Goal: Obtain resource: Obtain resource

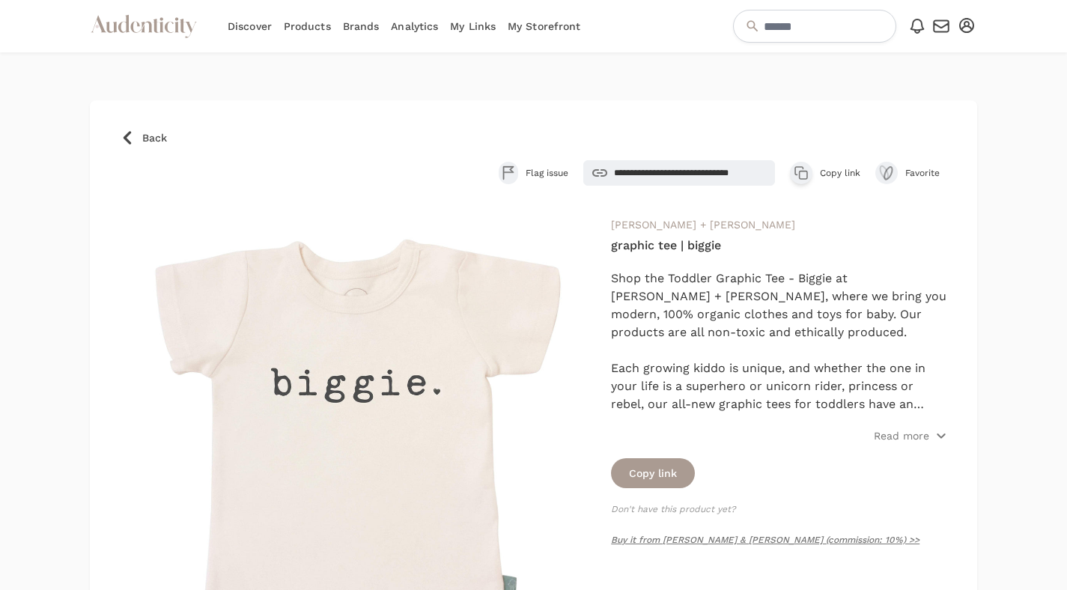
click at [970, 25] on icon "button" at bounding box center [966, 25] width 15 height 15
click at [829, 27] on input "text" at bounding box center [814, 26] width 163 height 33
type input "*********"
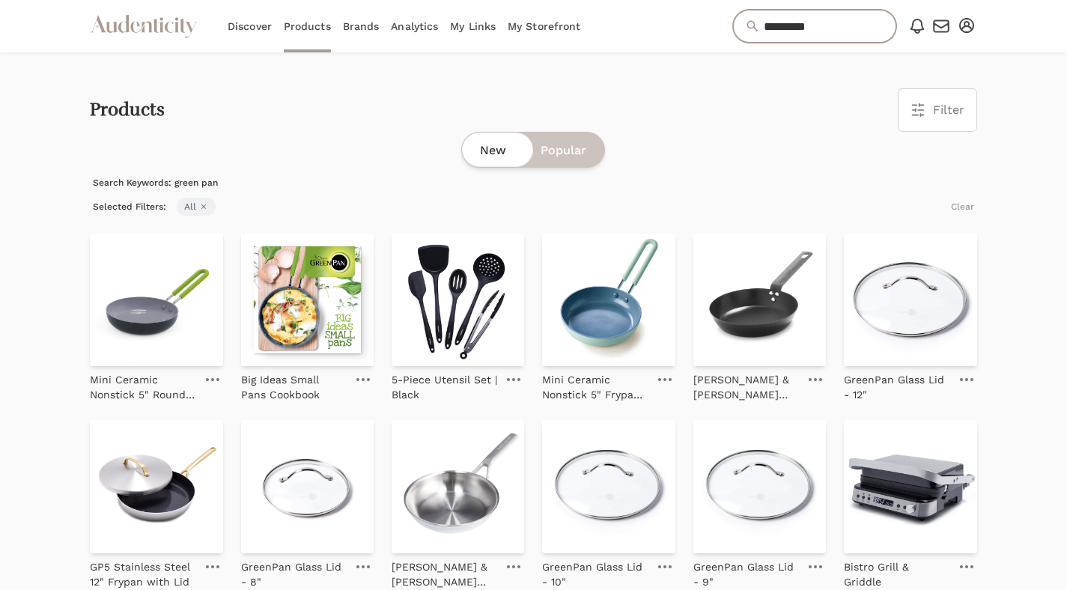
click at [818, 24] on input "*********" at bounding box center [814, 26] width 163 height 33
type input "**********"
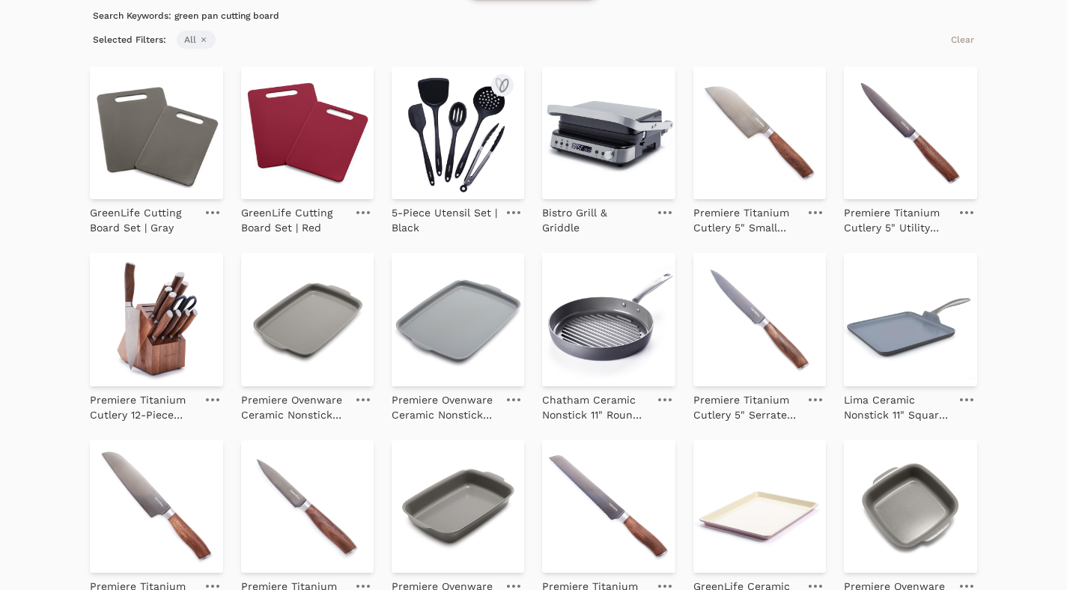
scroll to position [170, 0]
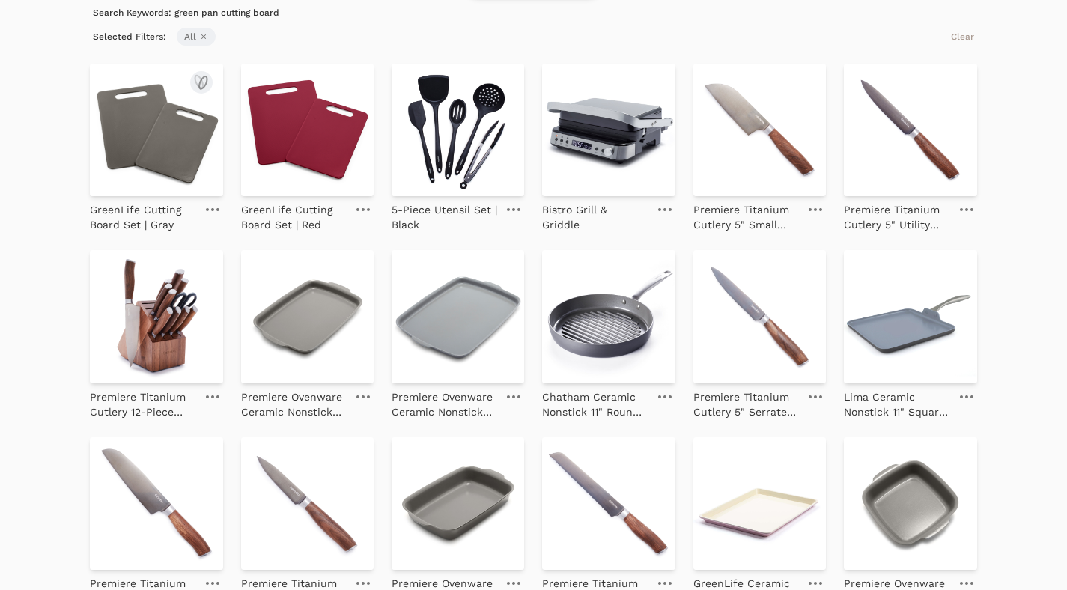
click at [207, 106] on img at bounding box center [156, 130] width 133 height 133
click at [470, 127] on img at bounding box center [458, 130] width 133 height 133
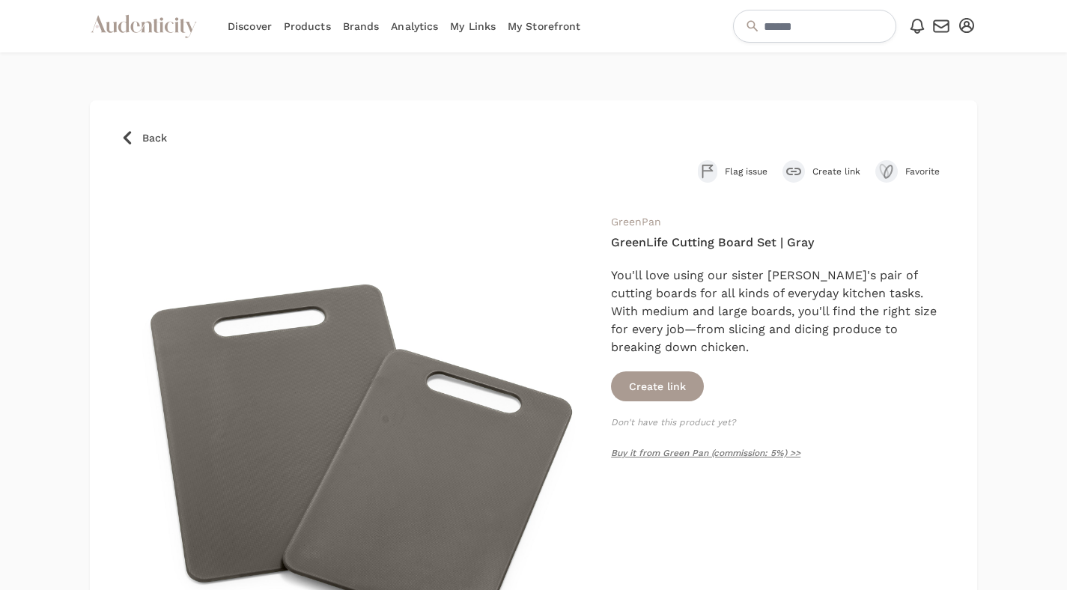
click at [819, 165] on span "Create link" at bounding box center [836, 171] width 48 height 12
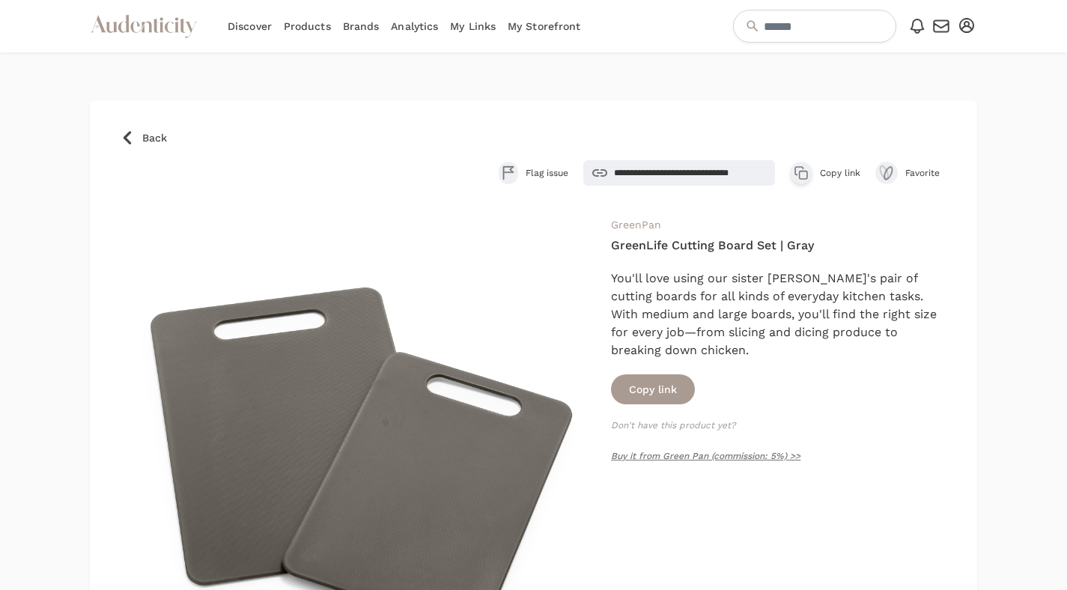
click at [804, 173] on icon "button" at bounding box center [801, 172] width 15 height 15
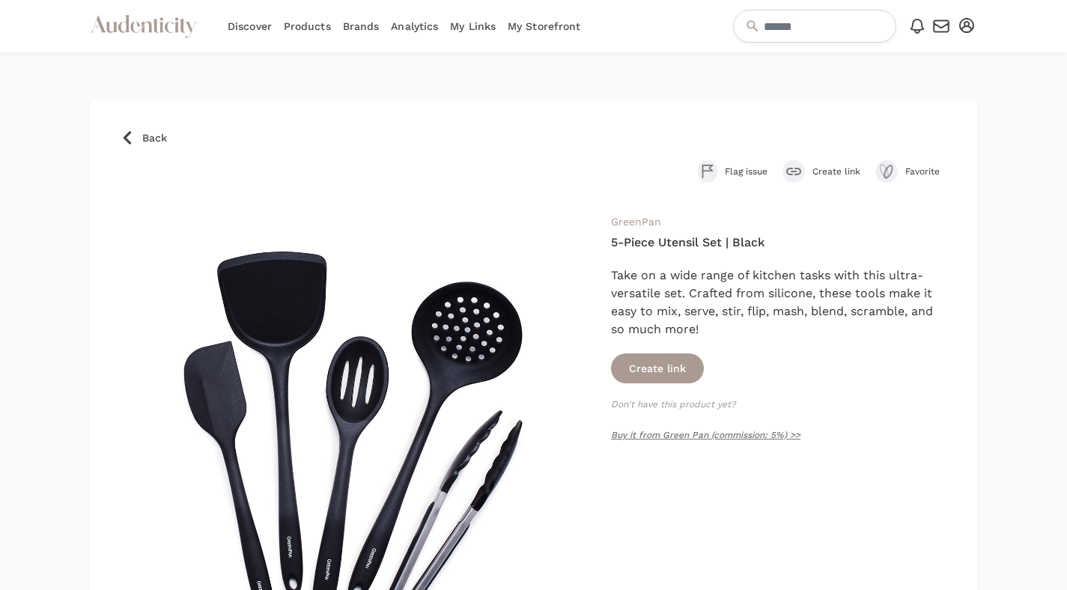
click at [801, 165] on div "submit" at bounding box center [794, 171] width 22 height 22
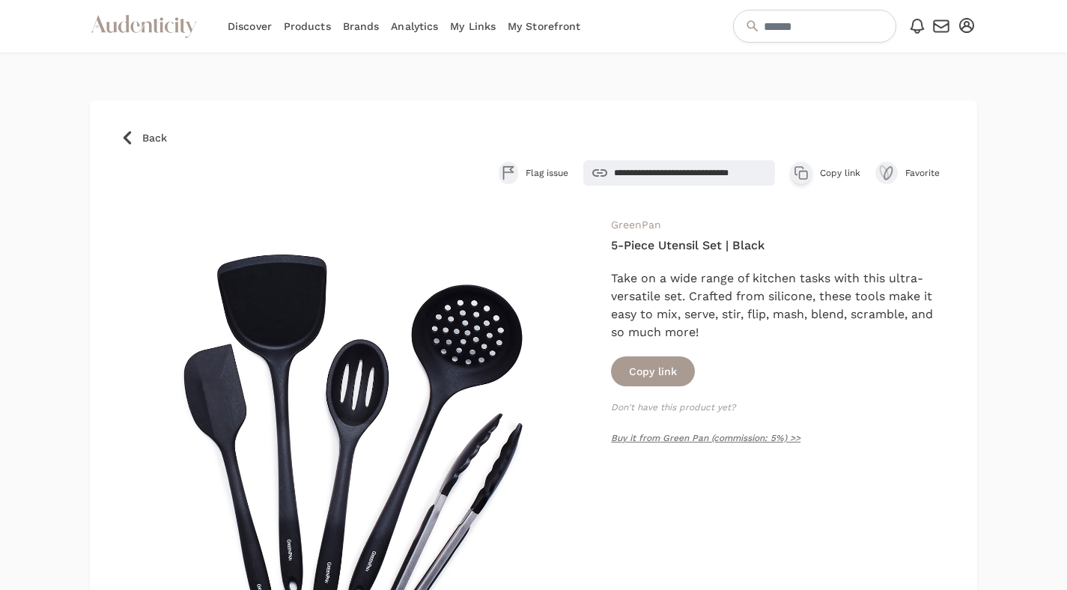
click at [797, 174] on icon "button" at bounding box center [798, 170] width 7 height 7
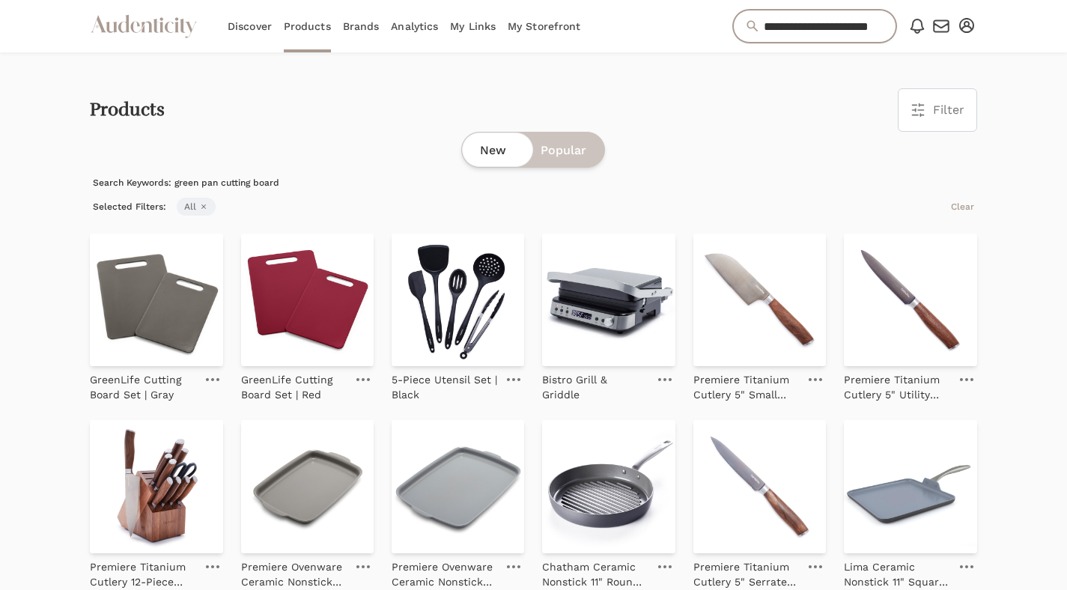
click at [759, 35] on input "**********" at bounding box center [814, 26] width 163 height 33
drag, startPoint x: 818, startPoint y: 22, endPoint x: 838, endPoint y: 115, distance: 95.6
click at [838, 115] on div "Products Filter Filter & Sort Close drawer Brands Select 4Moms 7AM A Clementina…" at bounding box center [533, 109] width 887 height 43
click at [815, 23] on input "**********" at bounding box center [814, 26] width 163 height 33
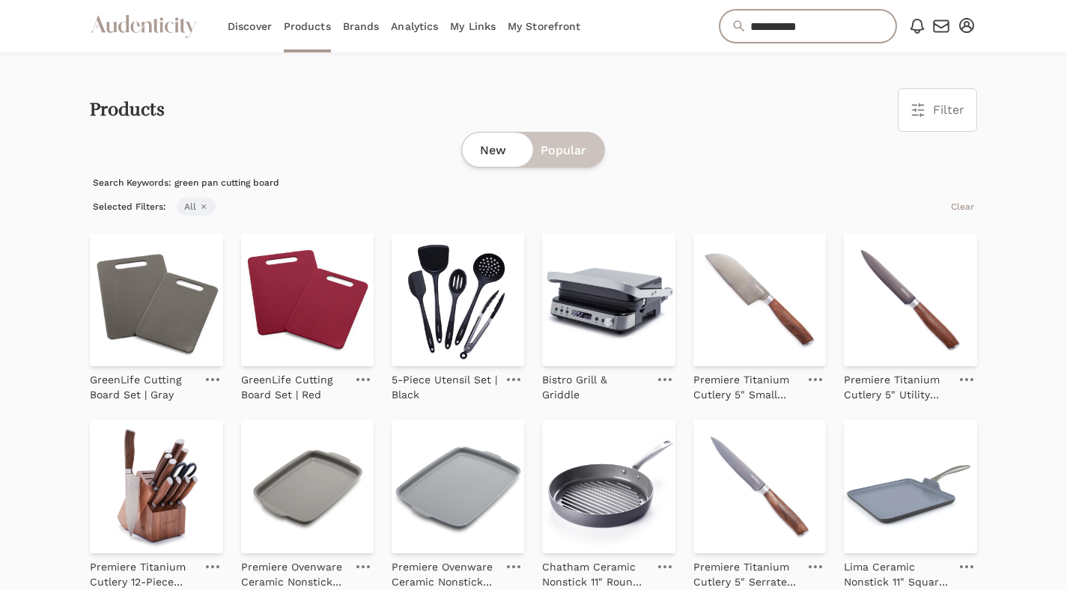
paste input "**********"
type input "**********"
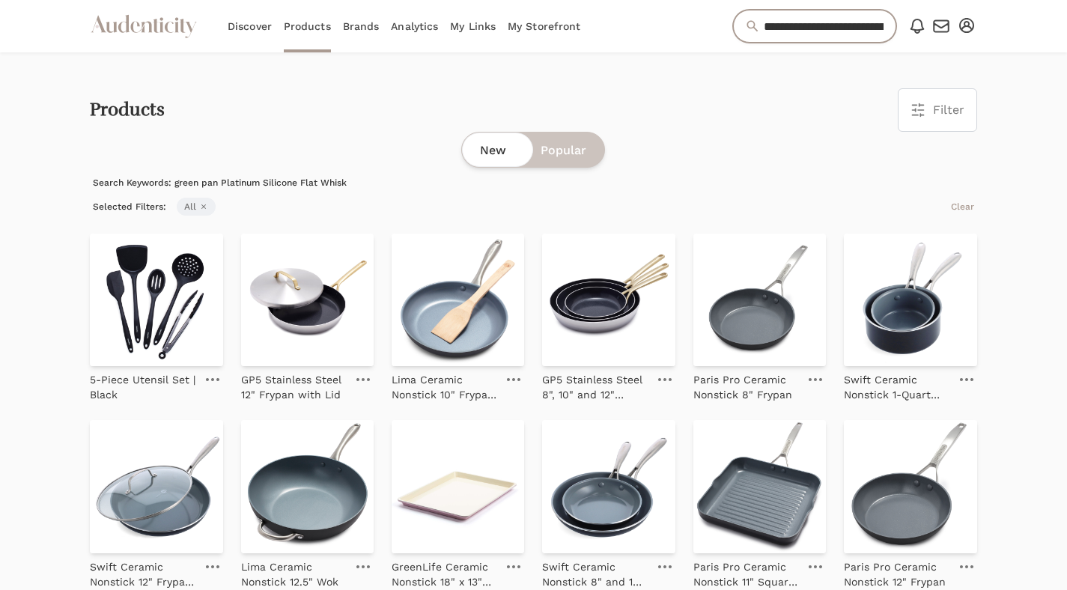
click at [811, 19] on input "**********" at bounding box center [814, 26] width 163 height 33
click at [814, 22] on input "**********" at bounding box center [814, 26] width 163 height 33
type input "**********"
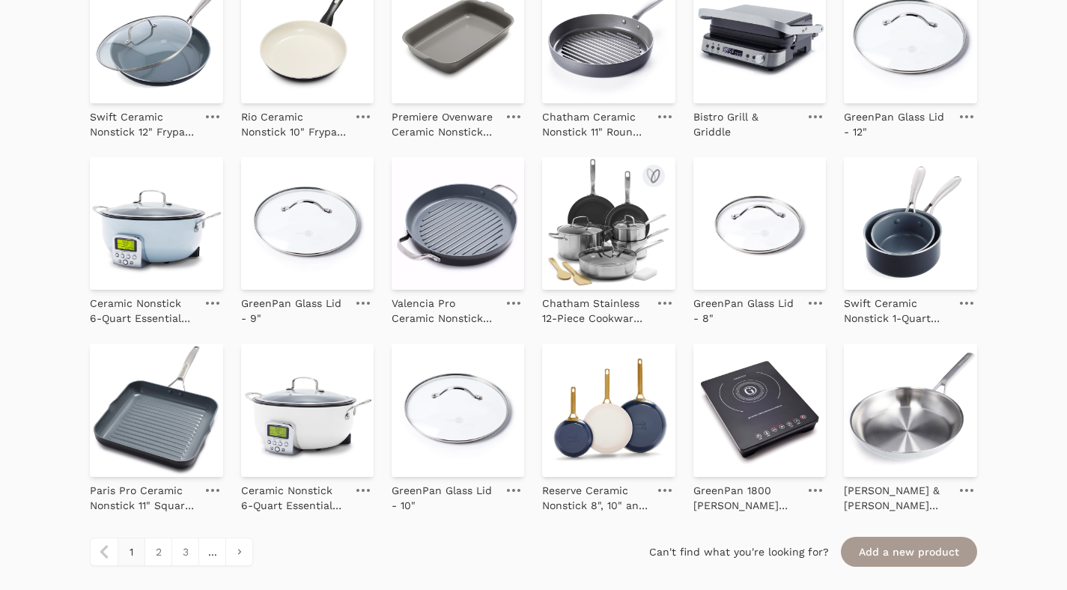
scroll to position [1623, 0]
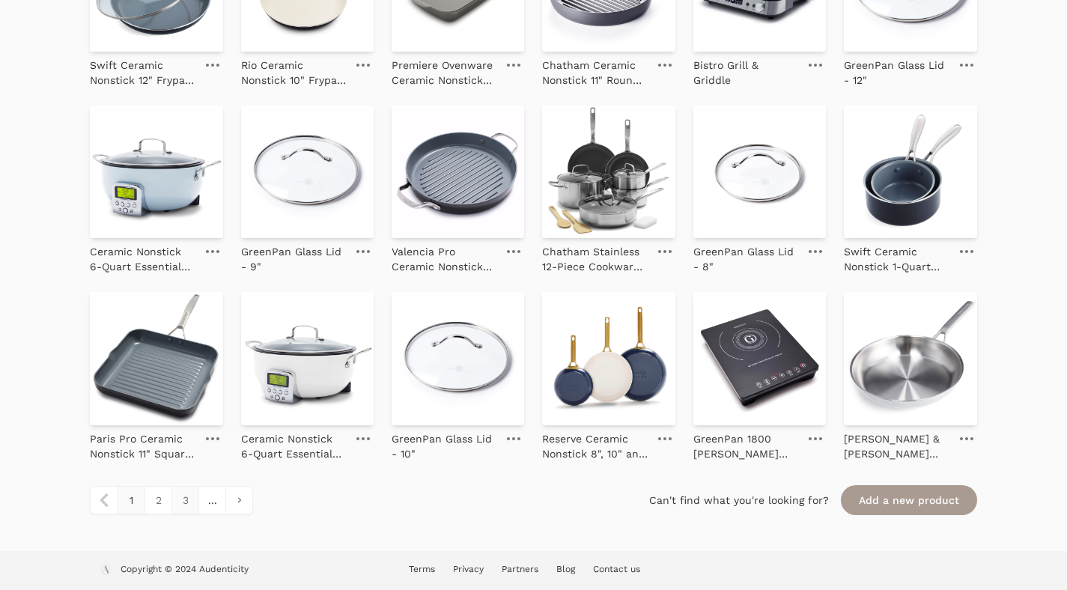
click at [181, 504] on link "3" at bounding box center [184, 500] width 27 height 27
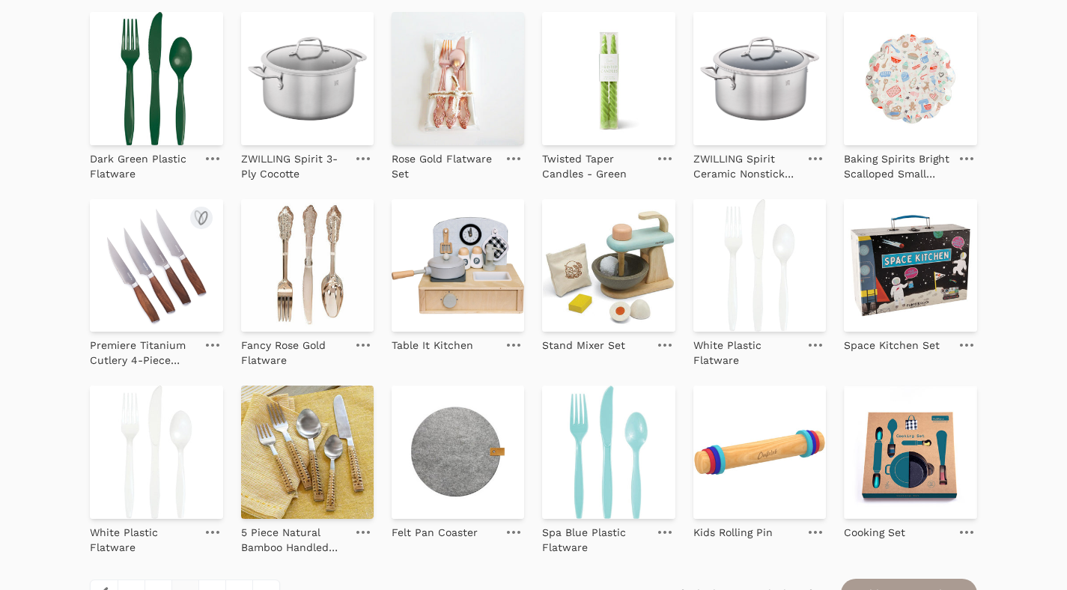
scroll to position [1623, 0]
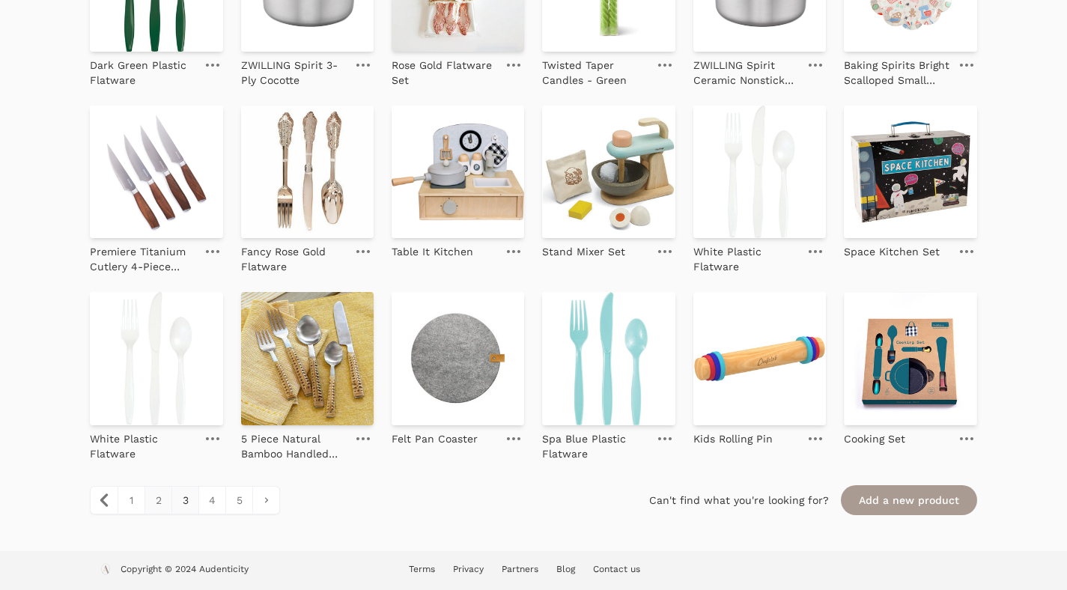
click at [156, 502] on link "2" at bounding box center [158, 500] width 27 height 27
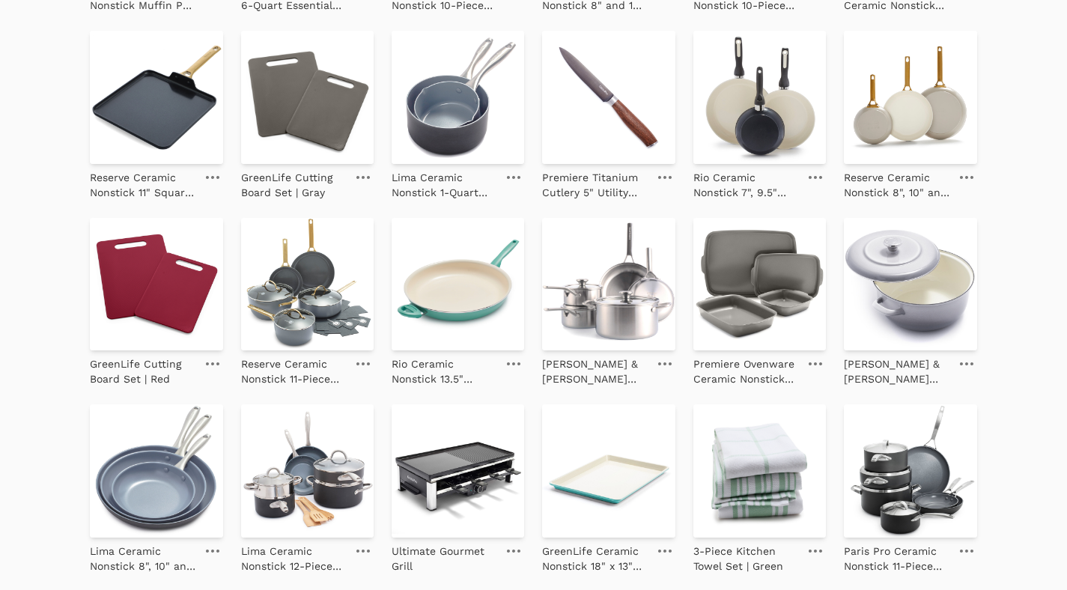
scroll to position [1623, 0]
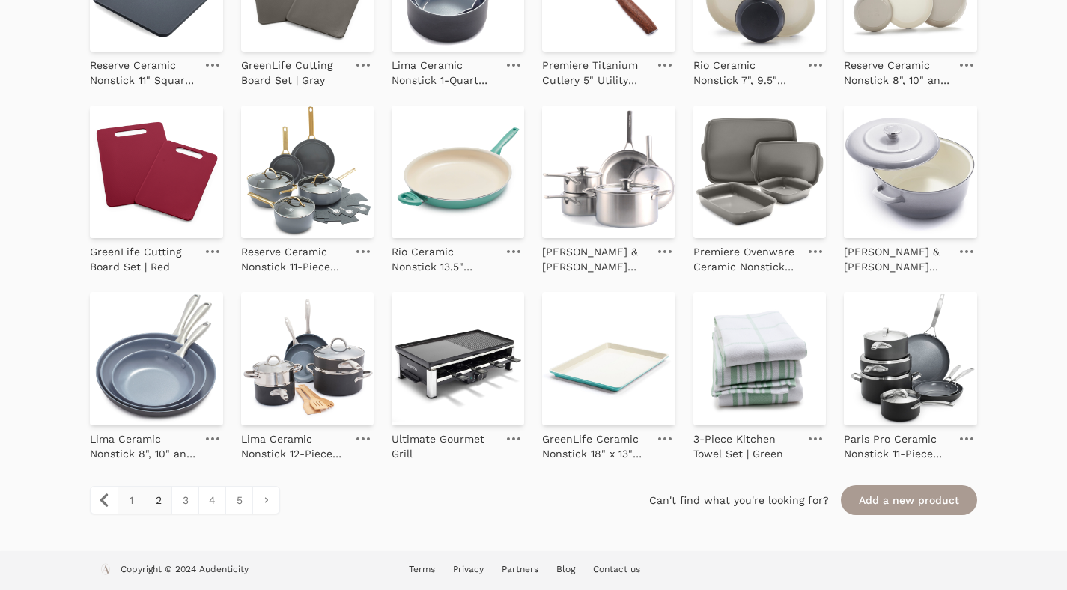
click at [138, 499] on link "1" at bounding box center [131, 500] width 27 height 27
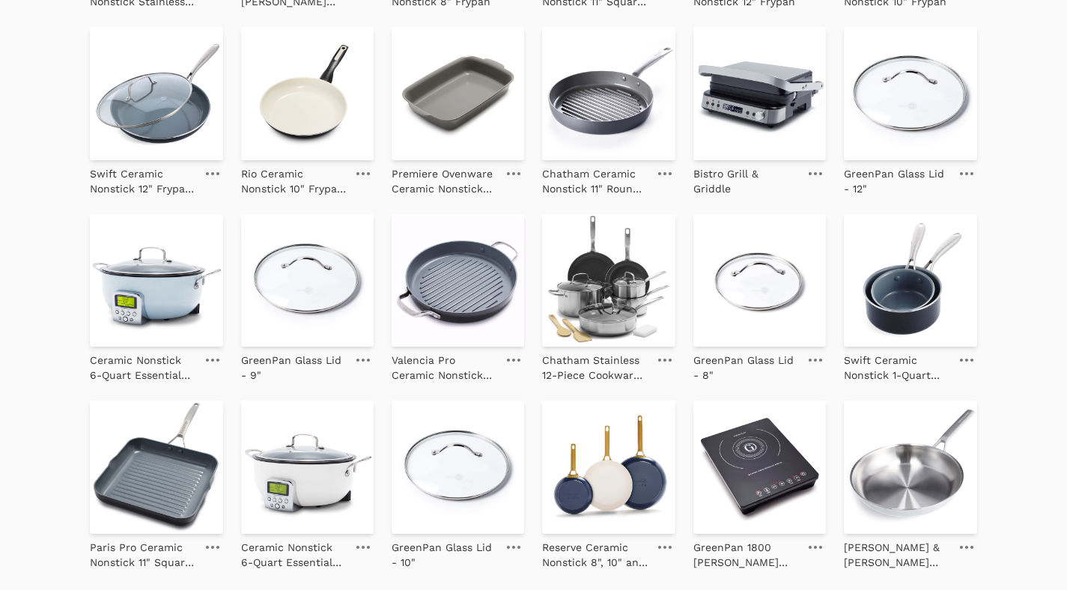
scroll to position [1623, 0]
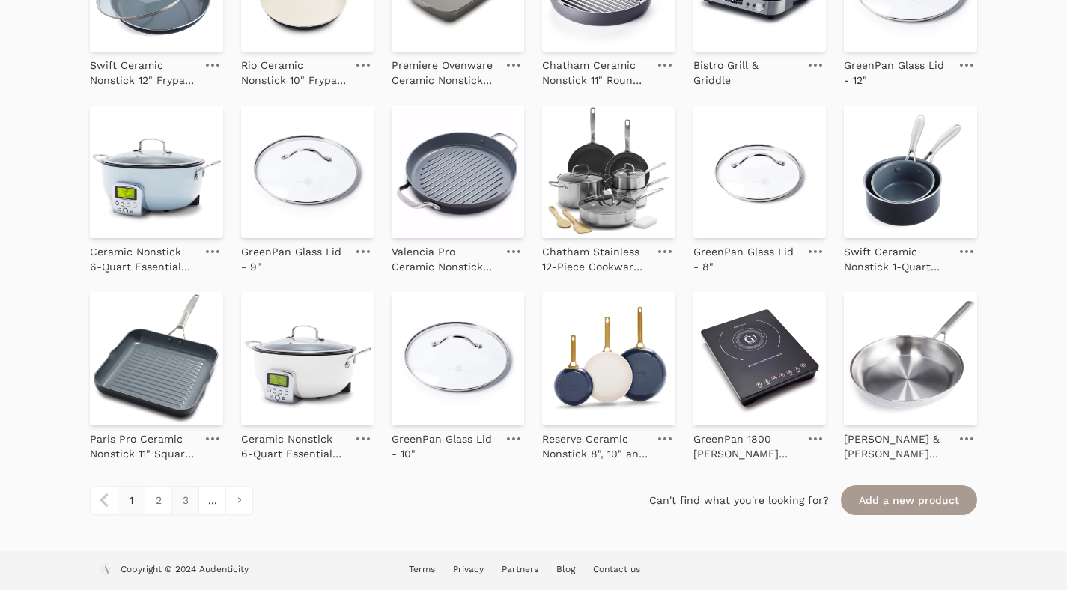
click at [174, 500] on link "3" at bounding box center [184, 500] width 27 height 27
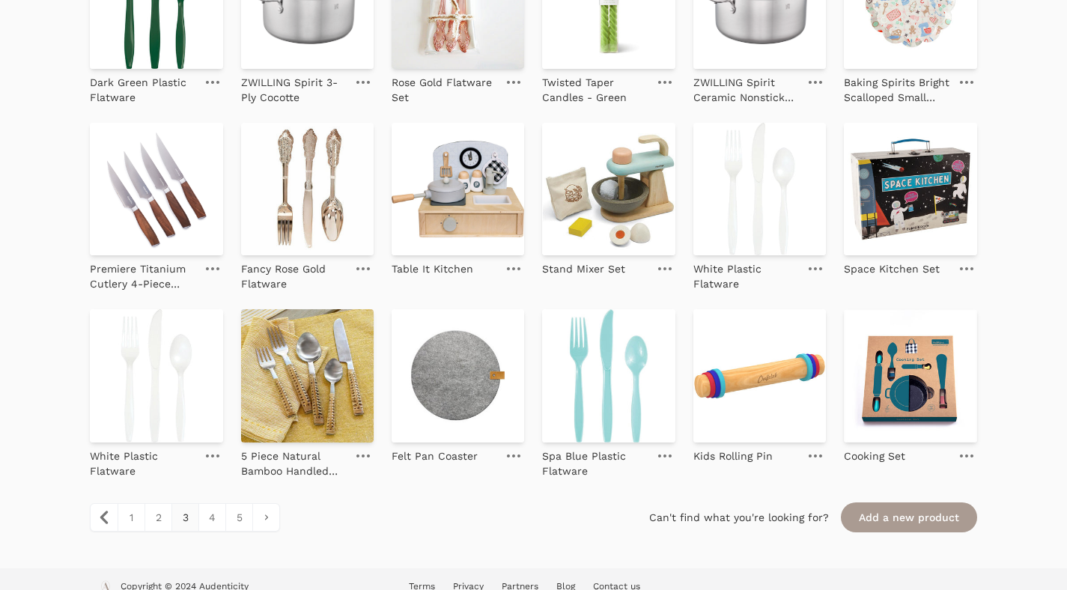
scroll to position [1623, 0]
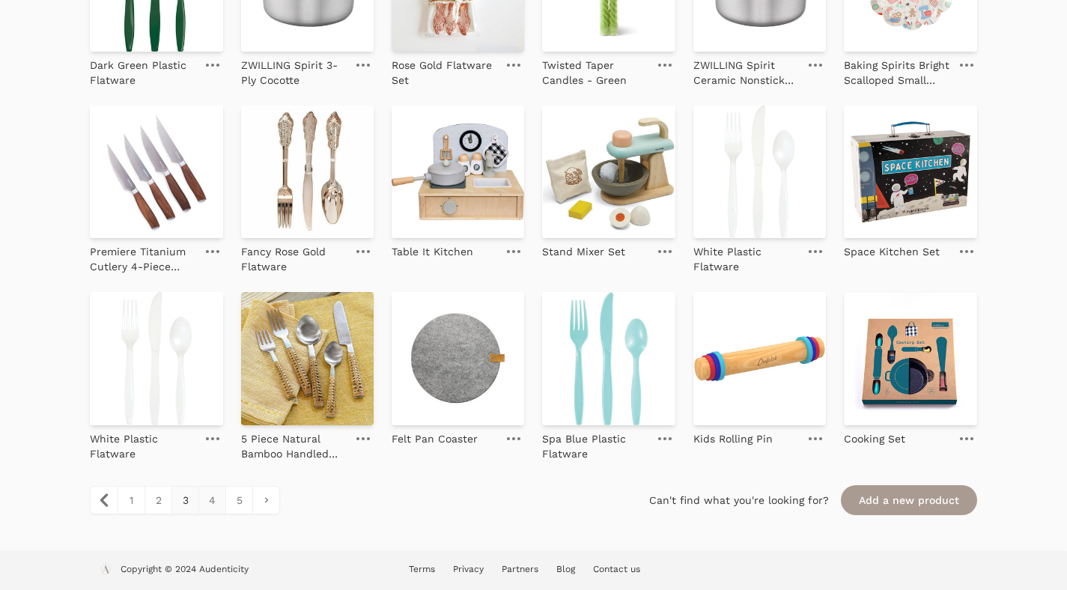
click at [206, 490] on link "4" at bounding box center [211, 500] width 27 height 27
click at [208, 500] on link "4" at bounding box center [211, 500] width 27 height 27
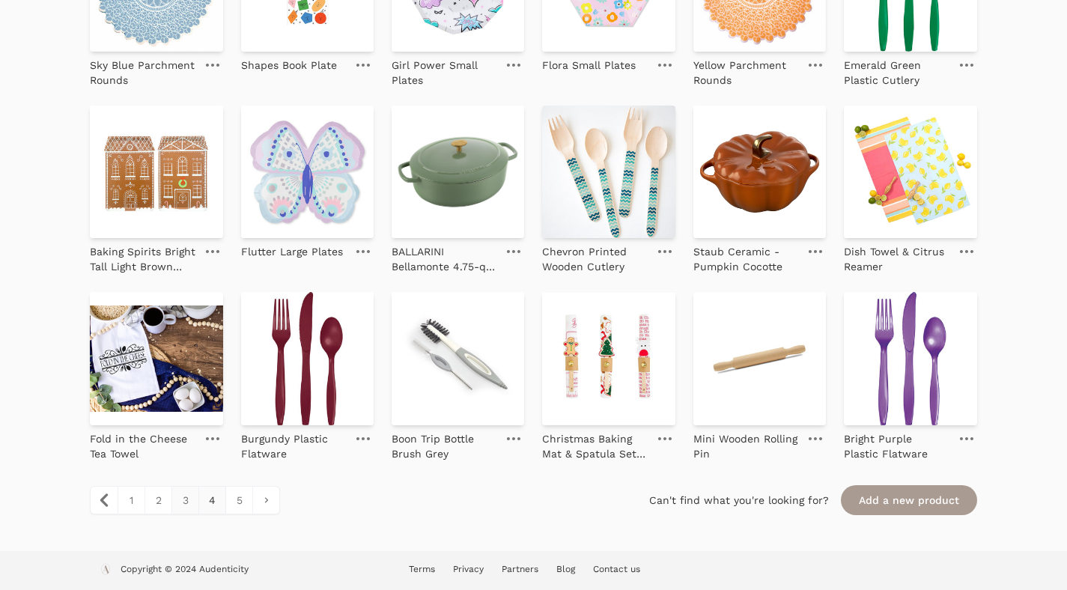
click at [180, 497] on link "3" at bounding box center [184, 500] width 27 height 27
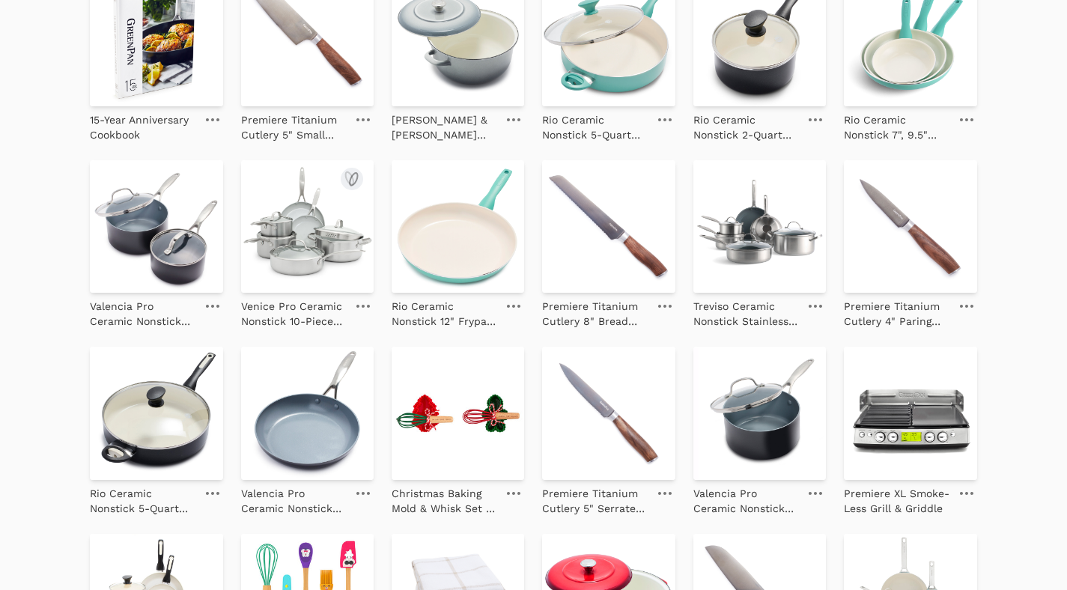
scroll to position [0, 0]
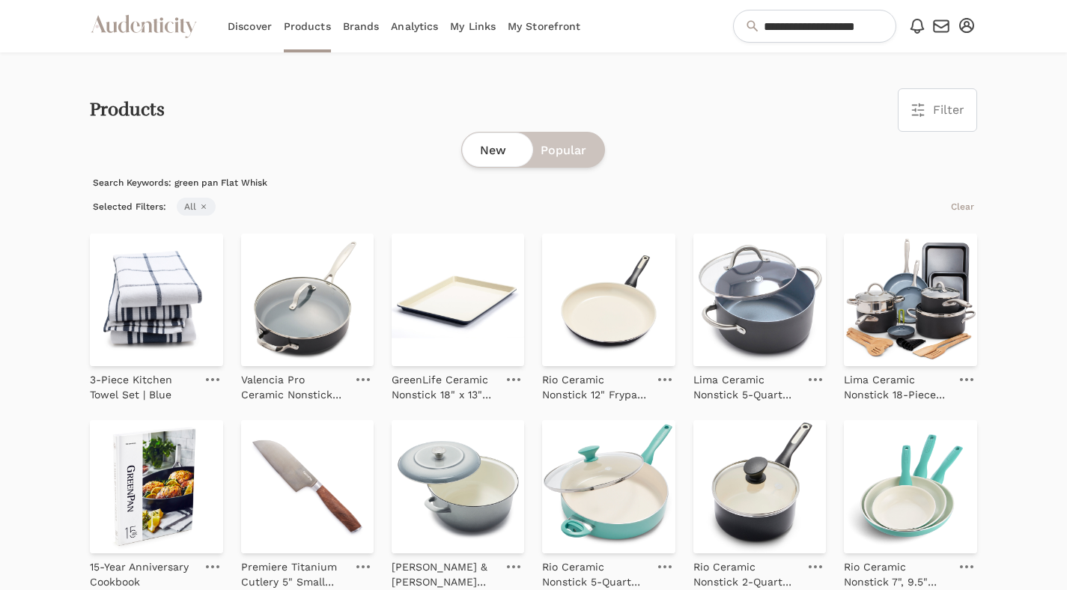
click at [356, 30] on link "Brands" at bounding box center [361, 26] width 37 height 52
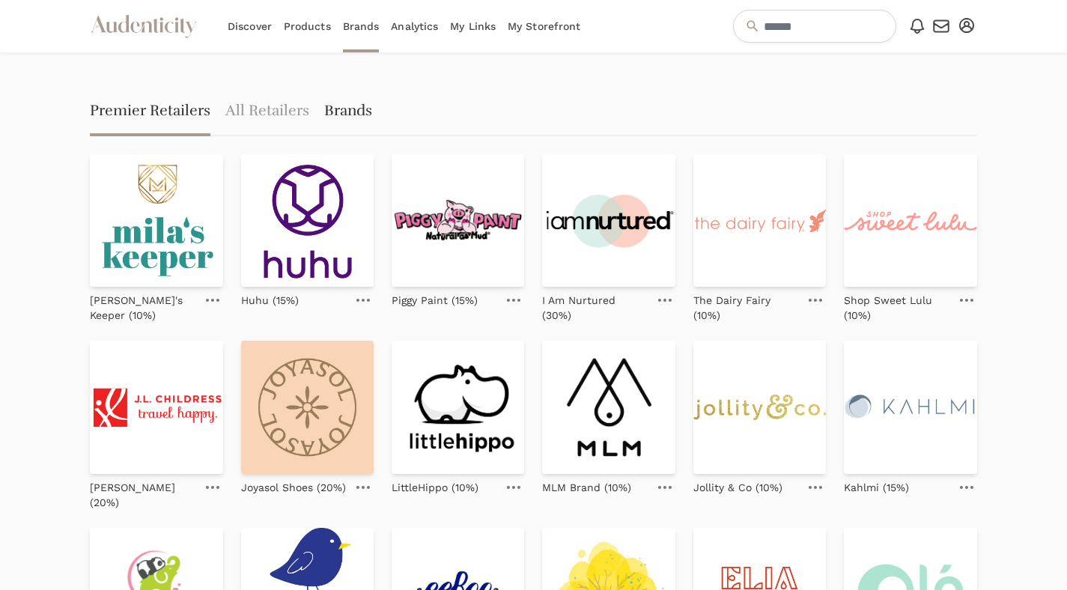
click at [347, 110] on link "Brands" at bounding box center [348, 112] width 48 height 48
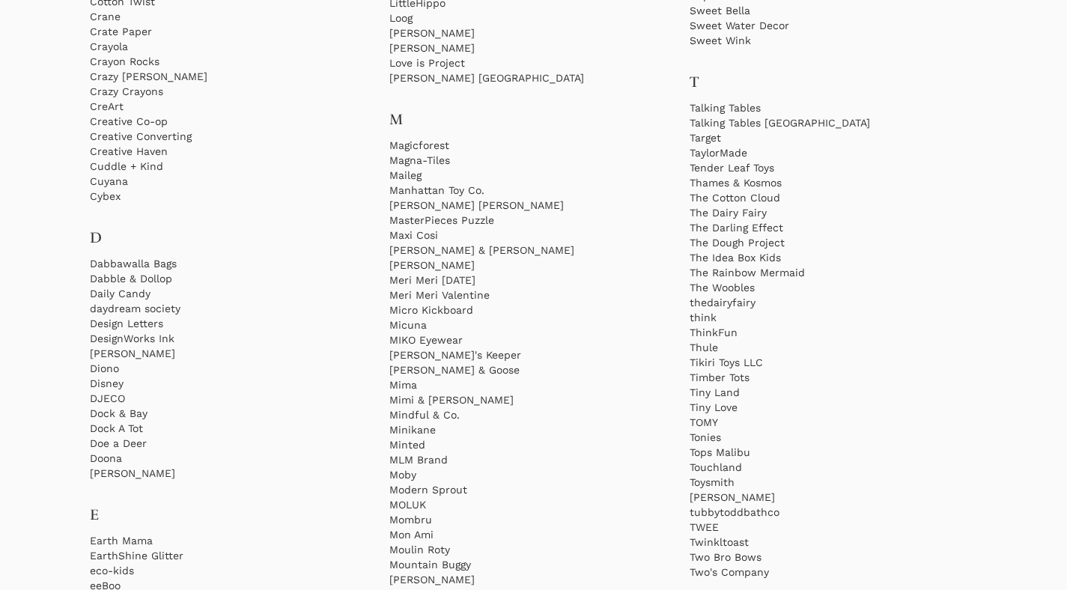
scroll to position [2155, 0]
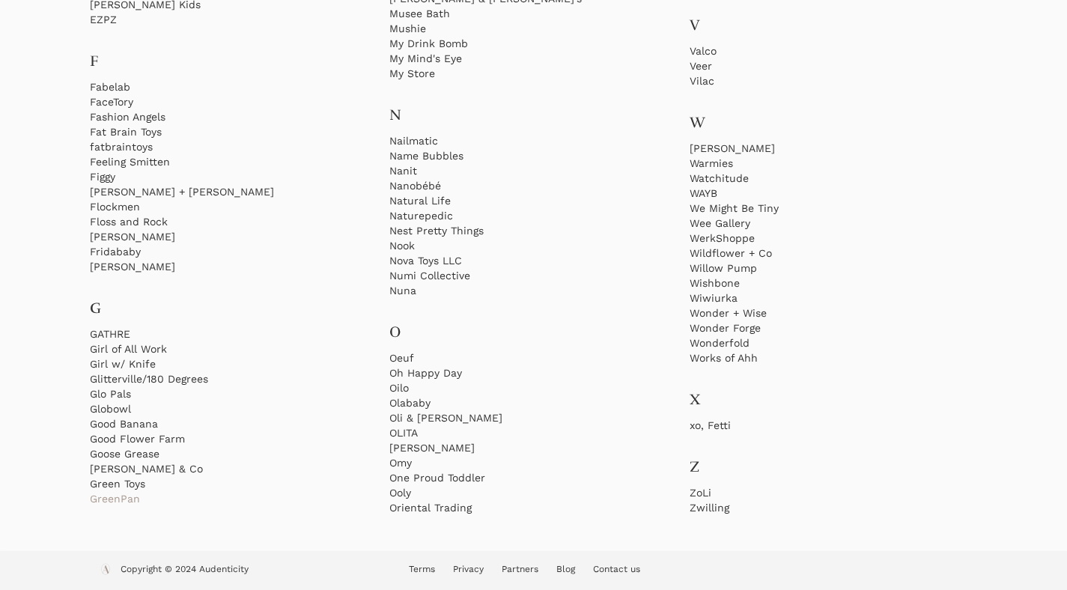
click at [106, 498] on link "GreenPan" at bounding box center [234, 498] width 288 height 15
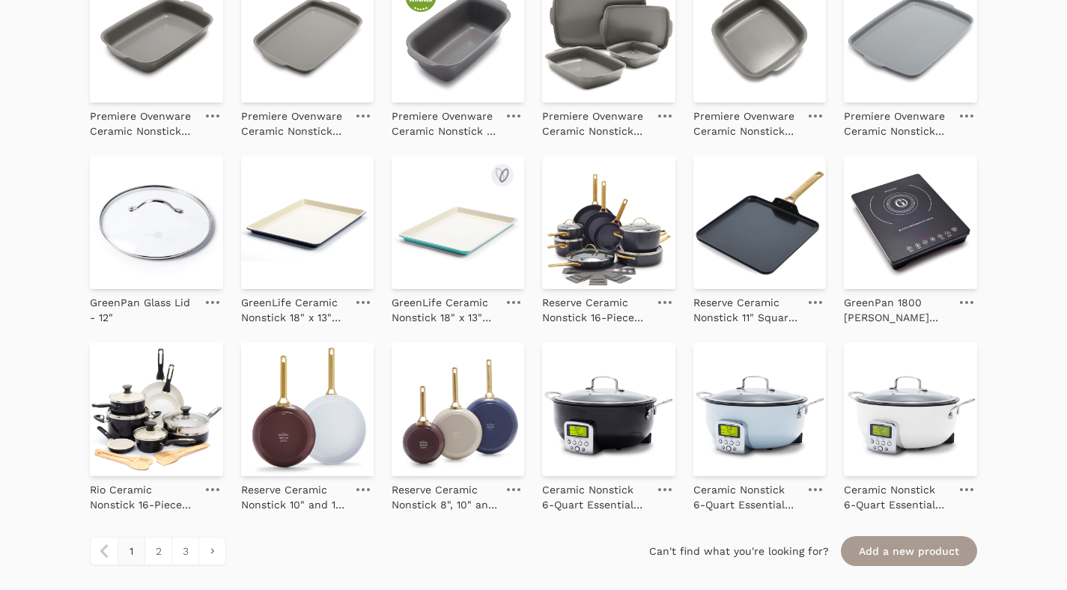
scroll to position [1599, 0]
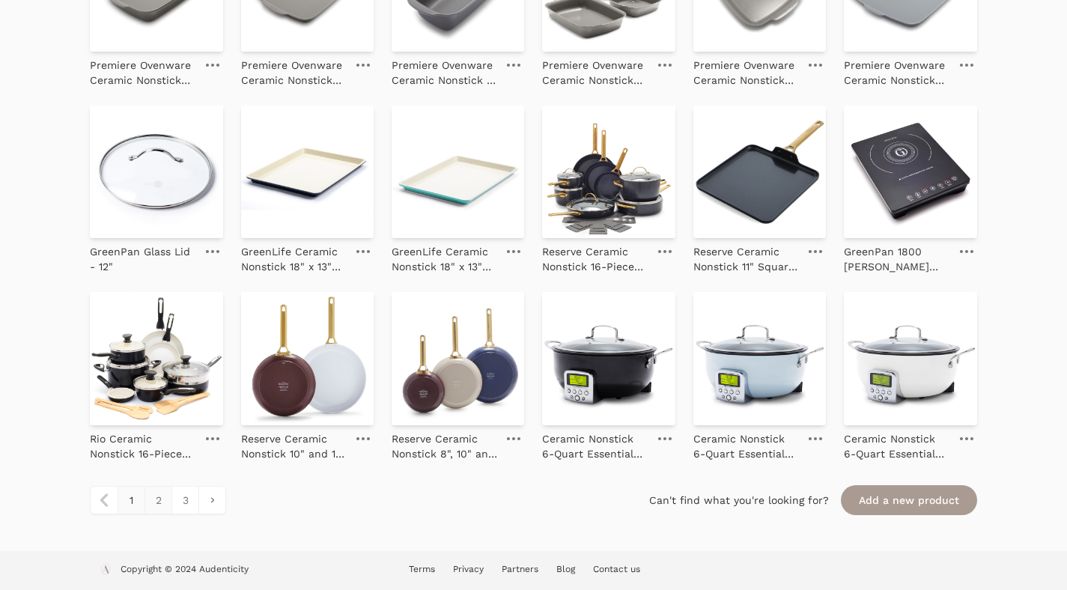
click at [154, 499] on link "2" at bounding box center [158, 500] width 27 height 27
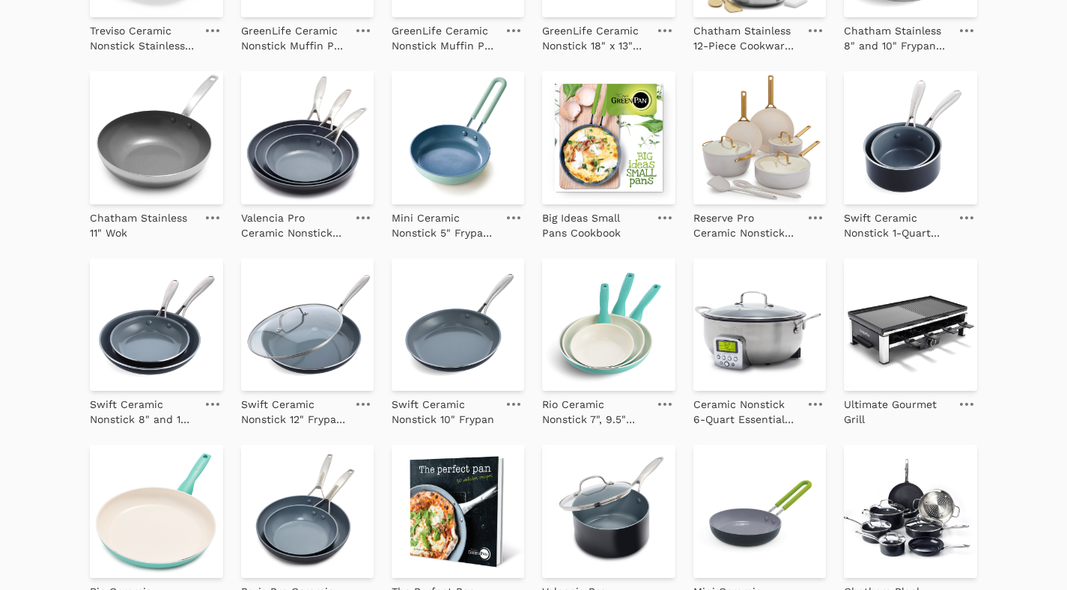
scroll to position [728, 0]
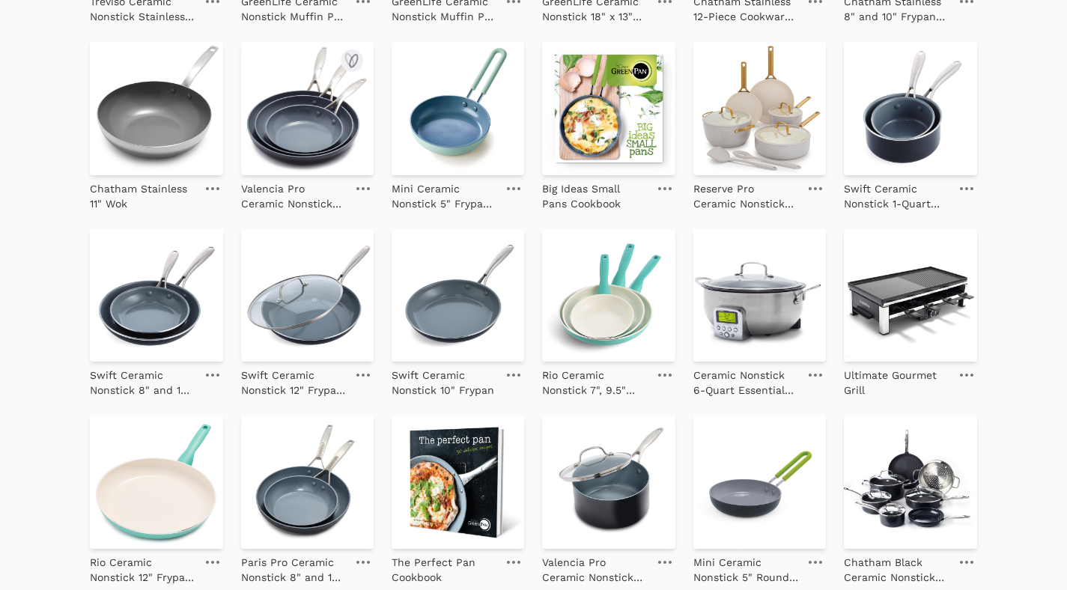
click at [297, 96] on img at bounding box center [307, 108] width 133 height 133
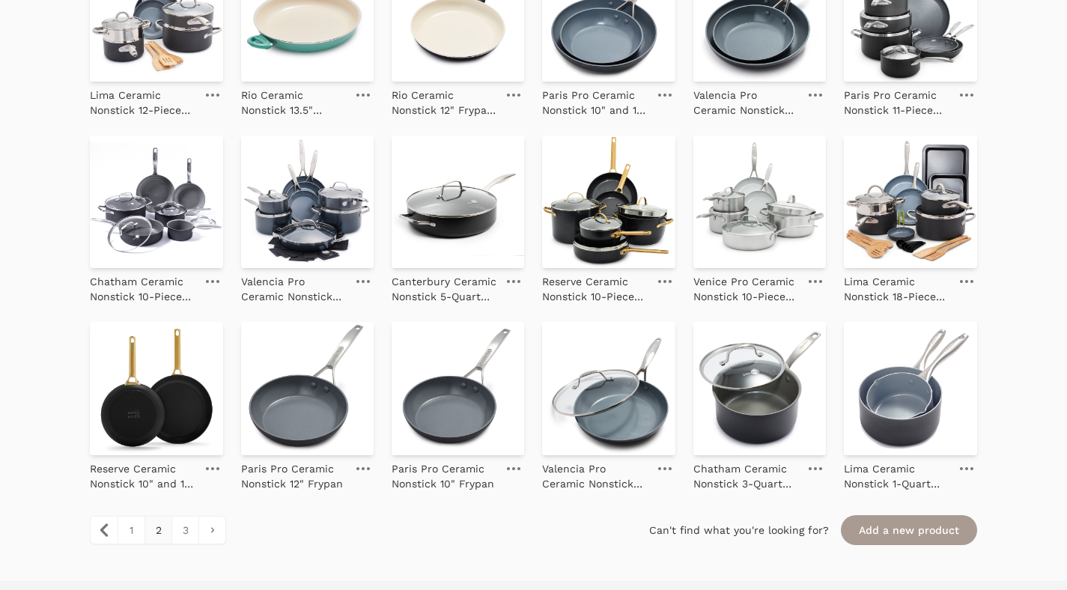
scroll to position [1599, 0]
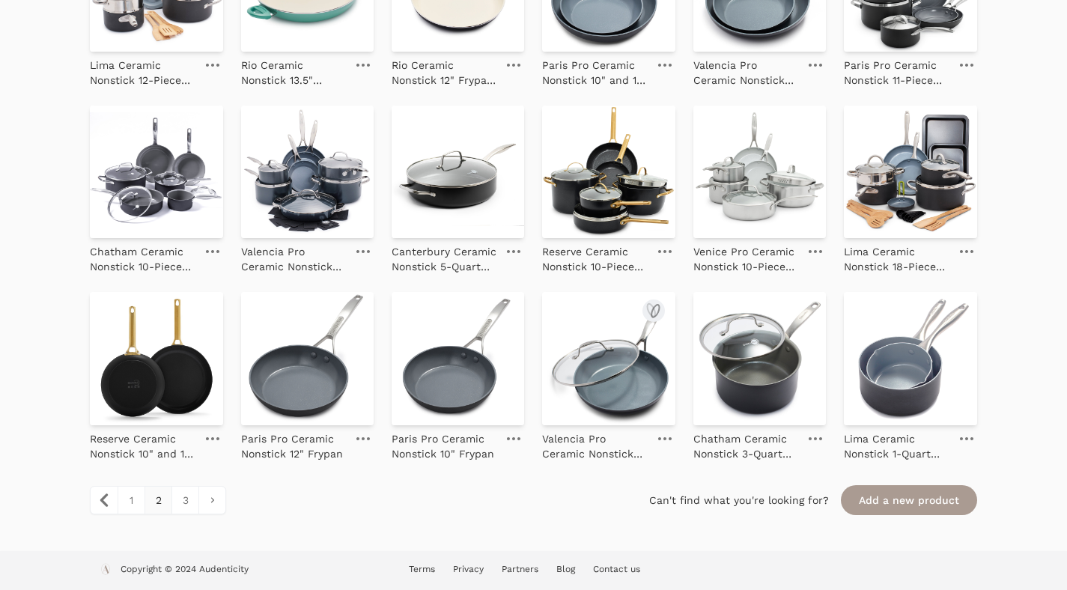
click at [594, 392] on img at bounding box center [608, 358] width 133 height 133
click at [180, 501] on link "3" at bounding box center [184, 500] width 27 height 27
click at [183, 500] on link "3" at bounding box center [184, 500] width 27 height 27
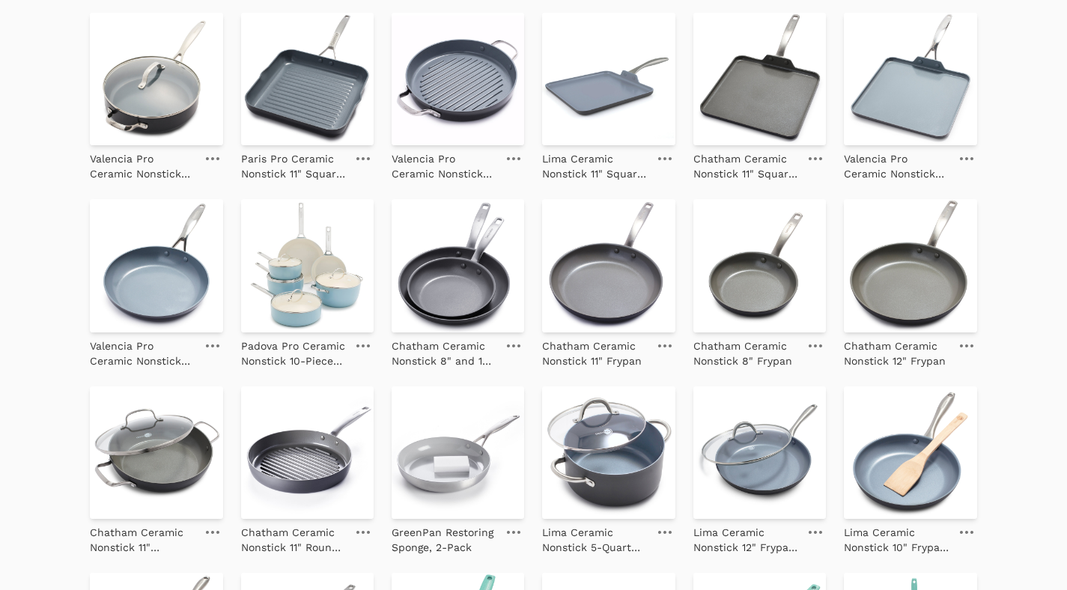
scroll to position [198, 0]
click at [168, 273] on img at bounding box center [156, 264] width 133 height 133
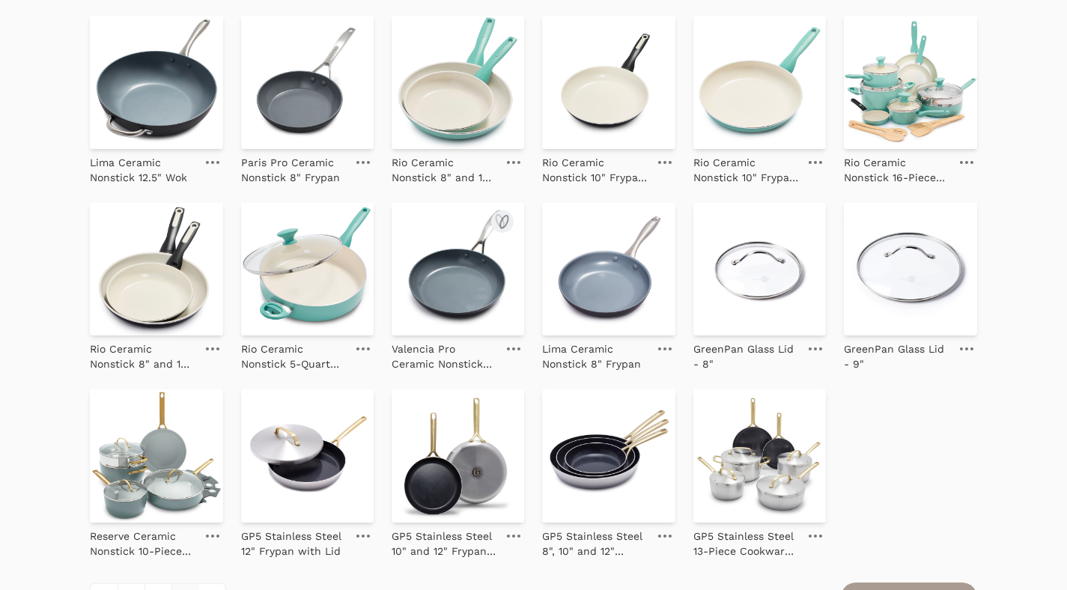
click at [478, 270] on img at bounding box center [458, 269] width 133 height 133
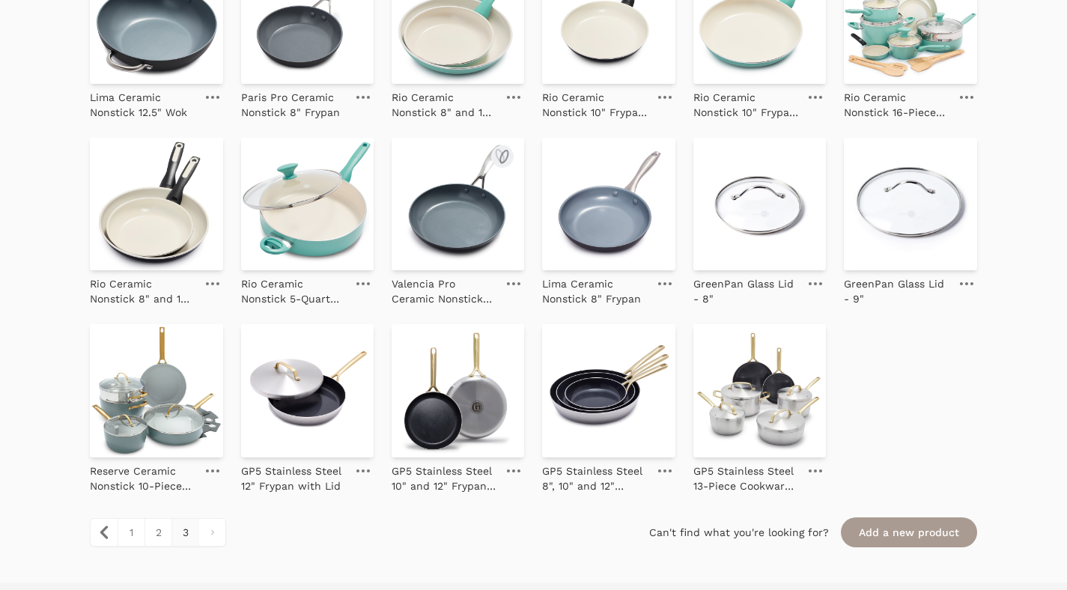
scroll to position [851, 0]
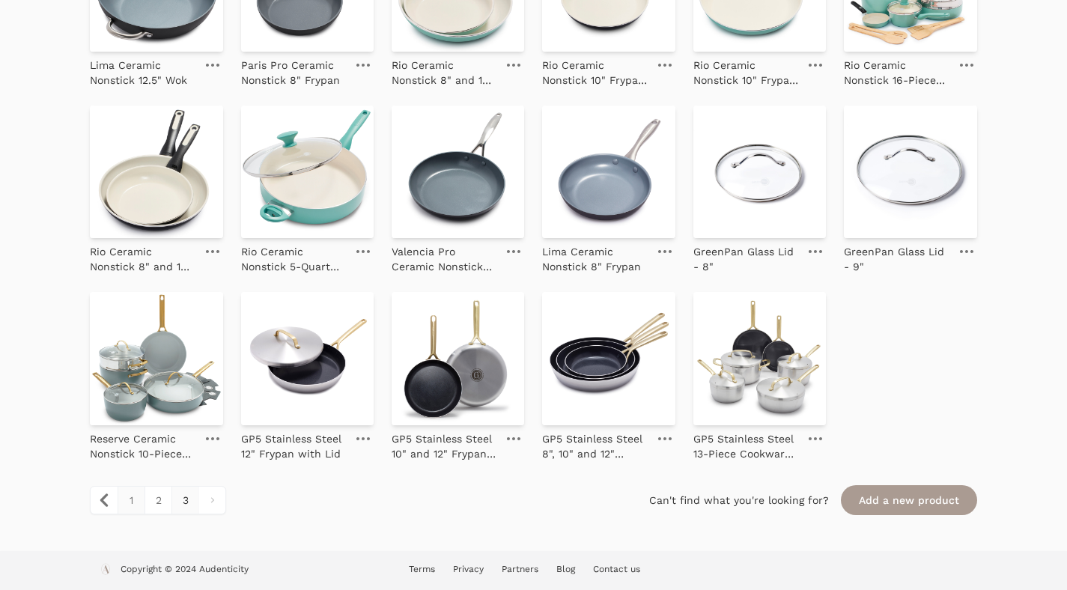
click at [123, 504] on link "1" at bounding box center [131, 500] width 27 height 27
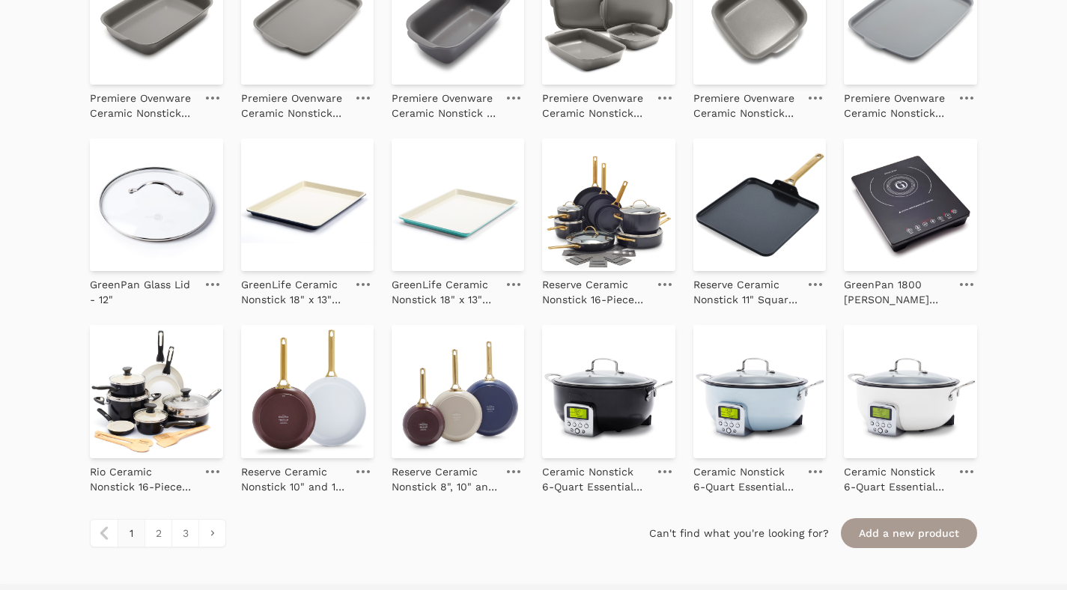
scroll to position [1599, 0]
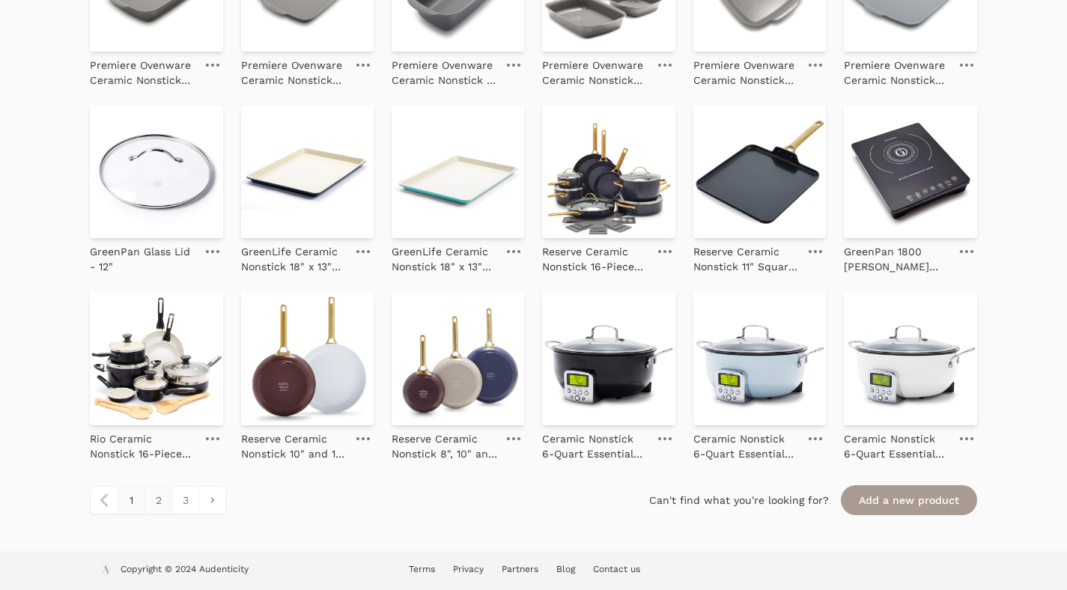
click at [157, 499] on link "2" at bounding box center [158, 500] width 27 height 27
click at [154, 499] on link "2" at bounding box center [158, 500] width 27 height 27
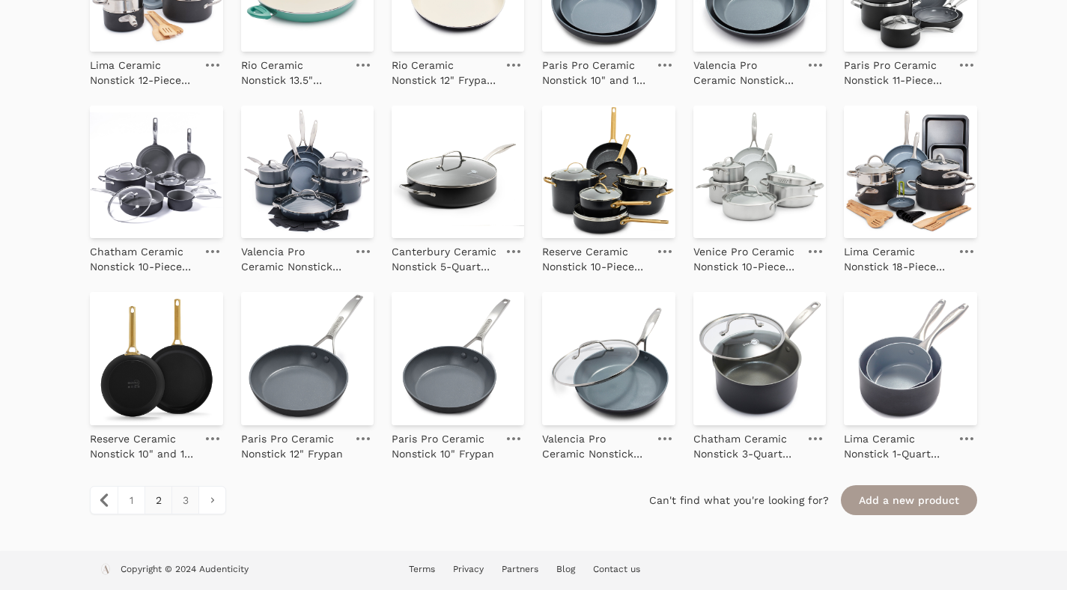
click at [184, 503] on link "3" at bounding box center [184, 500] width 27 height 27
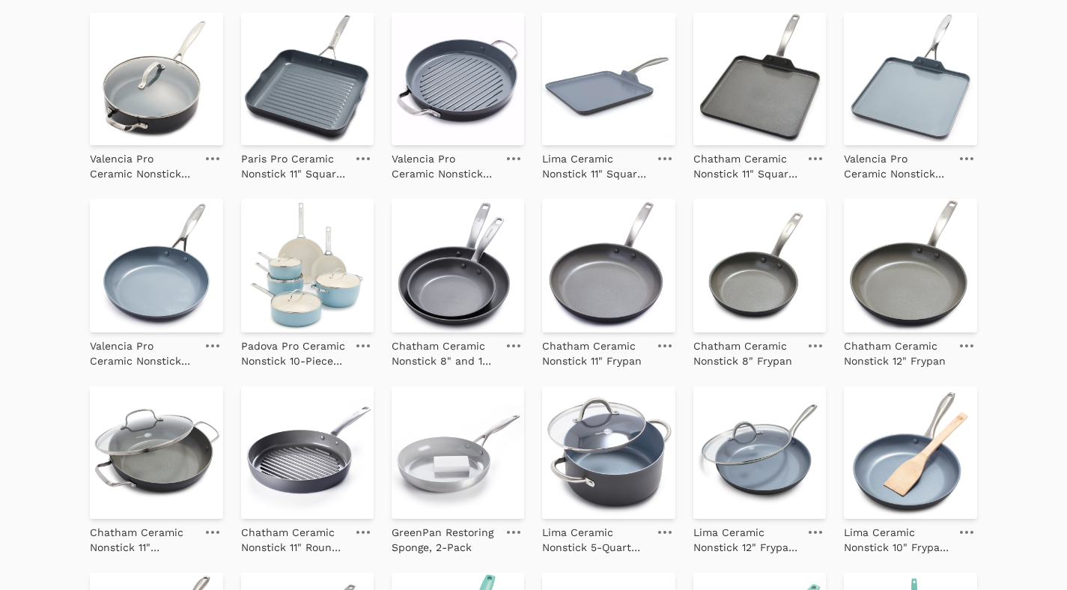
scroll to position [201, 0]
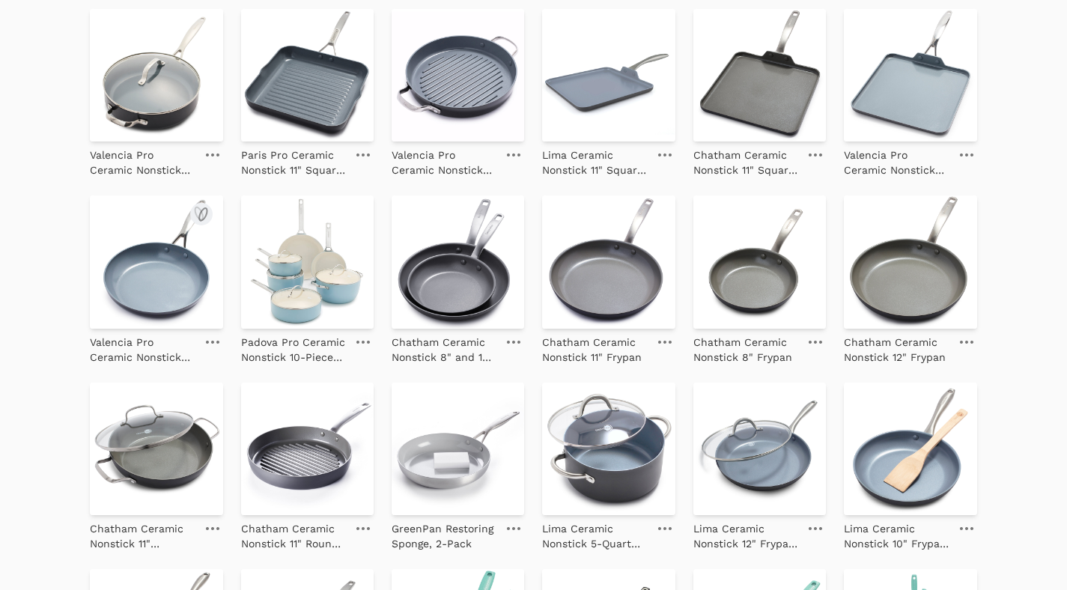
click at [157, 255] on img at bounding box center [156, 261] width 133 height 133
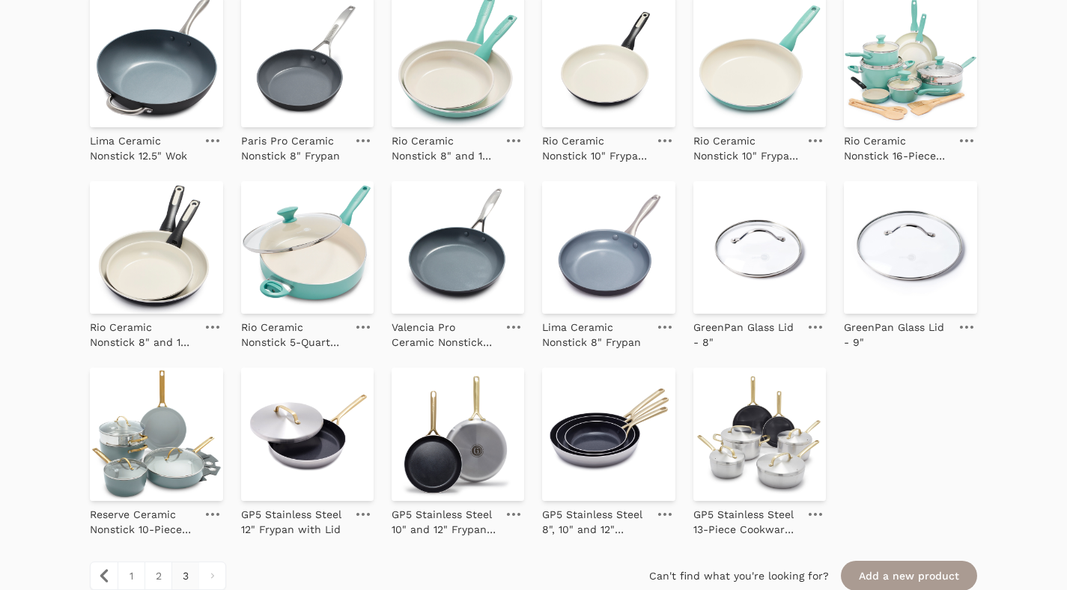
scroll to position [851, 0]
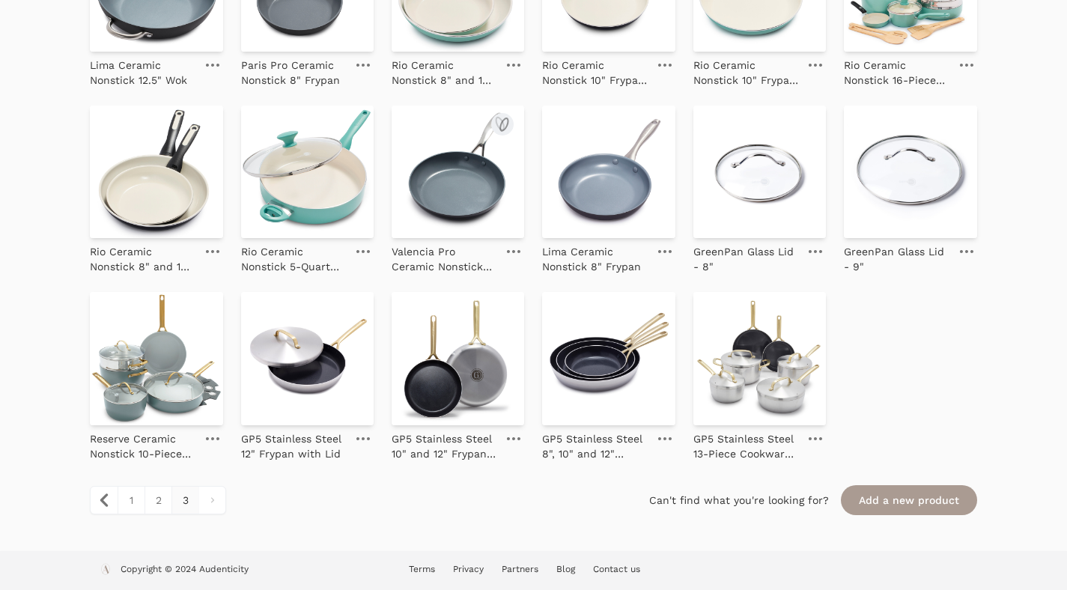
click at [456, 166] on img at bounding box center [458, 172] width 133 height 133
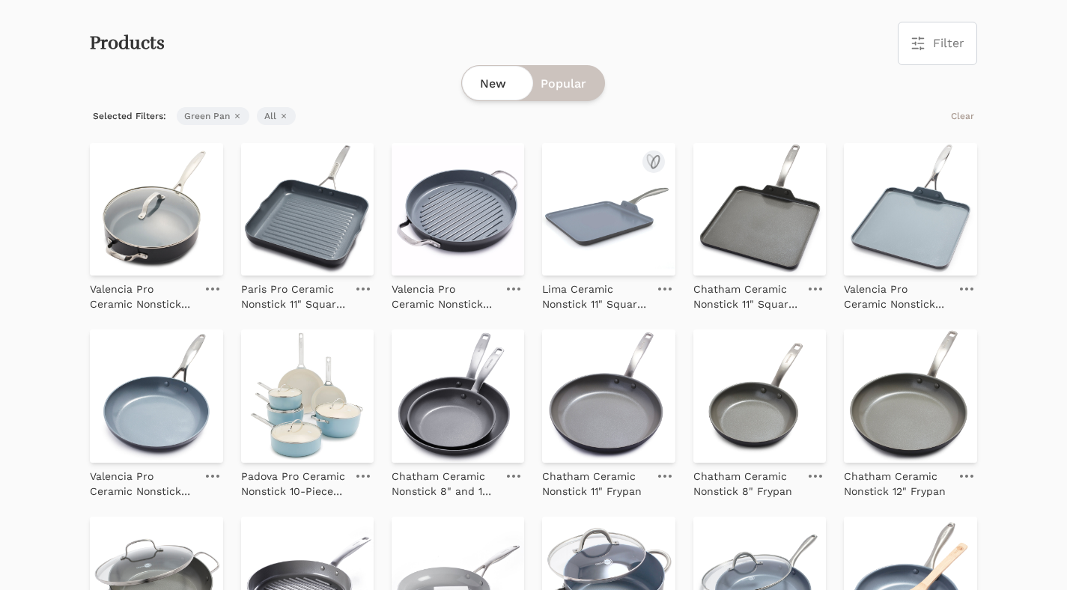
scroll to position [0, 0]
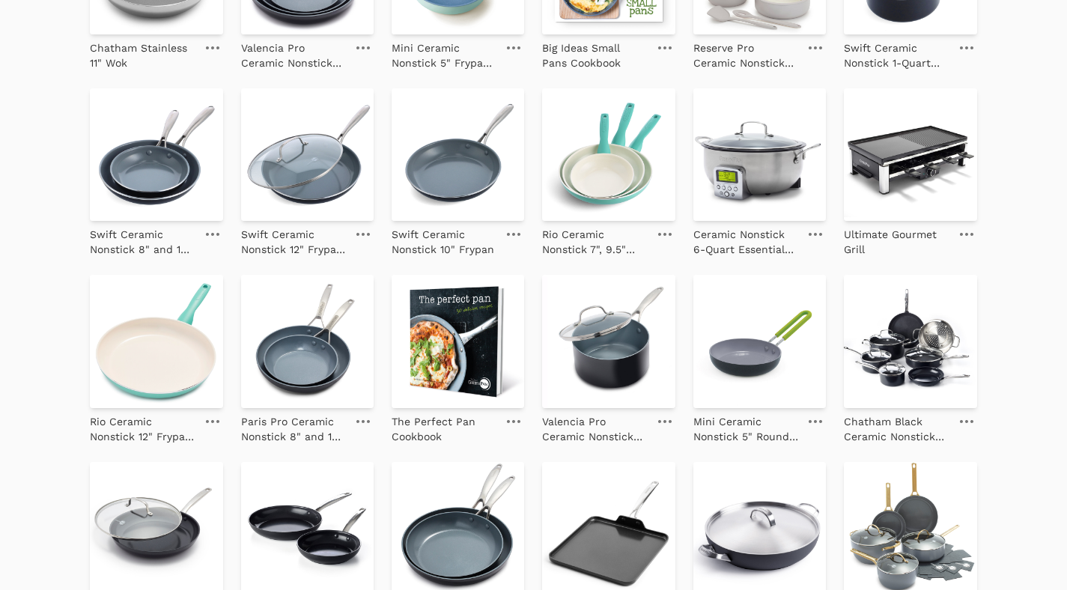
scroll to position [873, 0]
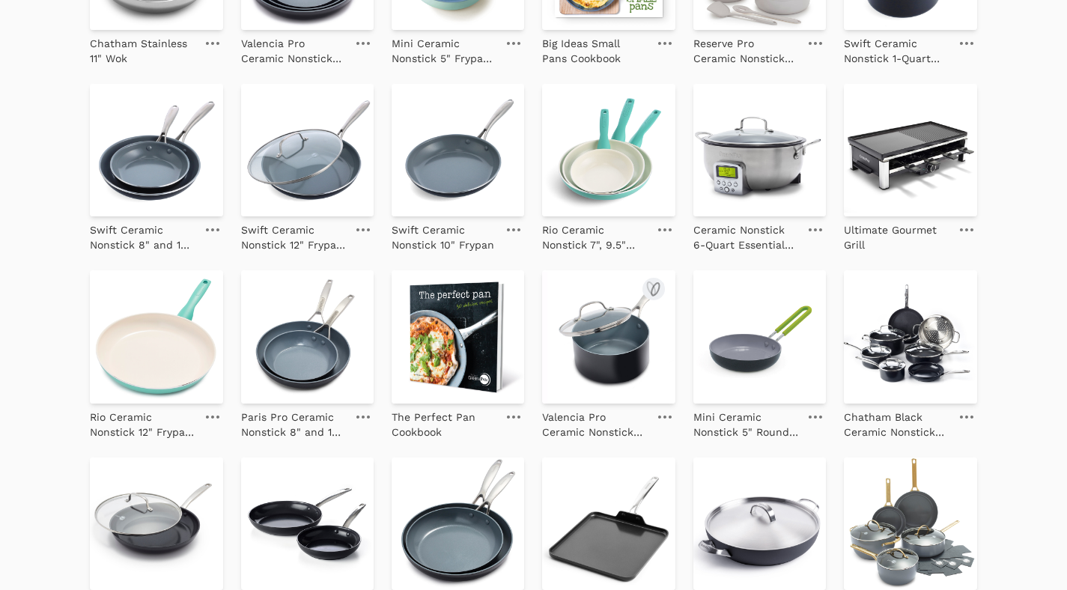
click at [614, 323] on img at bounding box center [608, 336] width 133 height 133
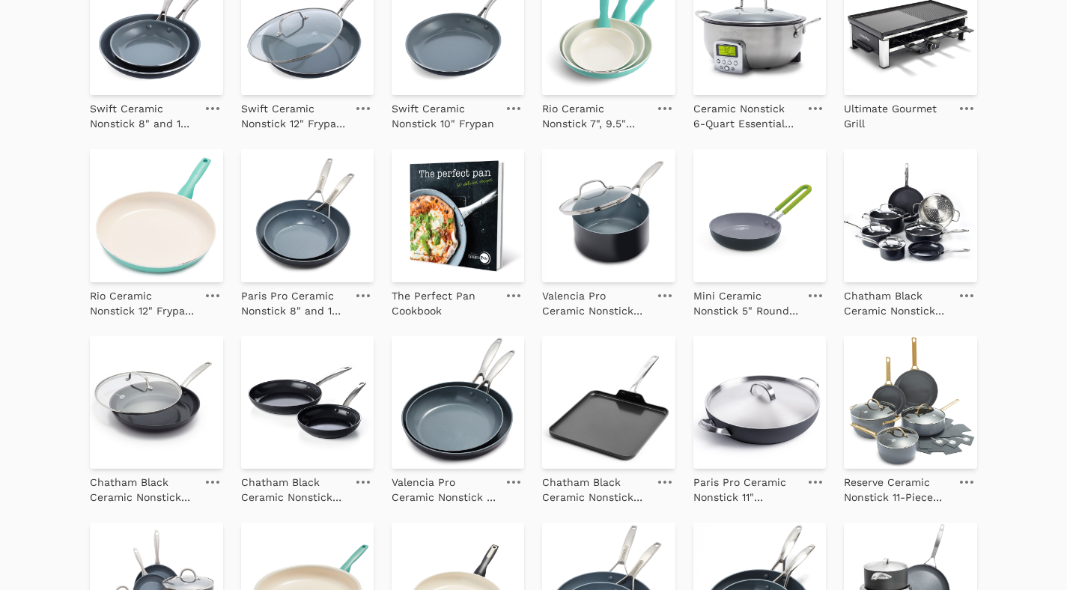
scroll to position [1368, 0]
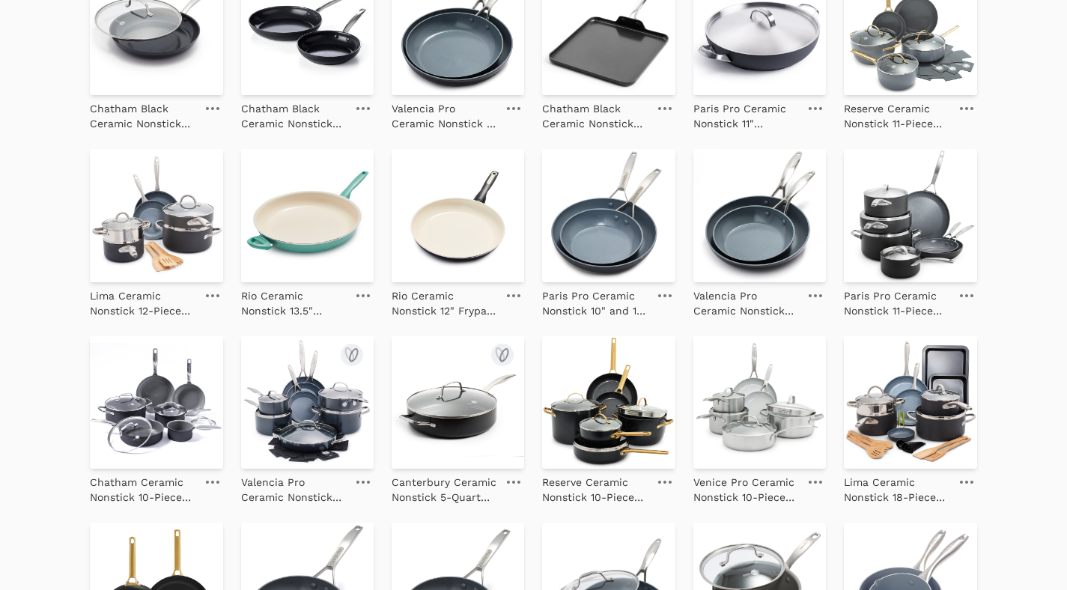
click at [308, 406] on img at bounding box center [307, 402] width 133 height 133
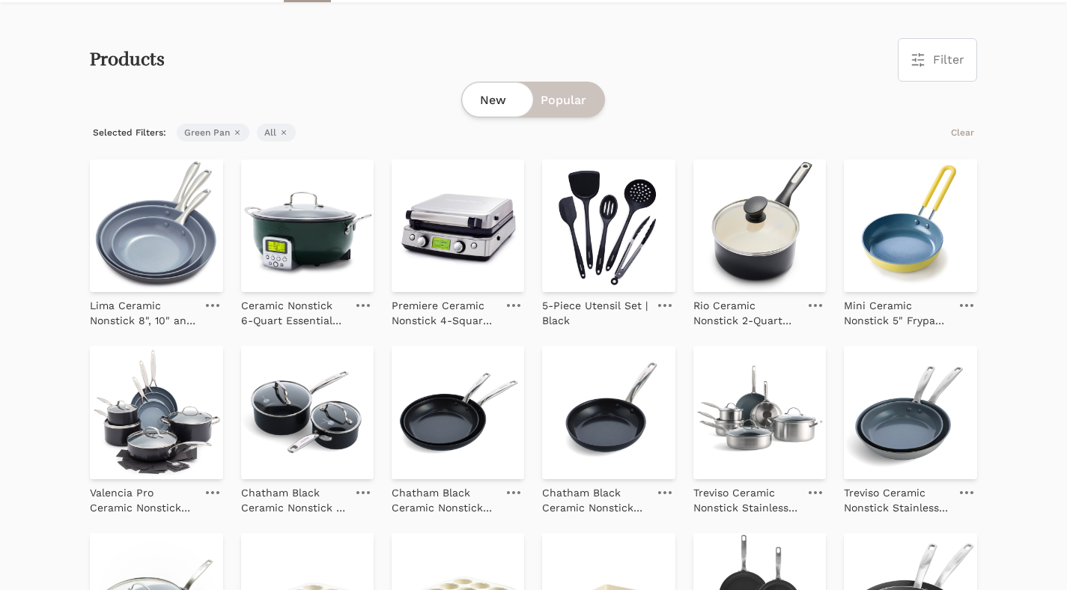
scroll to position [48, 0]
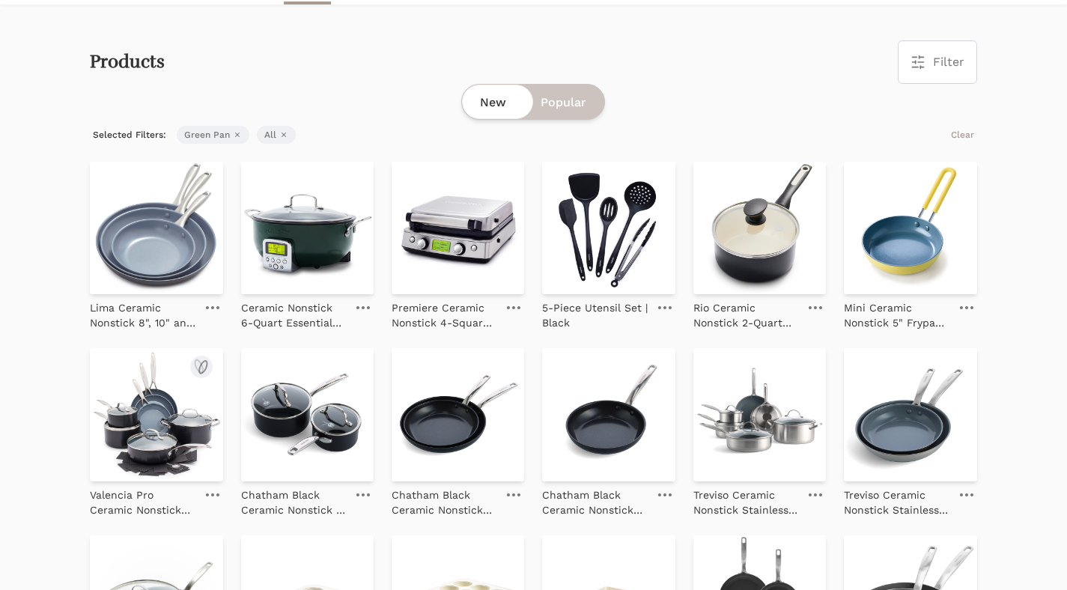
click at [192, 392] on img at bounding box center [156, 414] width 133 height 133
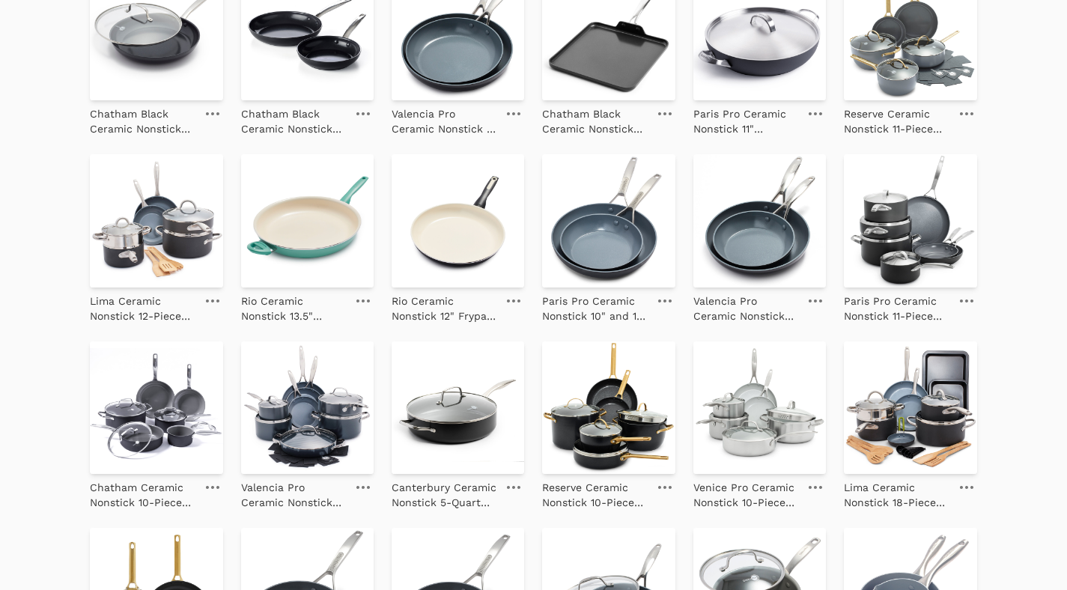
scroll to position [1599, 0]
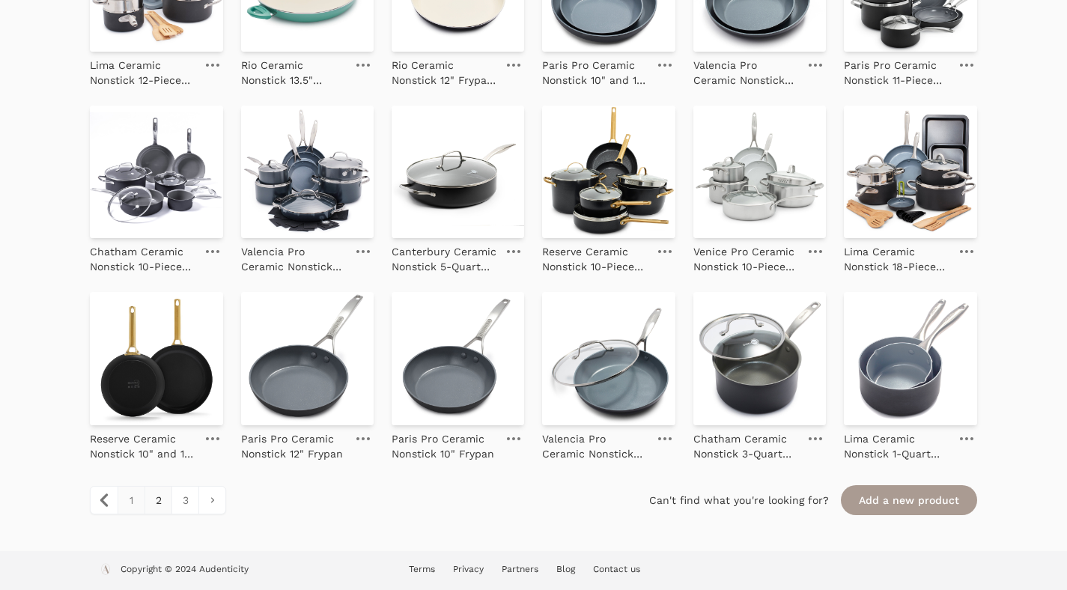
click at [127, 490] on link "1" at bounding box center [131, 500] width 27 height 27
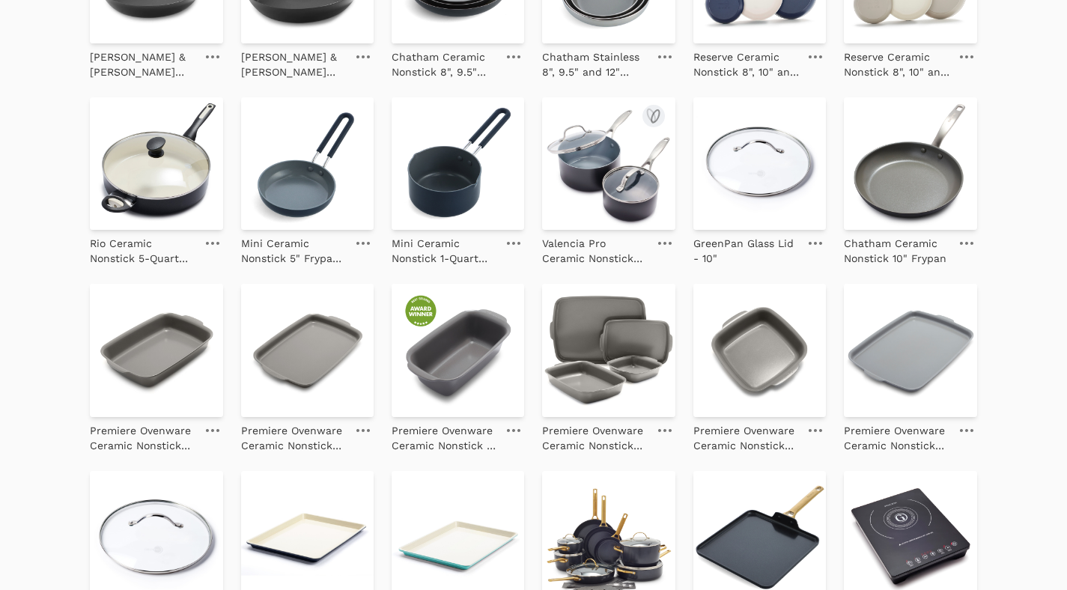
scroll to position [1284, 0]
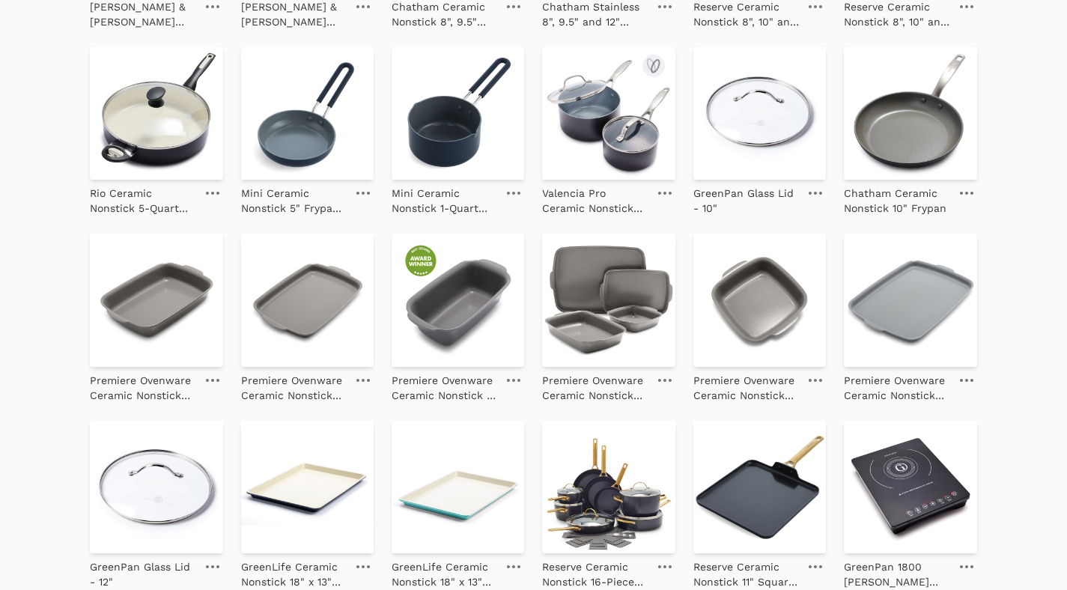
click at [601, 139] on img at bounding box center [608, 113] width 133 height 133
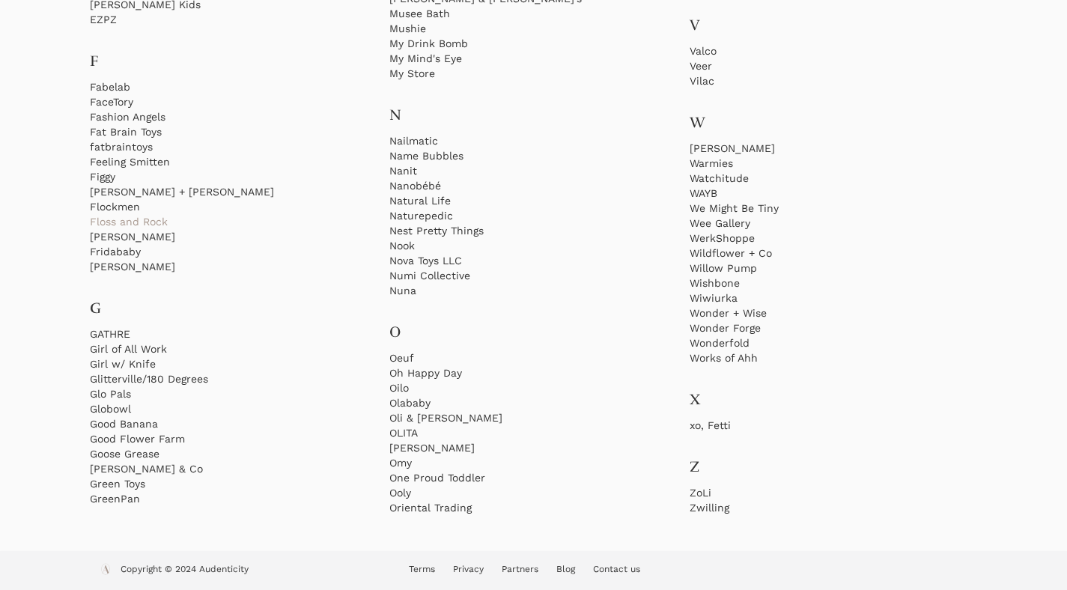
scroll to position [52, 0]
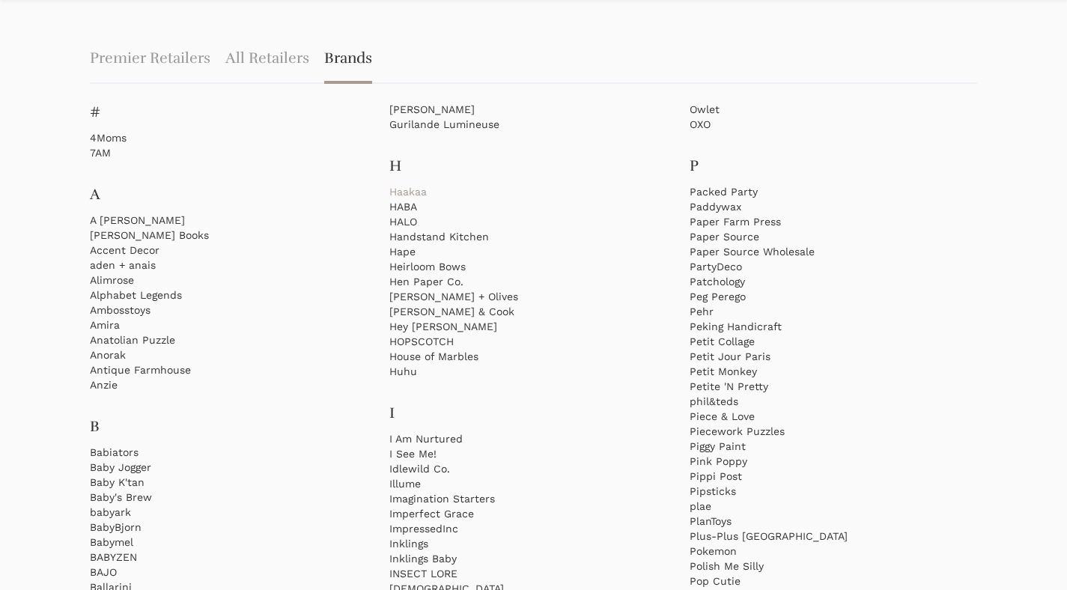
click at [406, 193] on link "Haakaa" at bounding box center [533, 191] width 288 height 15
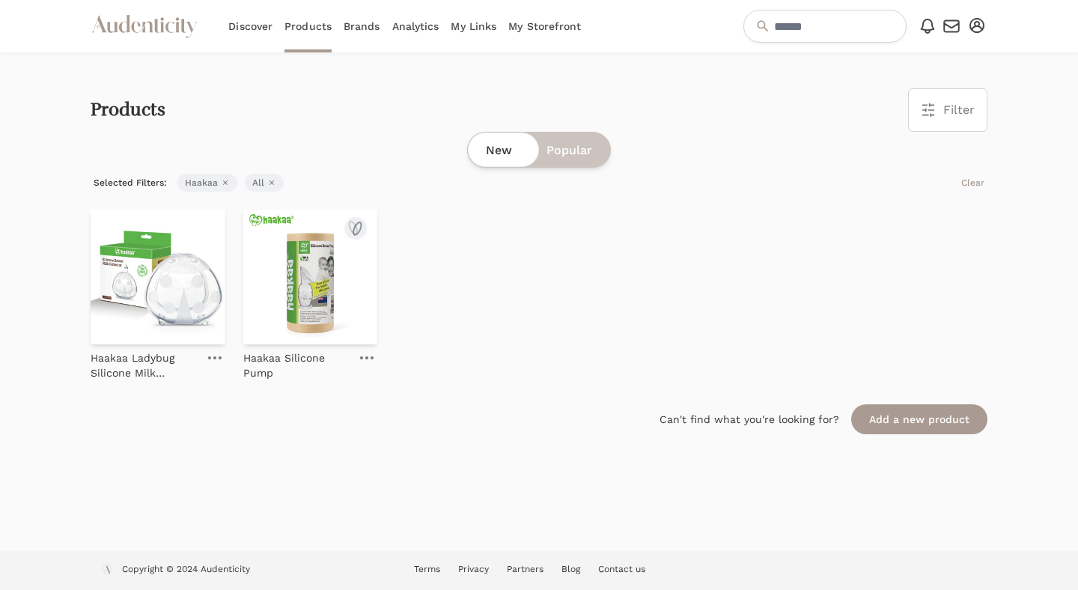
click at [318, 279] on img at bounding box center [310, 277] width 135 height 135
click at [177, 308] on img at bounding box center [158, 277] width 135 height 135
click at [182, 269] on img at bounding box center [158, 277] width 135 height 135
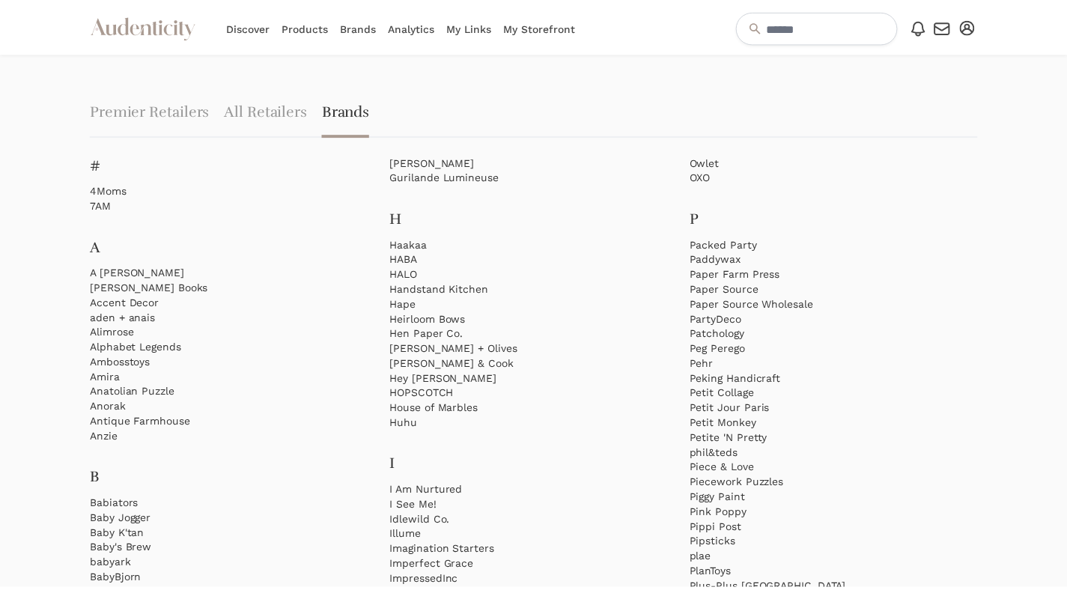
scroll to position [52, 0]
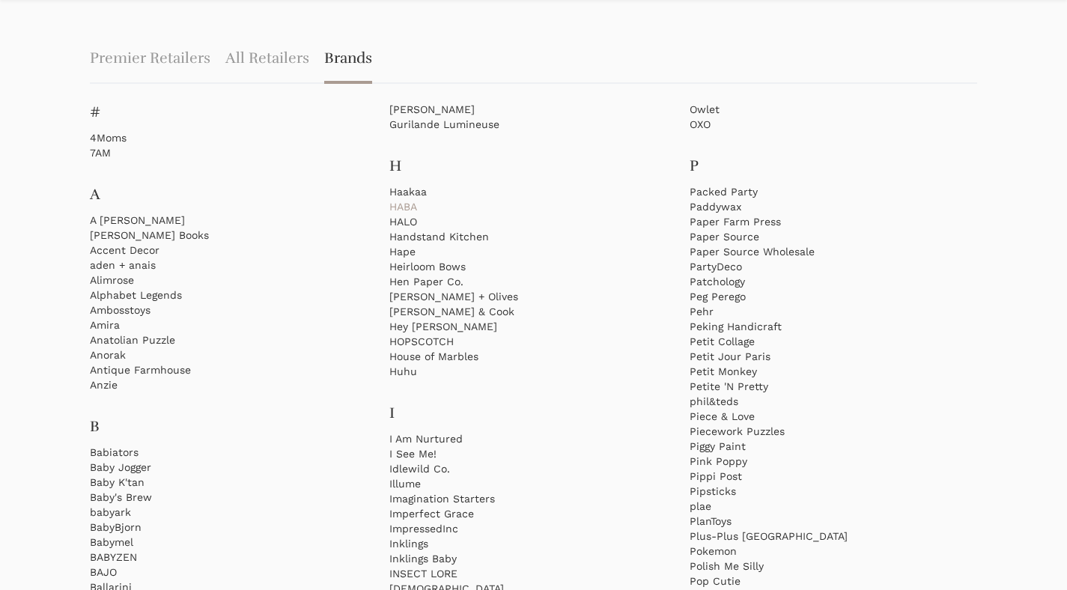
click at [410, 203] on link "HABA" at bounding box center [533, 206] width 288 height 15
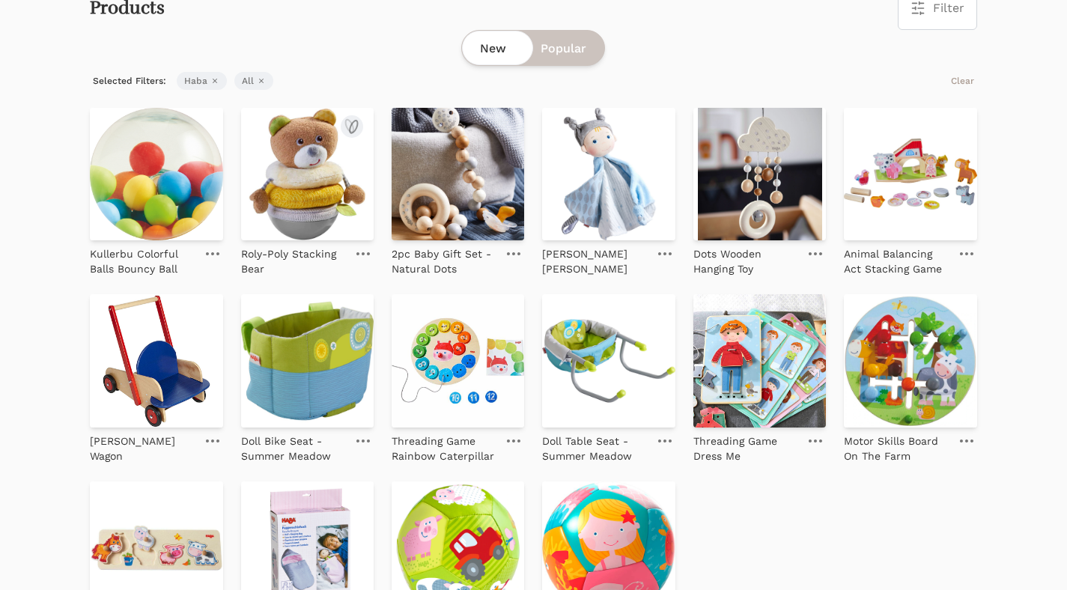
scroll to position [105, 0]
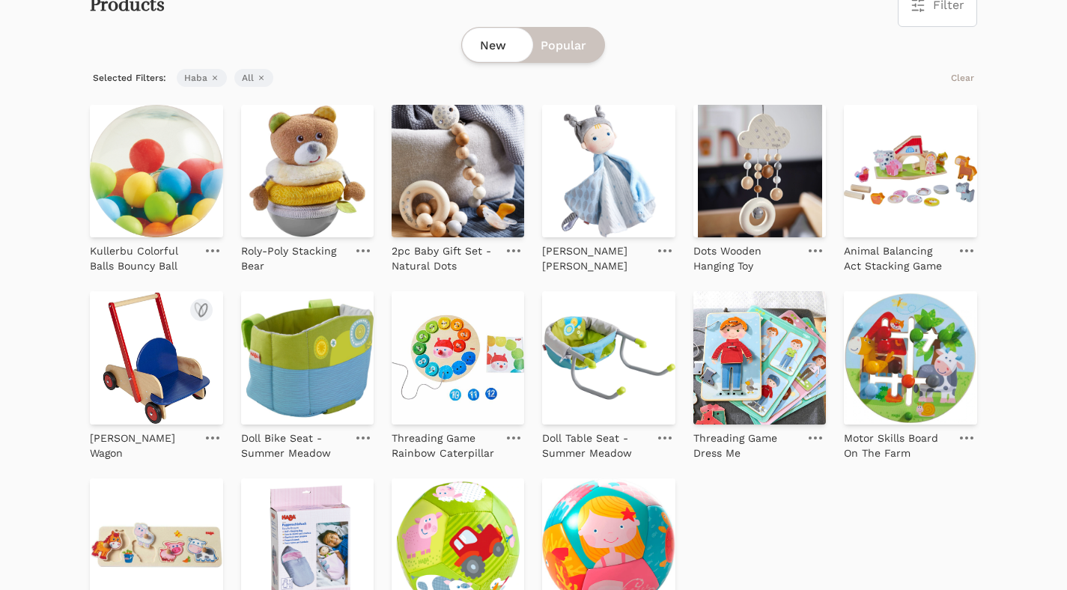
click at [171, 339] on img at bounding box center [156, 357] width 133 height 133
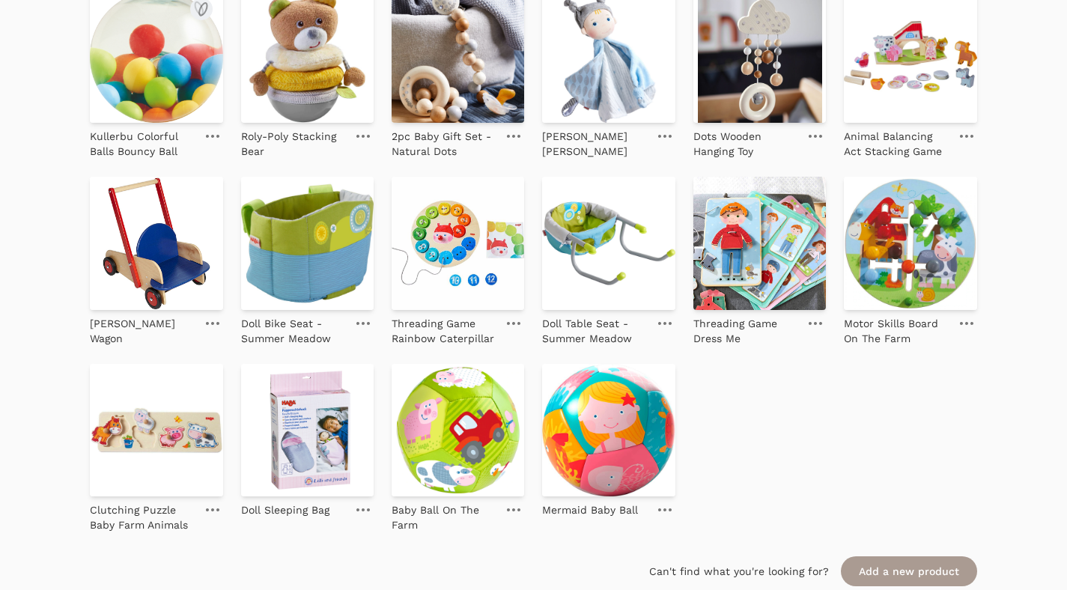
scroll to position [204, 0]
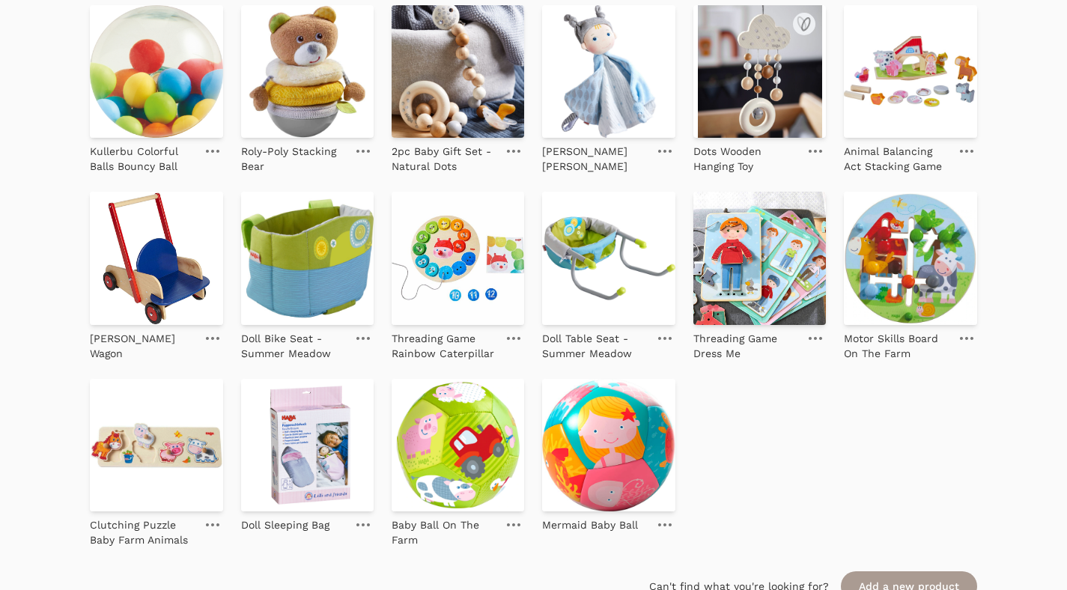
click at [773, 63] on img at bounding box center [759, 71] width 133 height 133
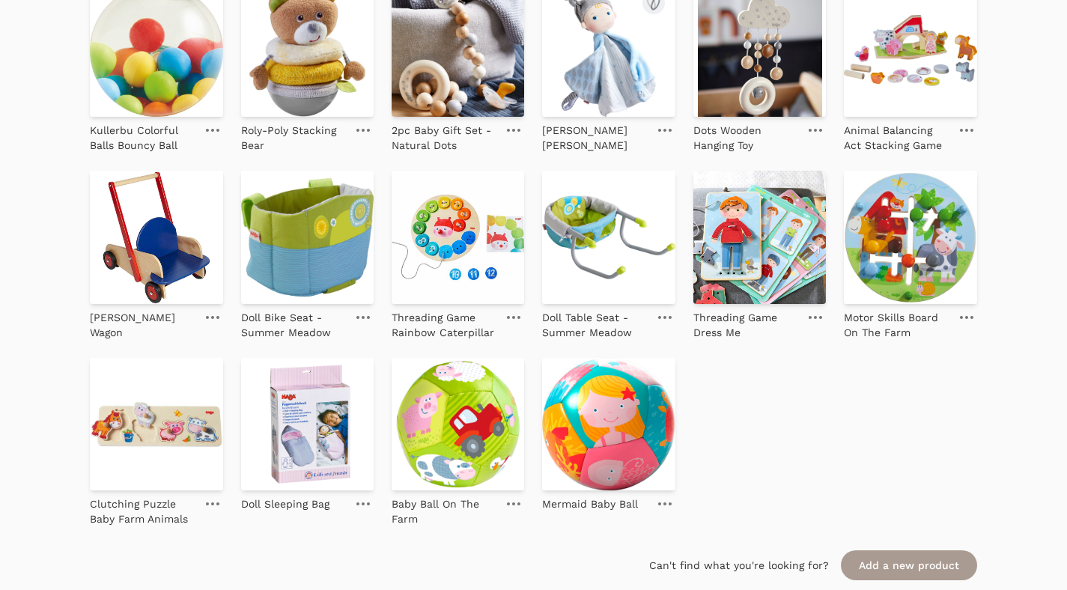
scroll to position [0, 0]
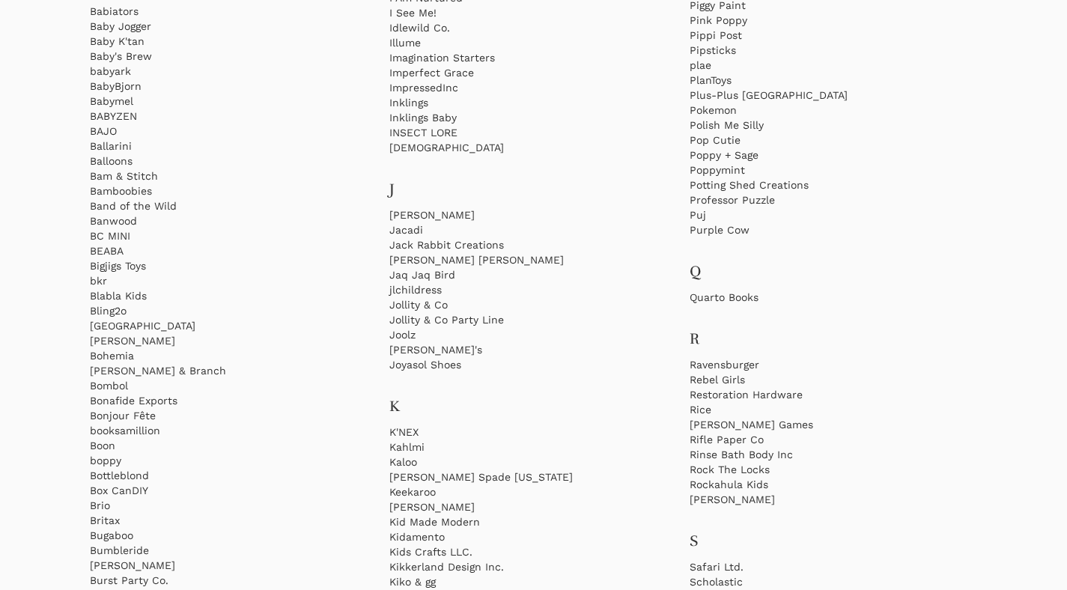
scroll to position [621, 0]
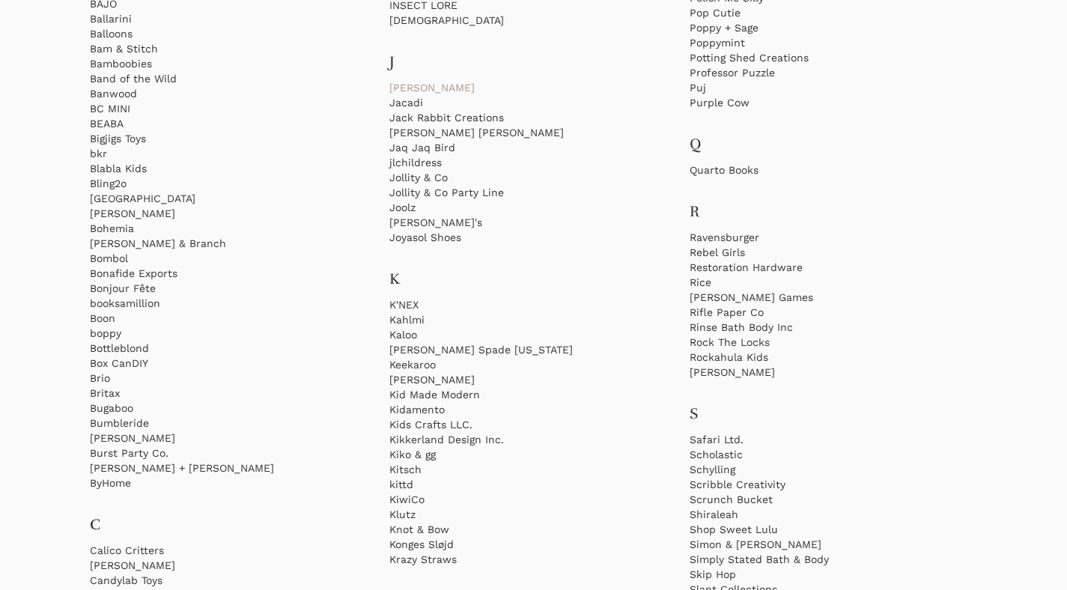
click at [424, 85] on link "[PERSON_NAME]" at bounding box center [533, 87] width 288 height 15
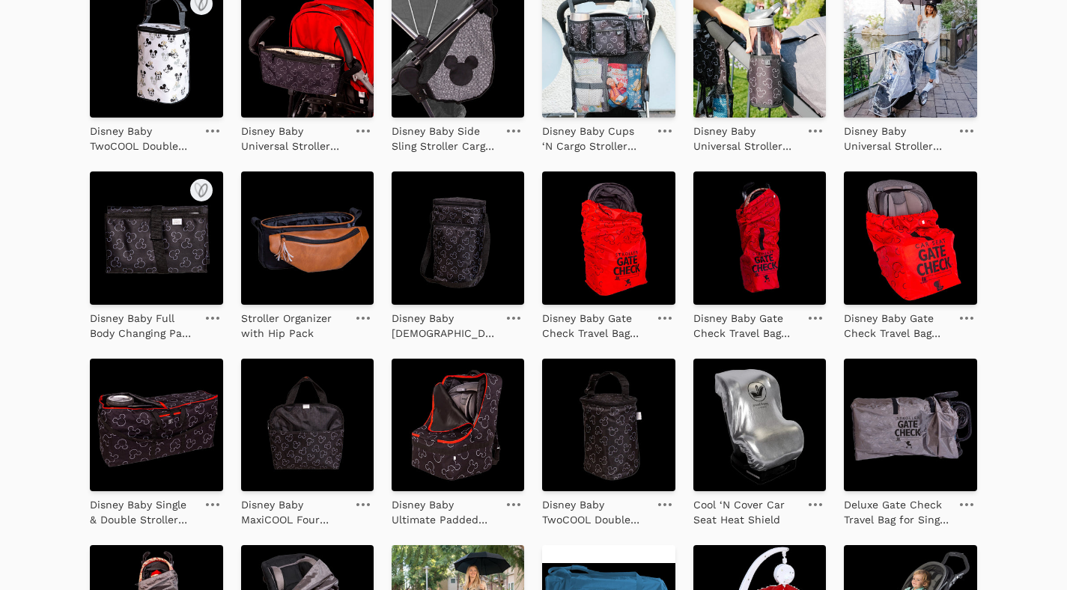
scroll to position [1599, 0]
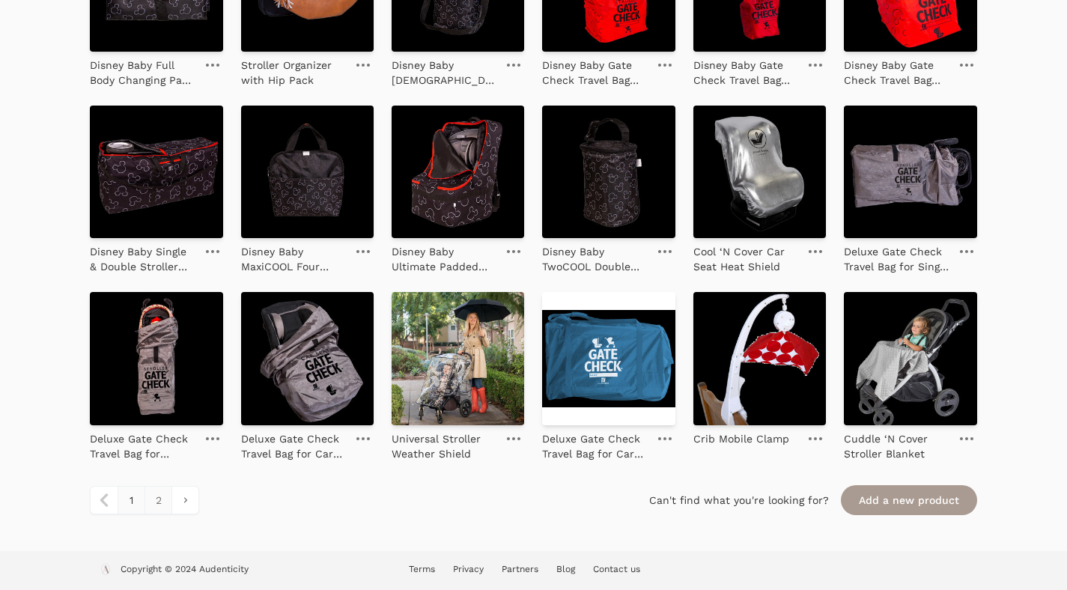
click at [158, 496] on link "2" at bounding box center [158, 500] width 27 height 27
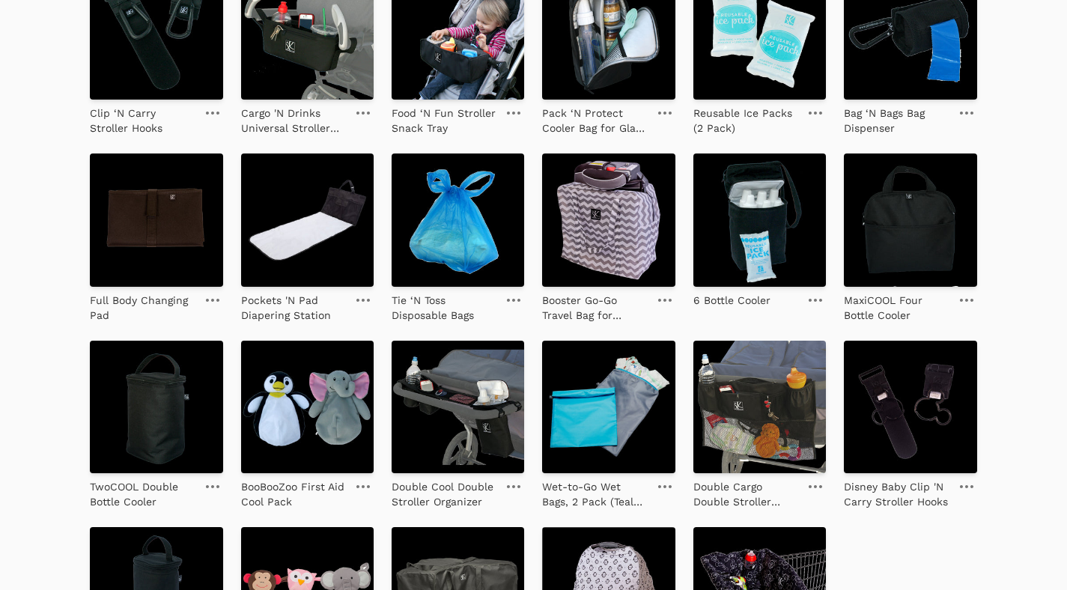
scroll to position [658, 0]
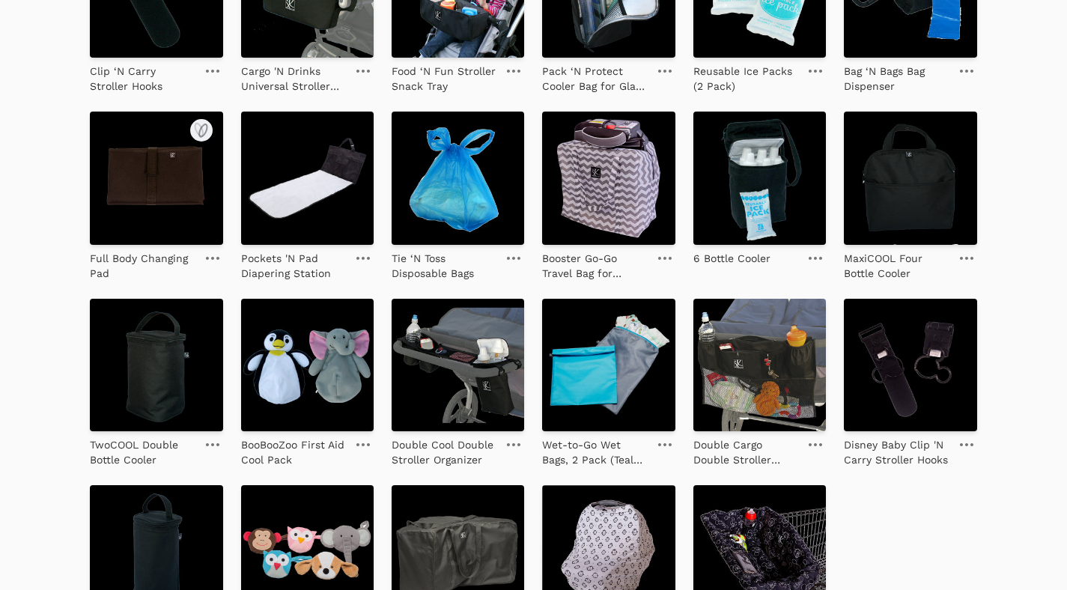
click at [138, 179] on img at bounding box center [156, 178] width 133 height 133
click at [322, 171] on img at bounding box center [307, 178] width 133 height 133
click at [636, 350] on img at bounding box center [608, 365] width 133 height 133
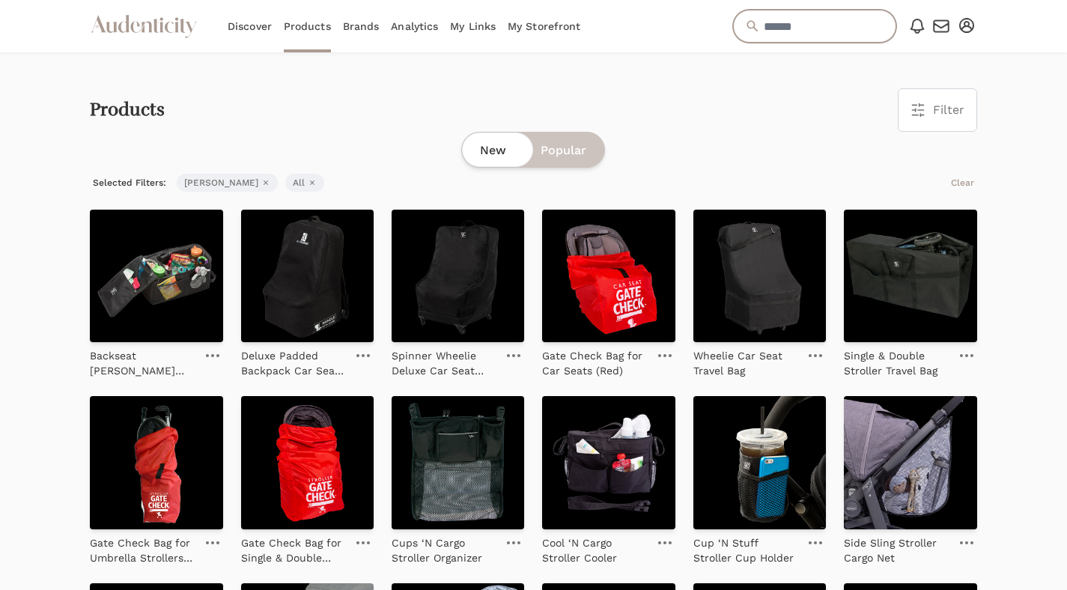
click at [762, 28] on input "text" at bounding box center [814, 26] width 163 height 33
paste input "*****"
type input "*****"
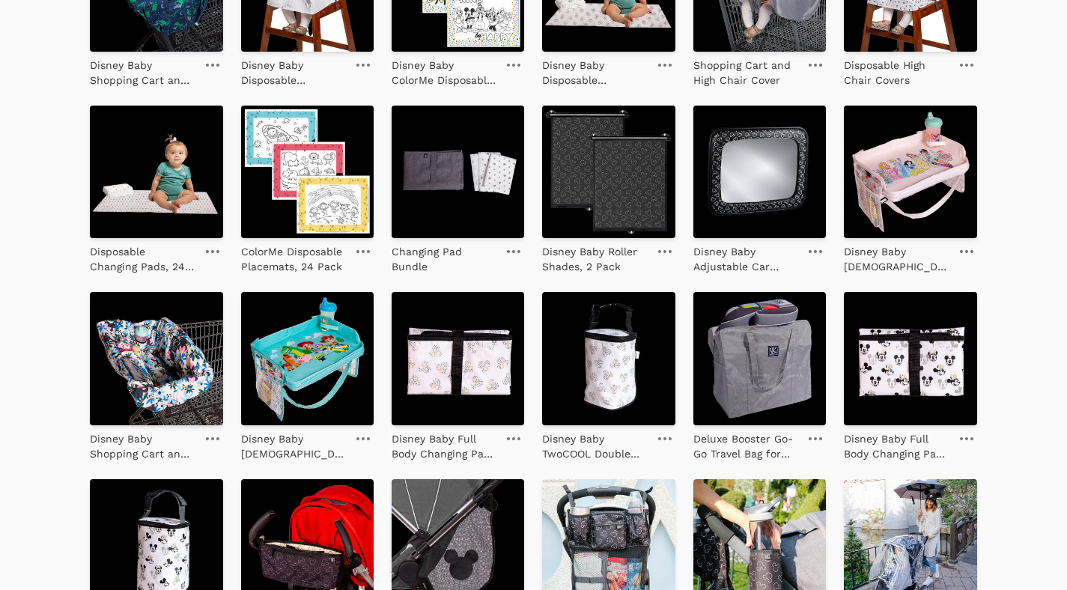
scroll to position [621, 0]
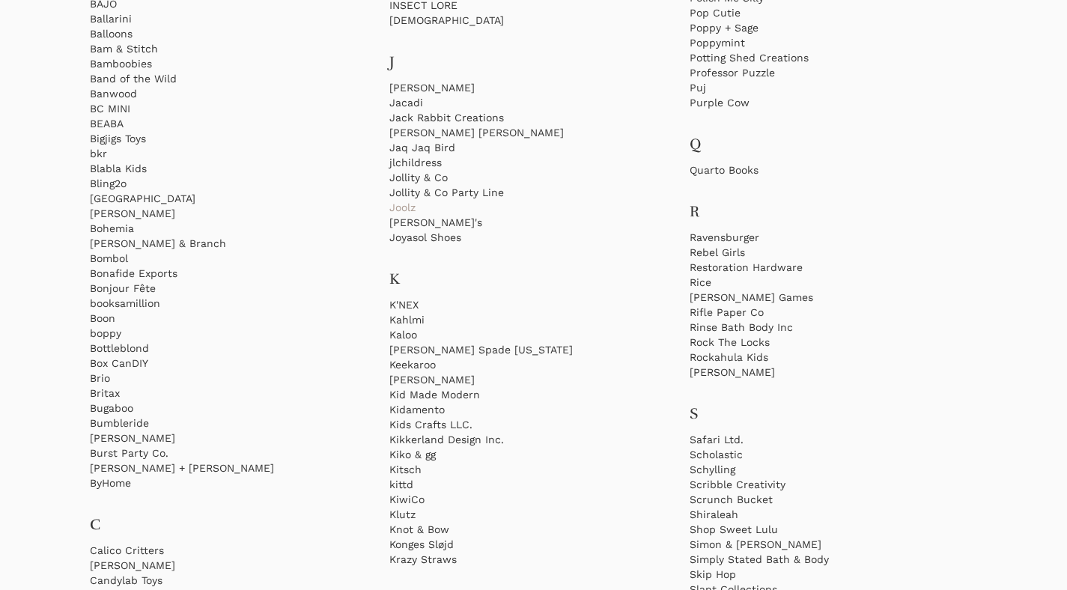
click at [395, 210] on link "Joolz" at bounding box center [533, 207] width 288 height 15
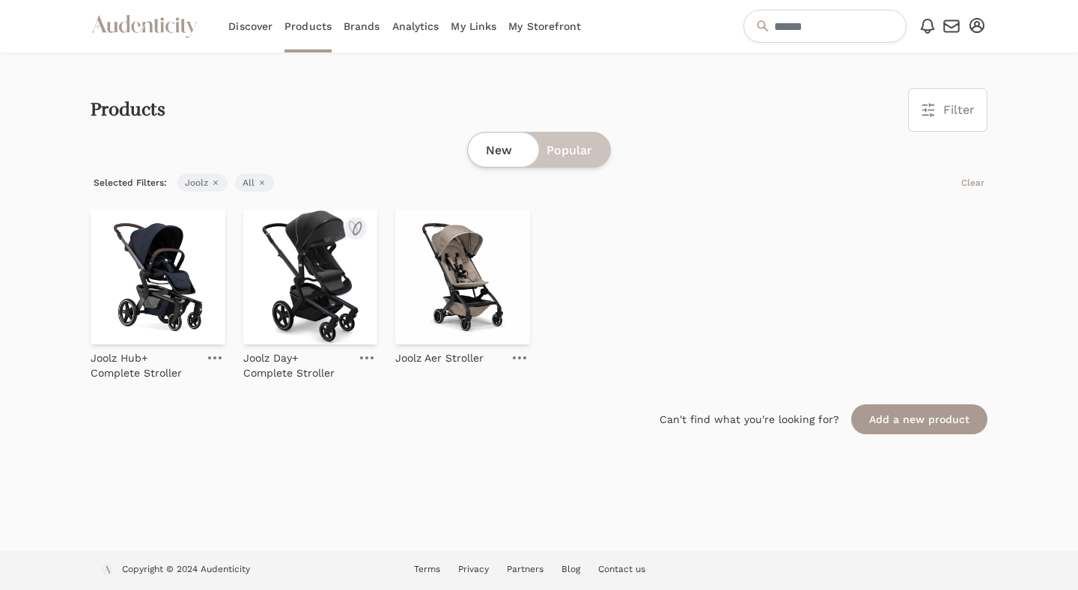
click at [307, 260] on img at bounding box center [310, 277] width 135 height 135
click at [208, 261] on img at bounding box center [158, 277] width 135 height 135
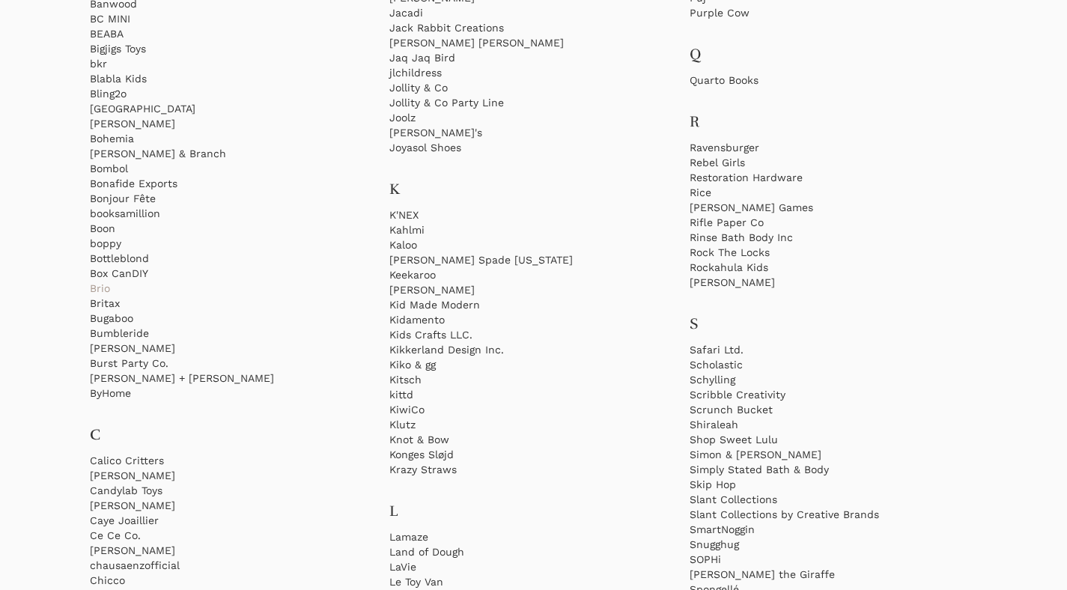
scroll to position [729, 0]
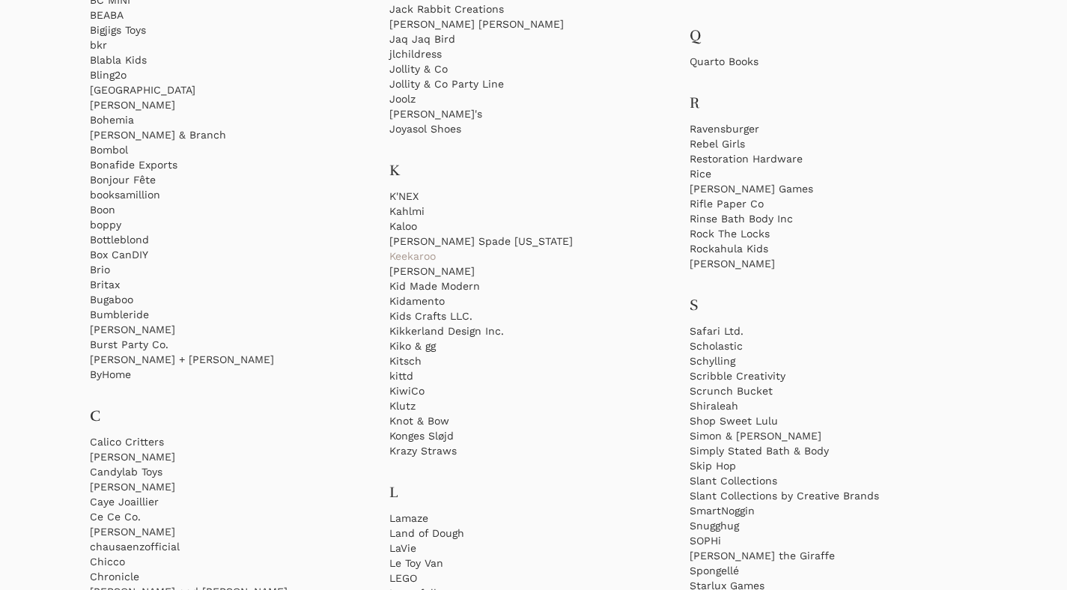
click at [398, 253] on link "Keekaroo" at bounding box center [533, 256] width 288 height 15
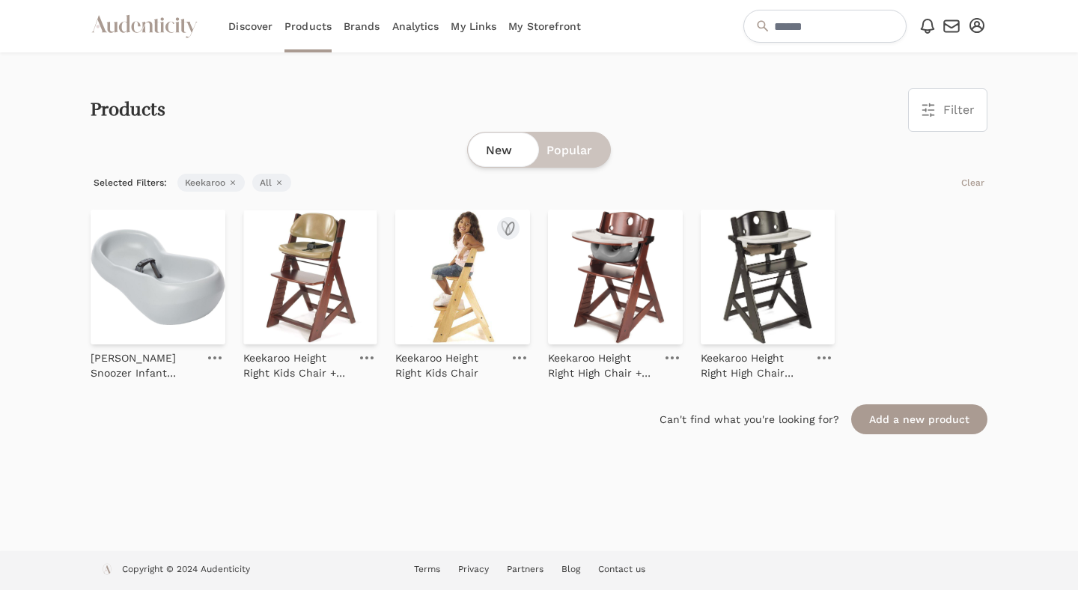
click at [452, 283] on img at bounding box center [462, 277] width 135 height 135
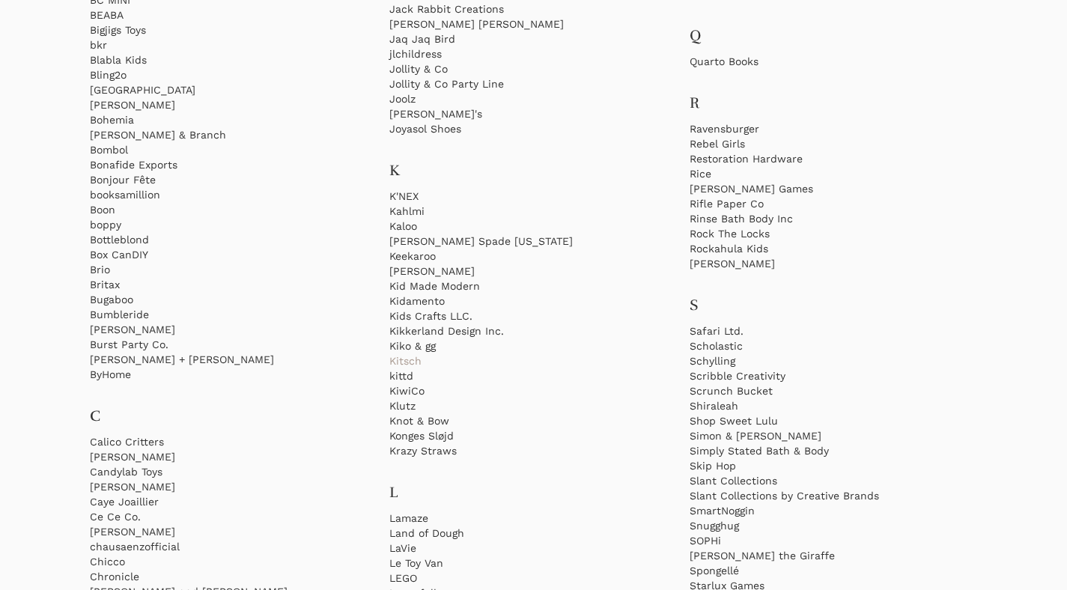
click at [421, 357] on link "Kitsch" at bounding box center [533, 360] width 288 height 15
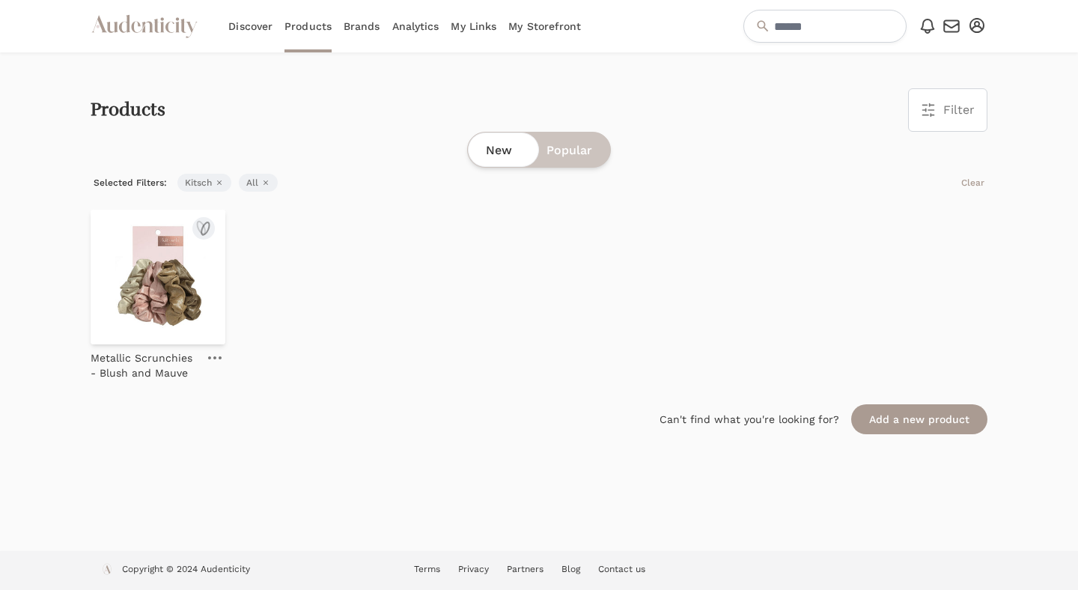
click at [174, 294] on img at bounding box center [158, 277] width 135 height 135
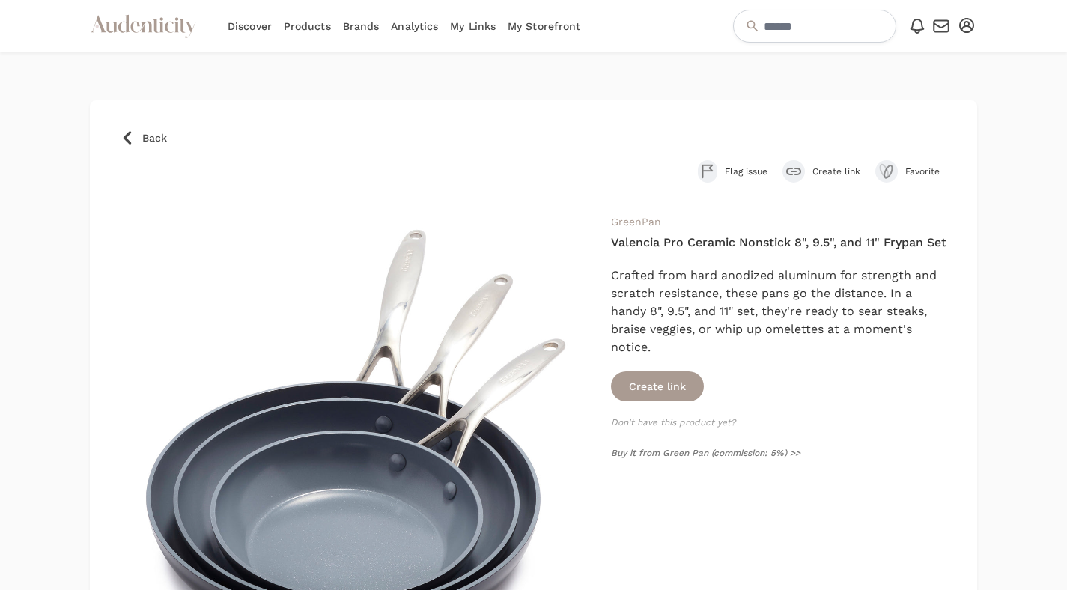
click at [783, 167] on div "submit" at bounding box center [794, 171] width 22 height 22
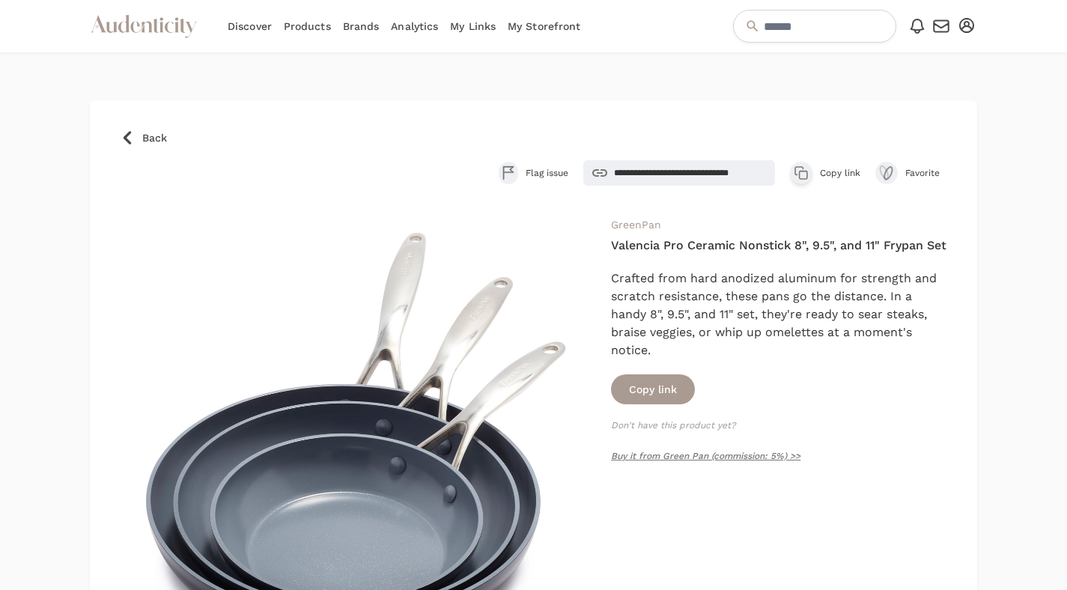
click at [804, 171] on icon "button" at bounding box center [803, 174] width 7 height 7
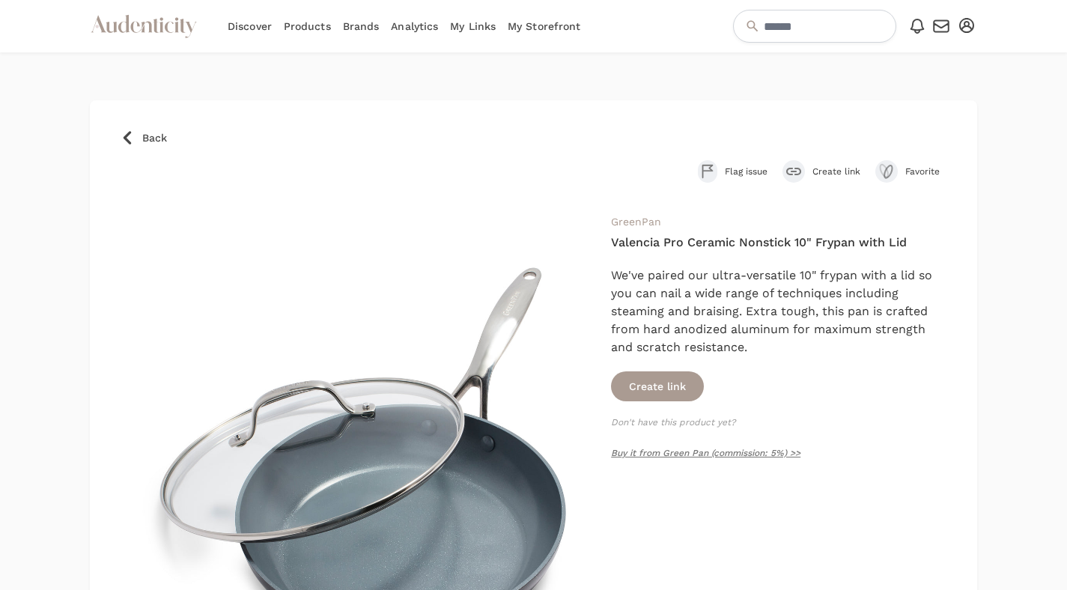
click at [789, 171] on icon "submit" at bounding box center [793, 171] width 15 height 7
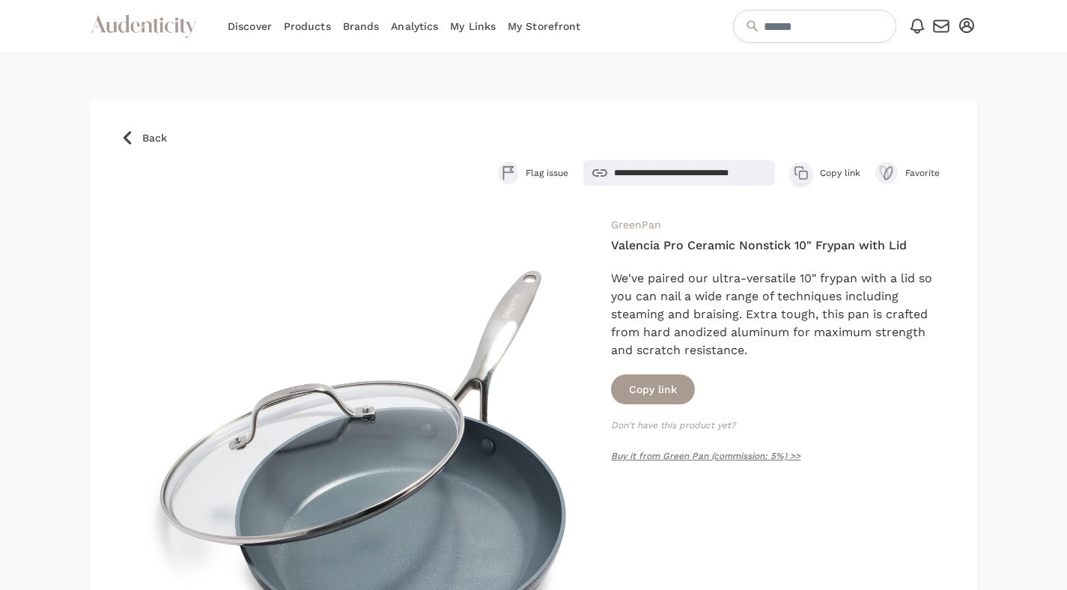
click at [793, 172] on div "button" at bounding box center [801, 173] width 22 height 22
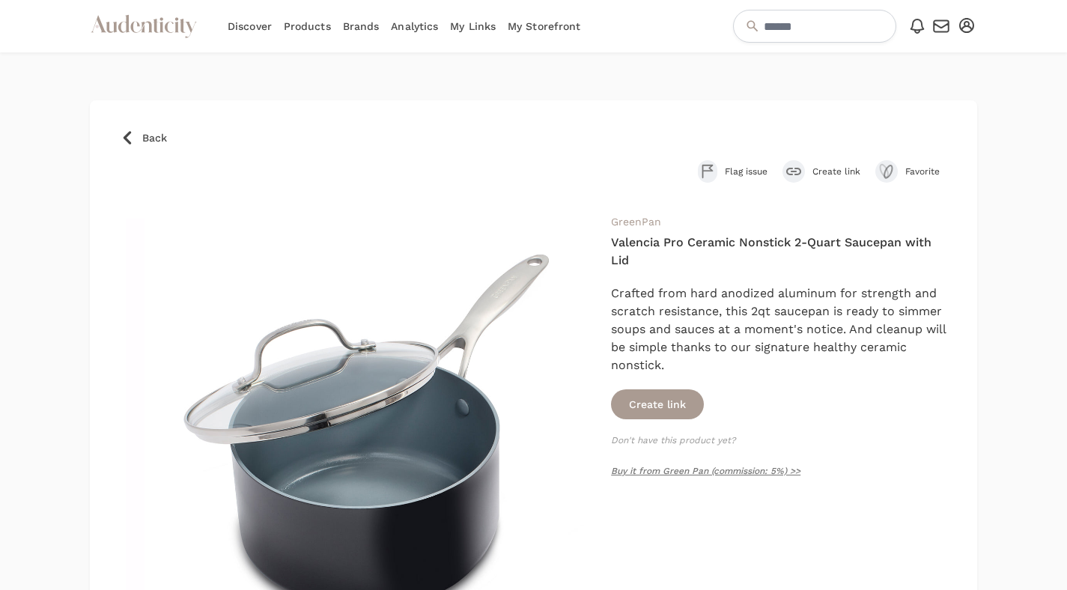
scroll to position [13, 0]
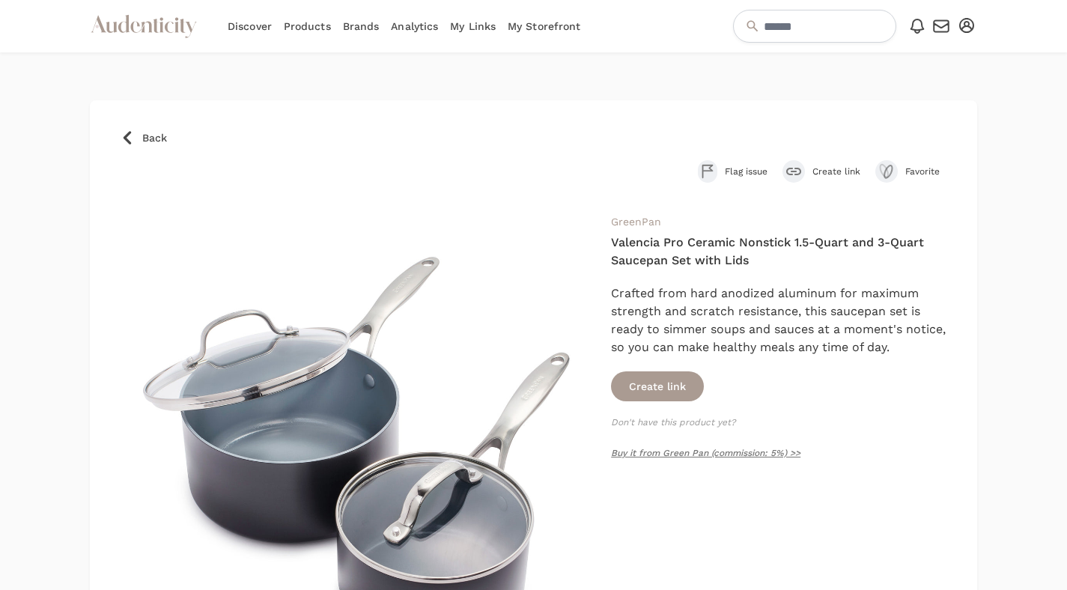
click at [799, 171] on icon "submit" at bounding box center [793, 171] width 15 height 7
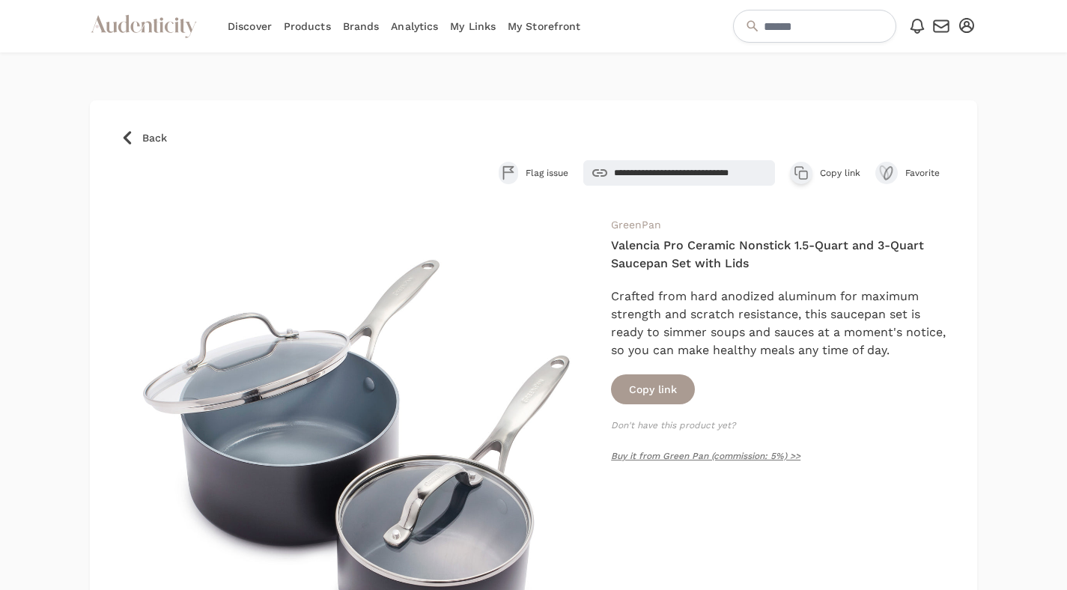
click at [792, 172] on div "button" at bounding box center [801, 173] width 22 height 22
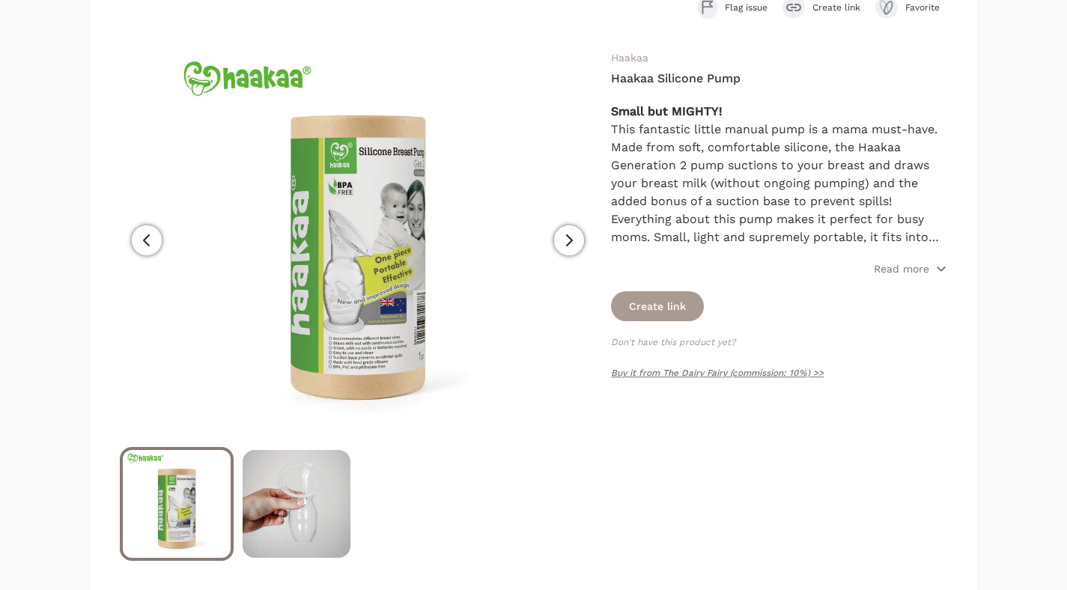
scroll to position [190, 0]
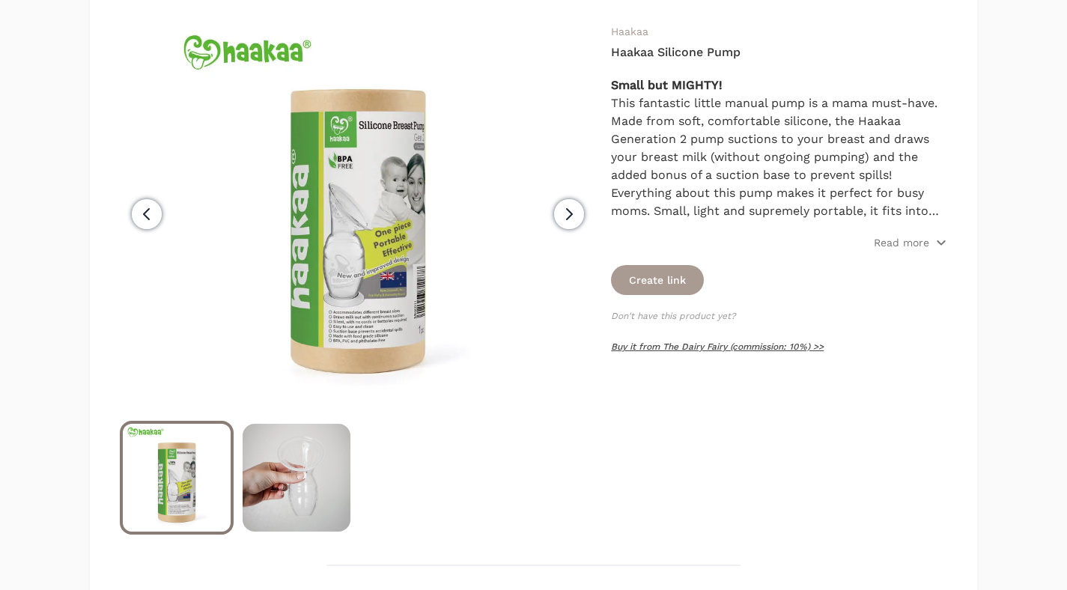
click at [709, 345] on link "Buy it from The Dairy Fairy (commission: 10%) >>" at bounding box center [717, 346] width 213 height 10
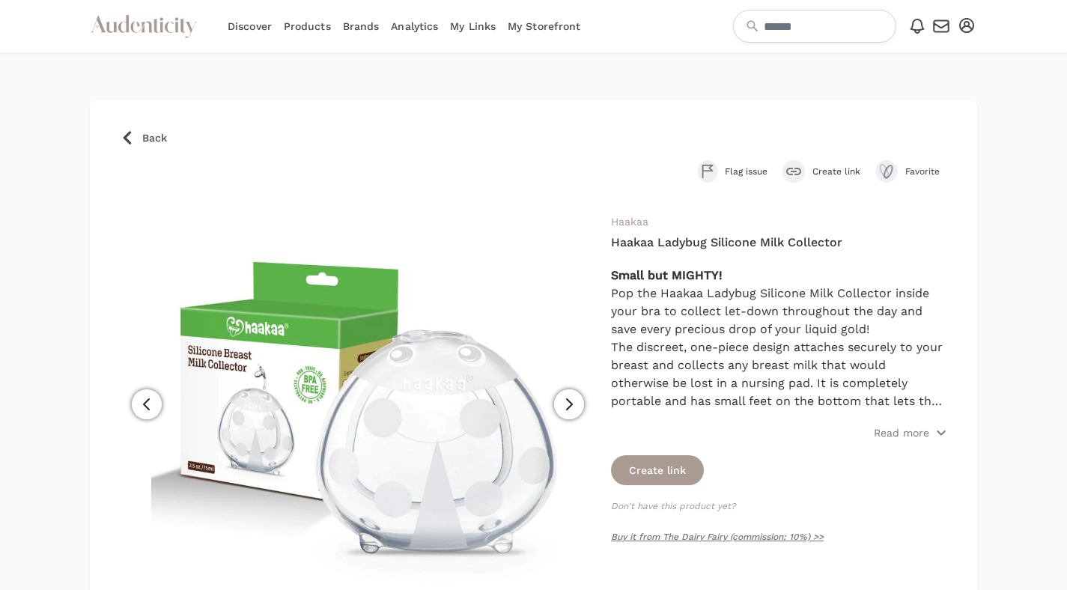
click at [799, 174] on icon "submit" at bounding box center [793, 171] width 15 height 7
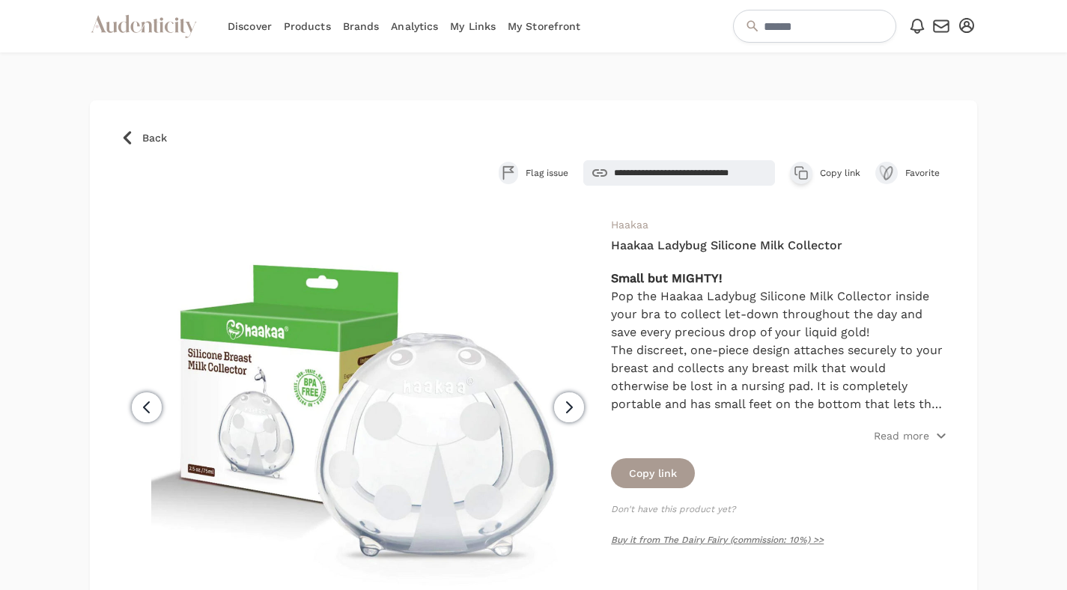
click at [815, 177] on button "Copy product link Copy link" at bounding box center [825, 173] width 70 height 22
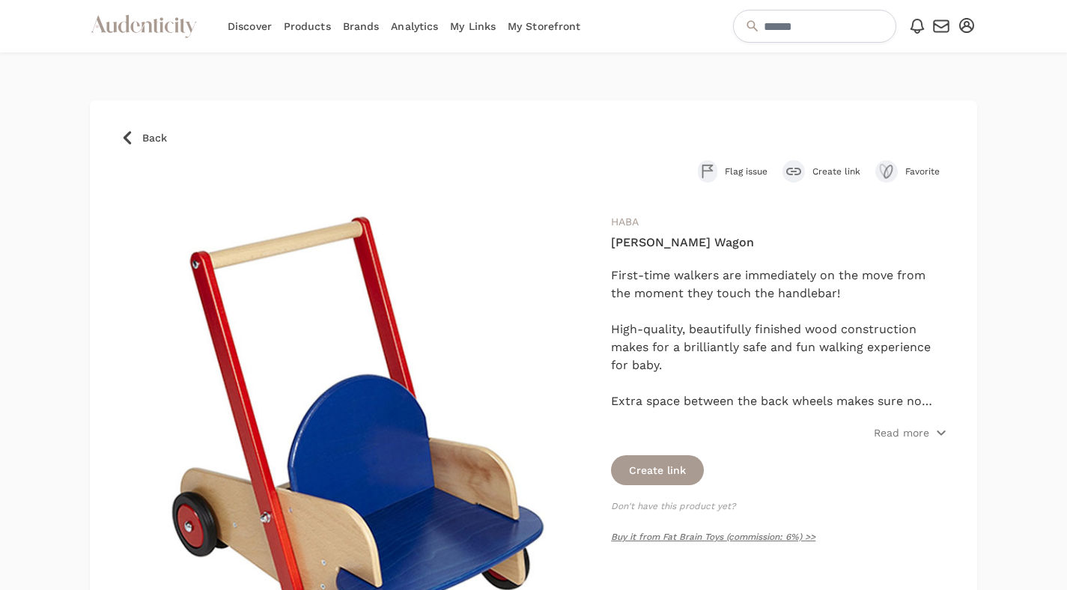
click at [792, 171] on icon "submit" at bounding box center [793, 171] width 15 height 7
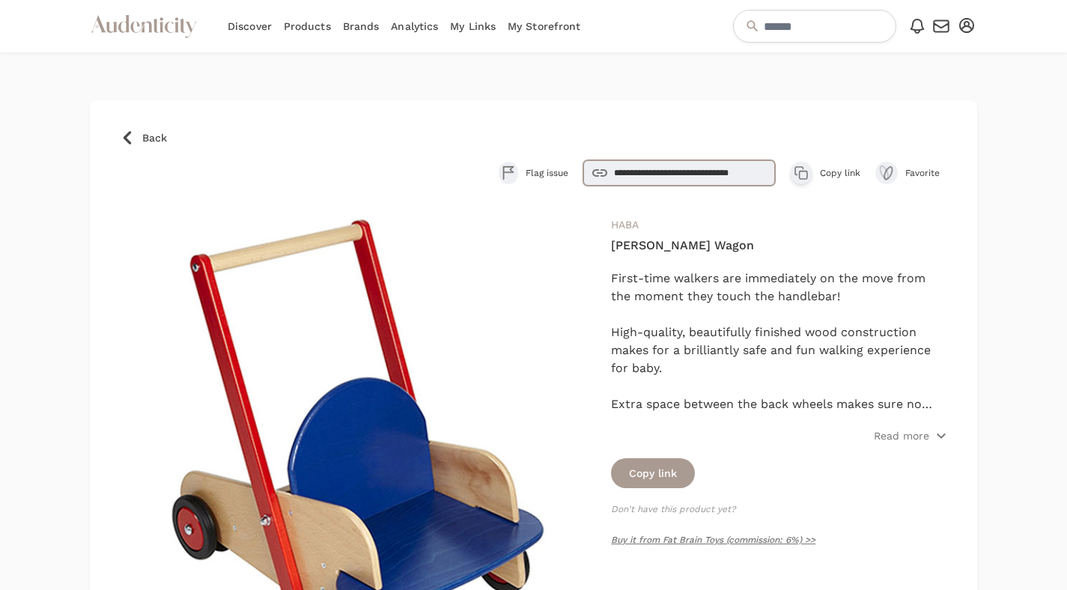
click at [738, 175] on input "**********" at bounding box center [679, 172] width 192 height 25
click at [804, 177] on icon "button" at bounding box center [801, 172] width 15 height 15
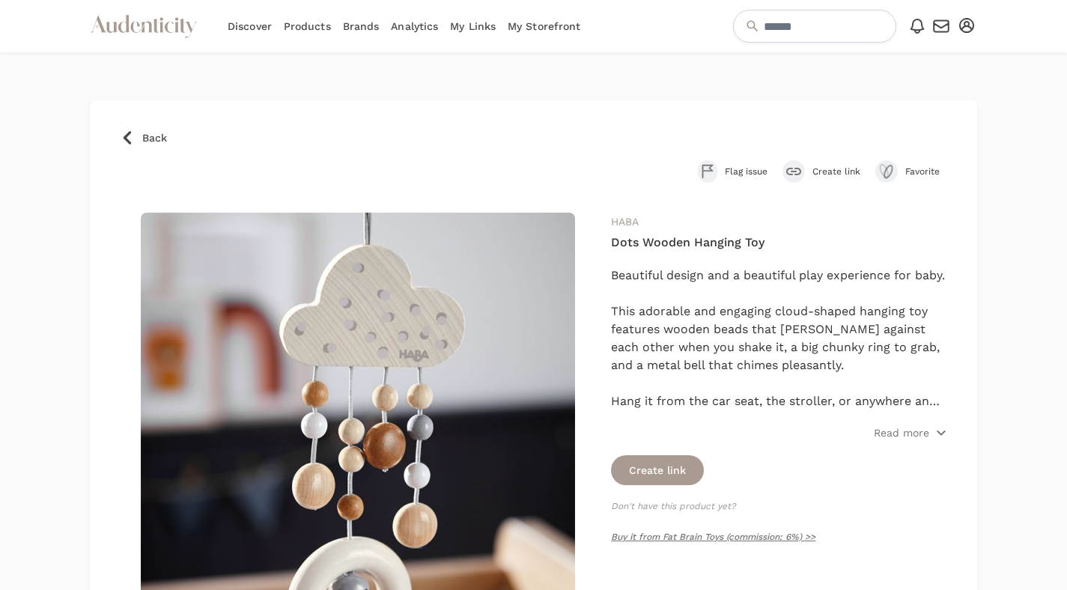
click at [804, 171] on div "submit" at bounding box center [794, 171] width 22 height 22
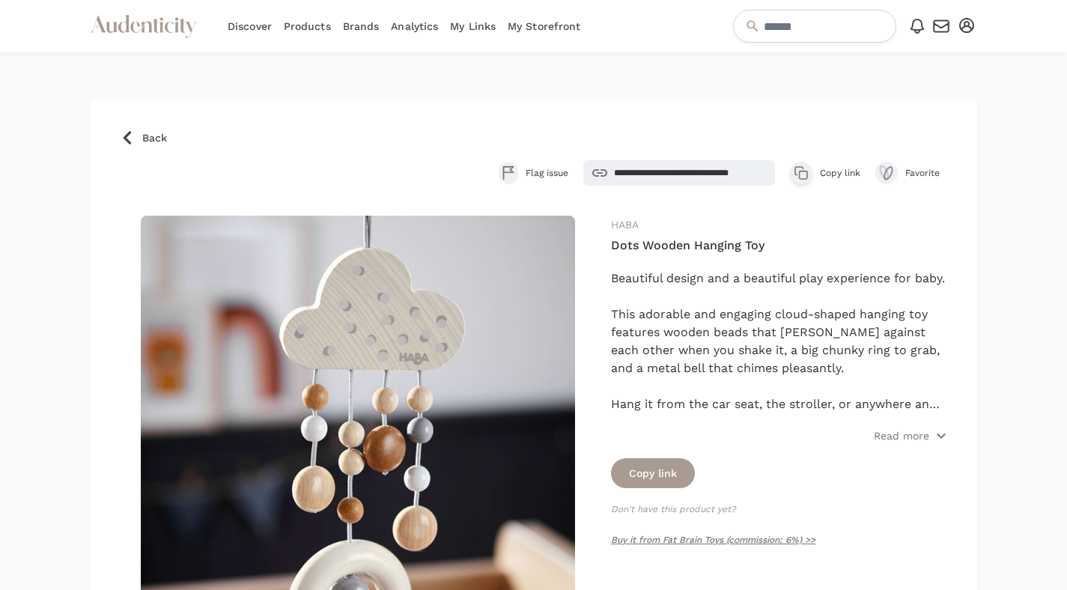
click at [801, 176] on icon "button" at bounding box center [801, 172] width 15 height 15
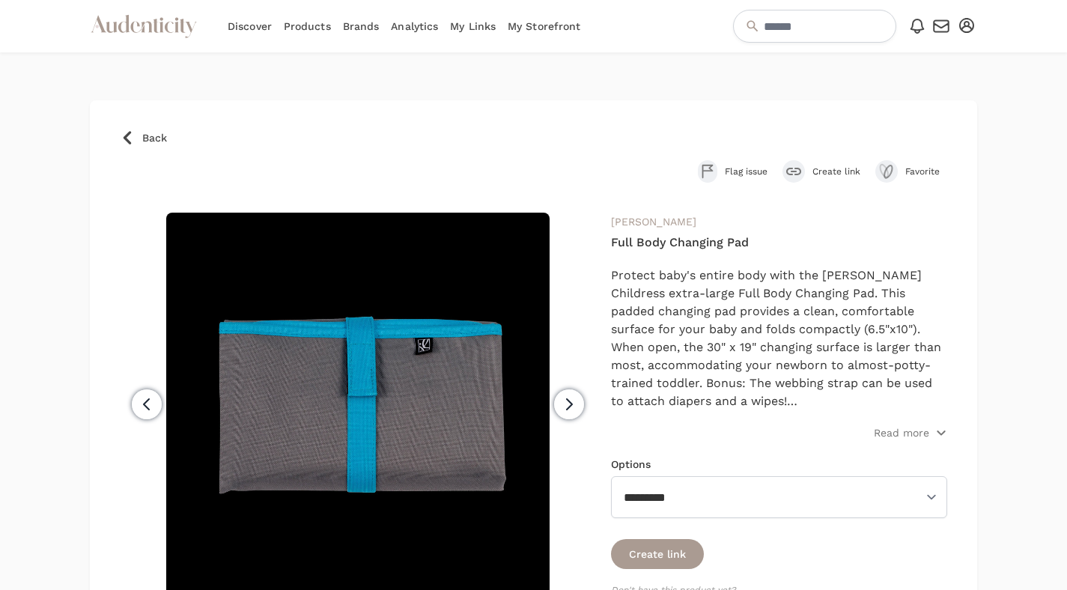
click at [813, 163] on button "Create link" at bounding box center [822, 171] width 78 height 22
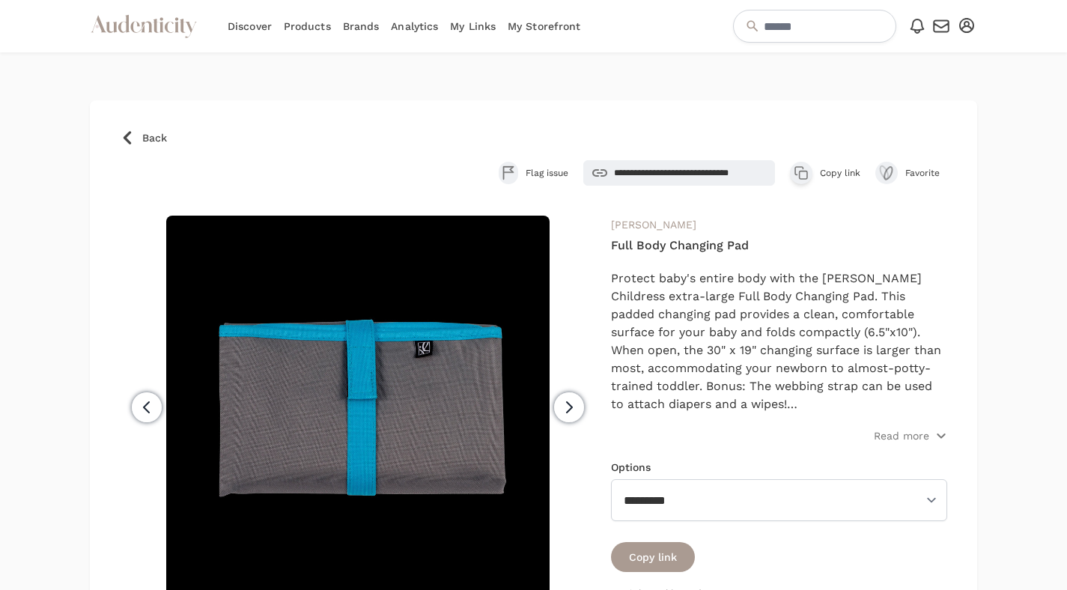
click at [801, 172] on icon "button" at bounding box center [801, 172] width 15 height 15
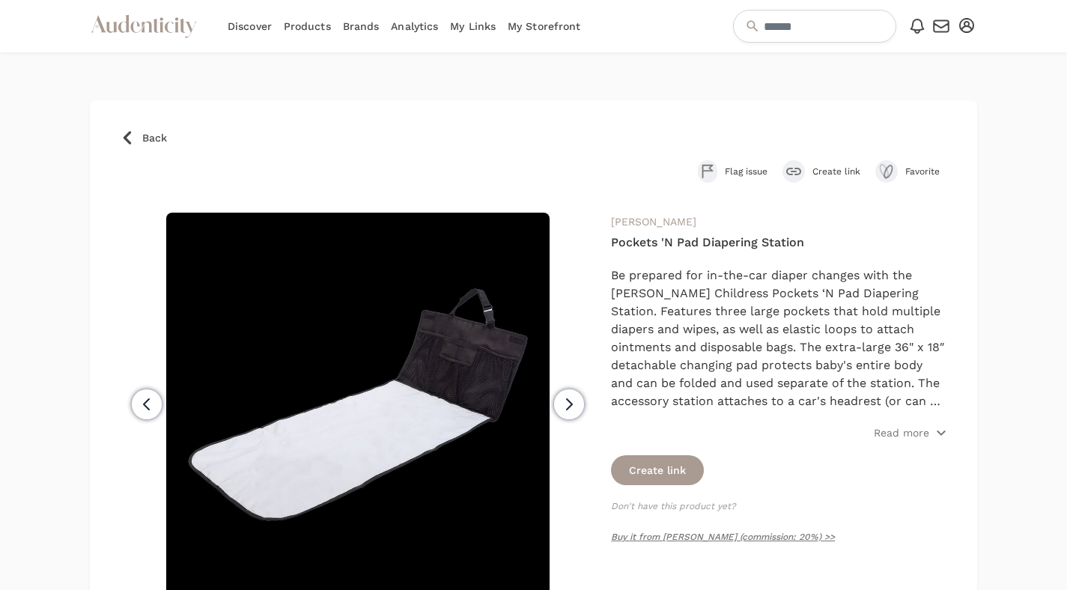
click at [806, 167] on button "Create link" at bounding box center [822, 171] width 78 height 22
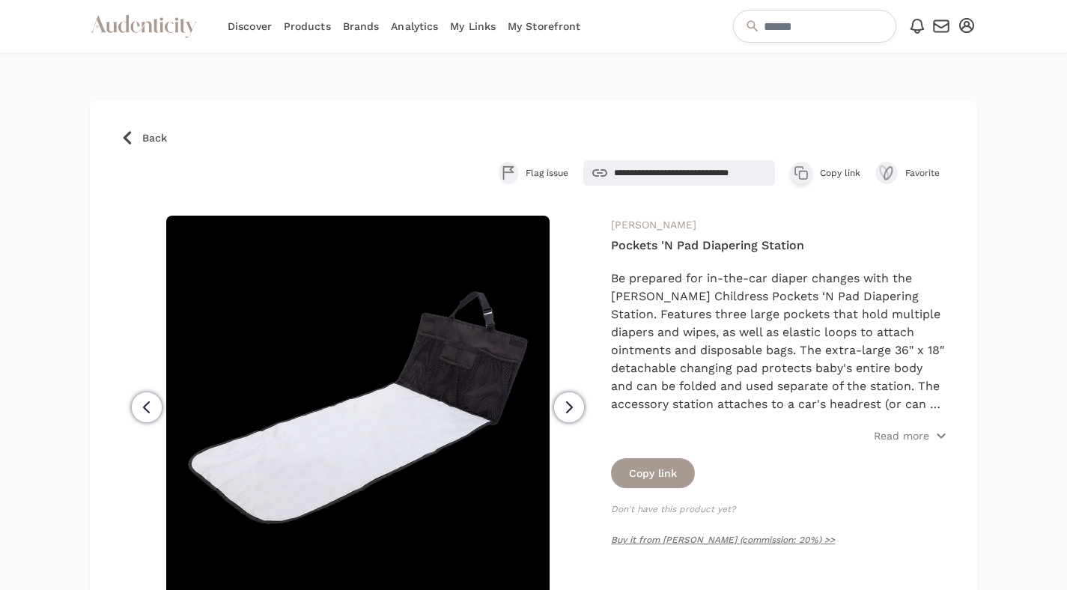
click at [795, 174] on icon "button" at bounding box center [801, 172] width 15 height 15
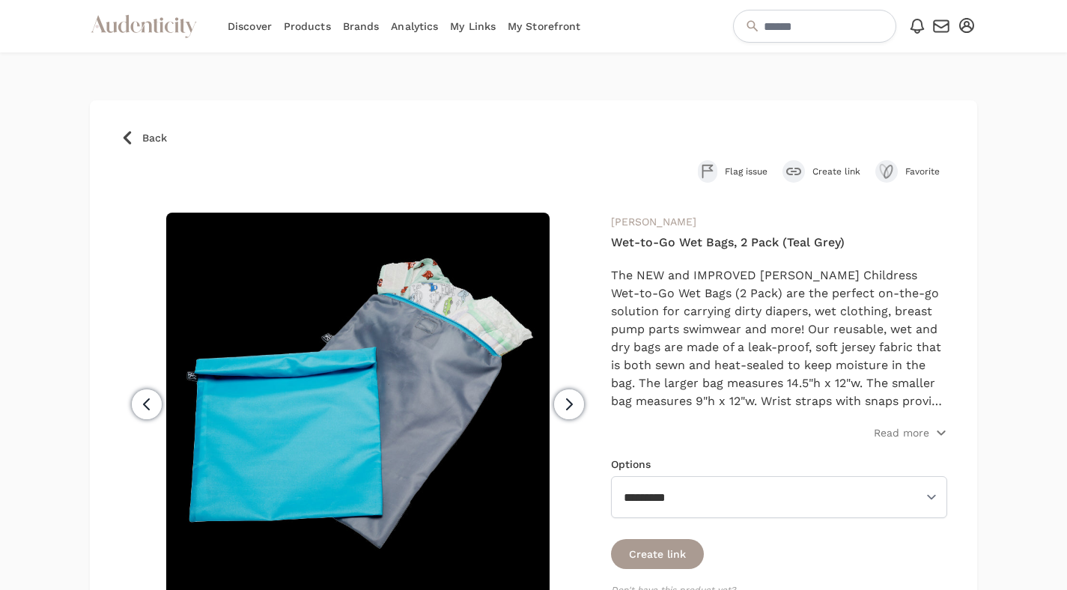
click at [833, 180] on button "Create link" at bounding box center [822, 171] width 78 height 22
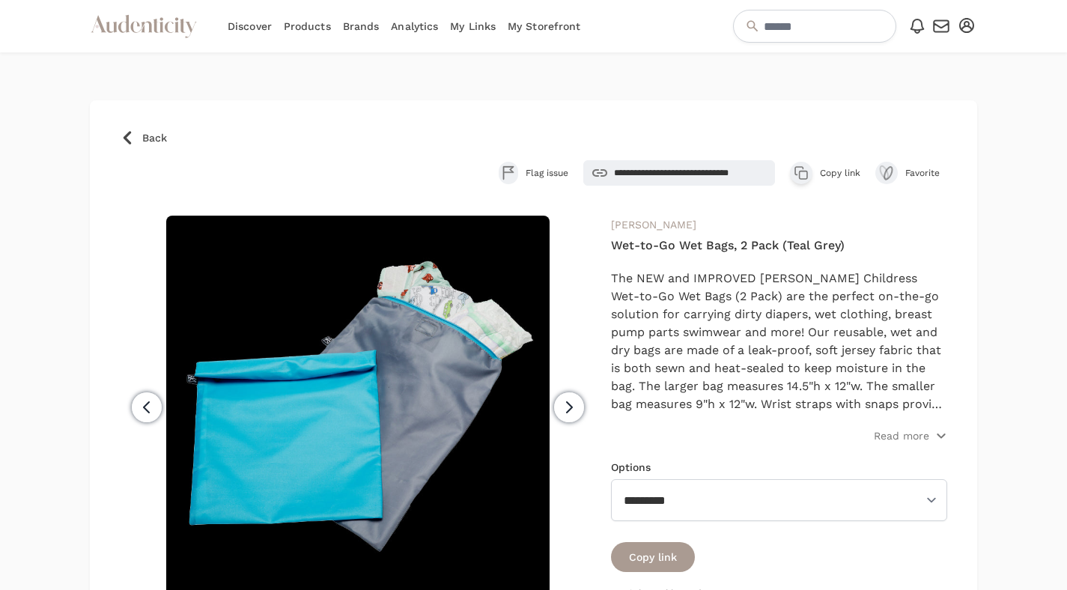
click at [805, 175] on icon "button" at bounding box center [801, 172] width 15 height 15
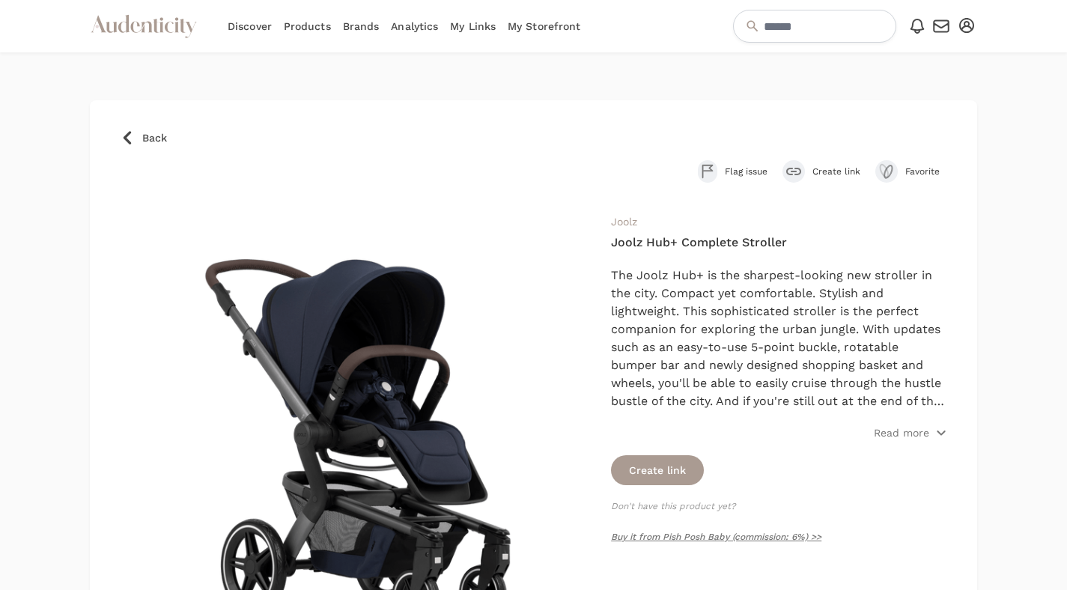
click at [806, 164] on button "Create link" at bounding box center [822, 171] width 78 height 22
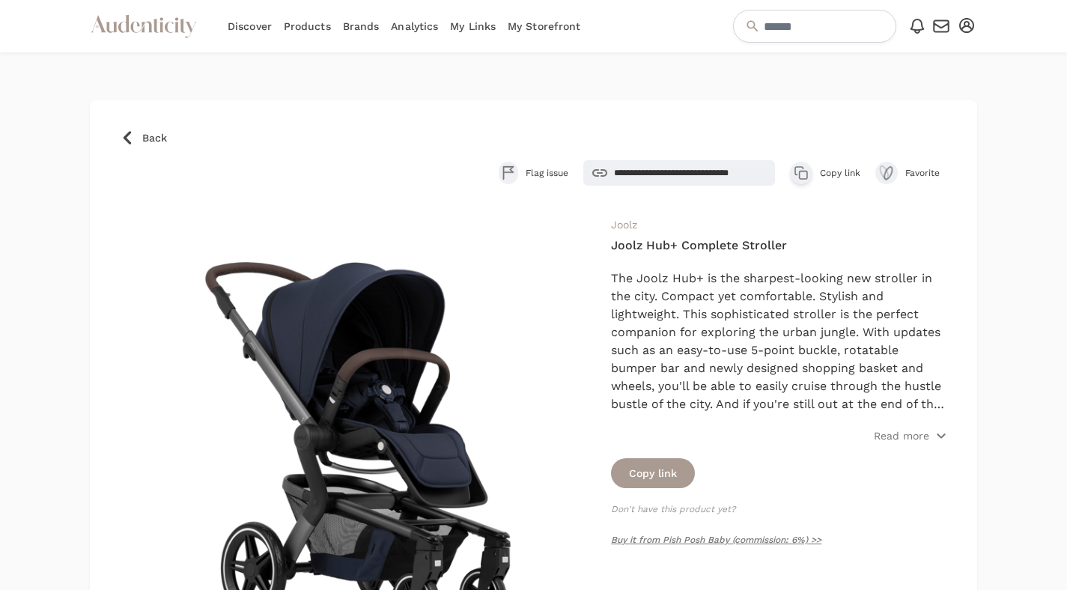
click at [797, 173] on icon "button" at bounding box center [801, 172] width 15 height 15
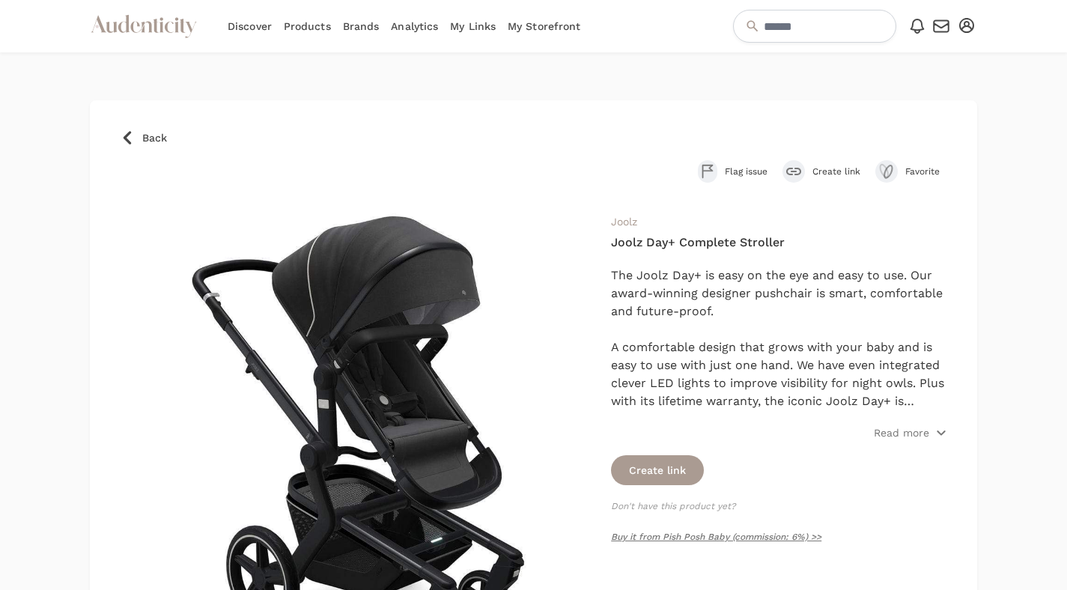
click at [802, 175] on div "submit" at bounding box center [794, 171] width 22 height 22
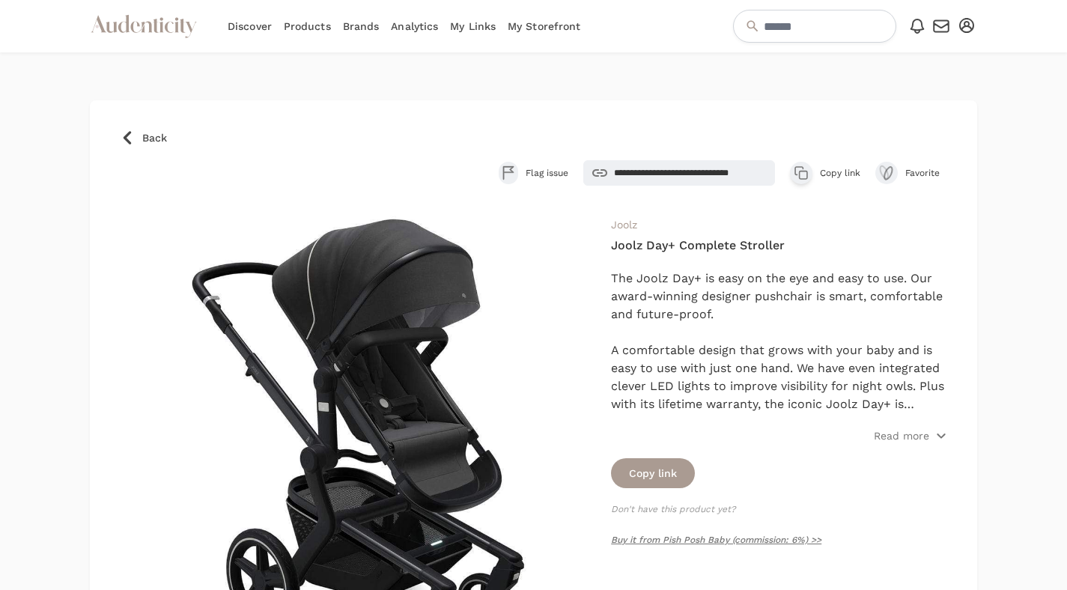
click at [794, 174] on icon "button" at bounding box center [801, 172] width 15 height 15
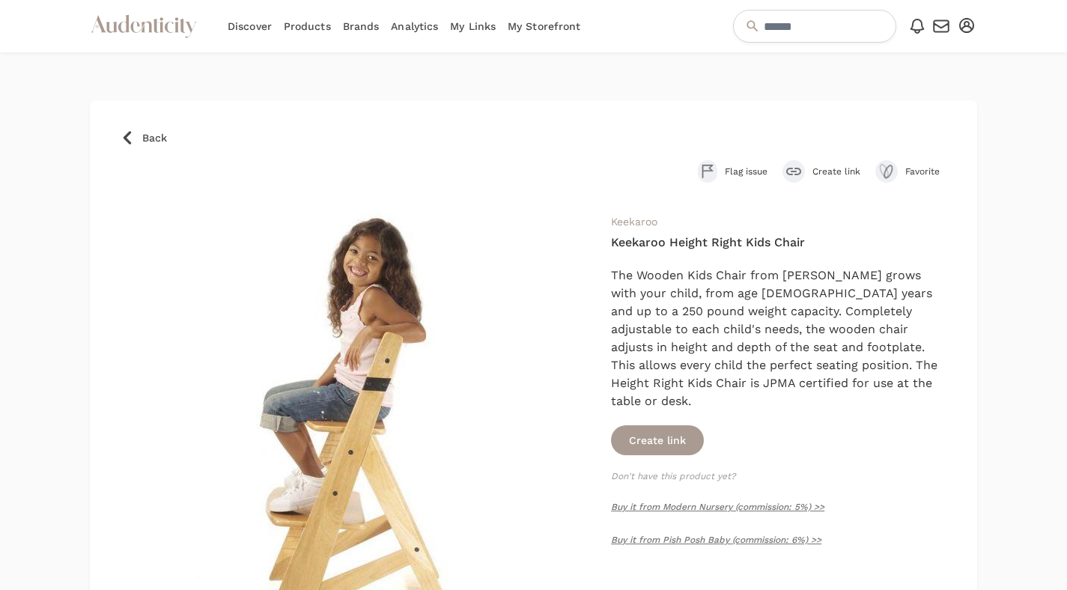
scroll to position [13, 0]
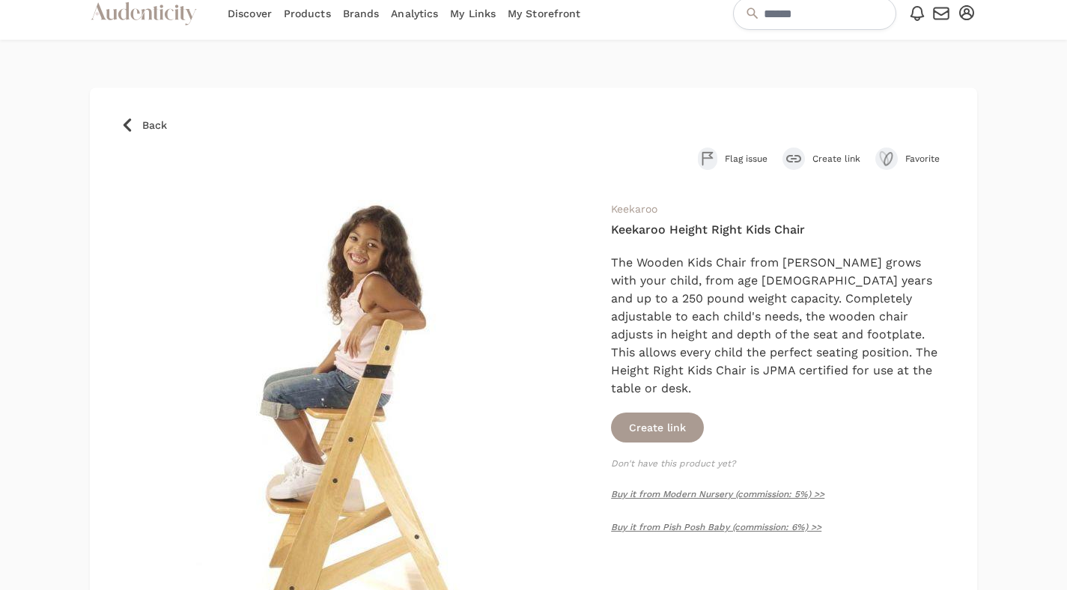
click at [821, 160] on span "Create link" at bounding box center [836, 159] width 48 height 12
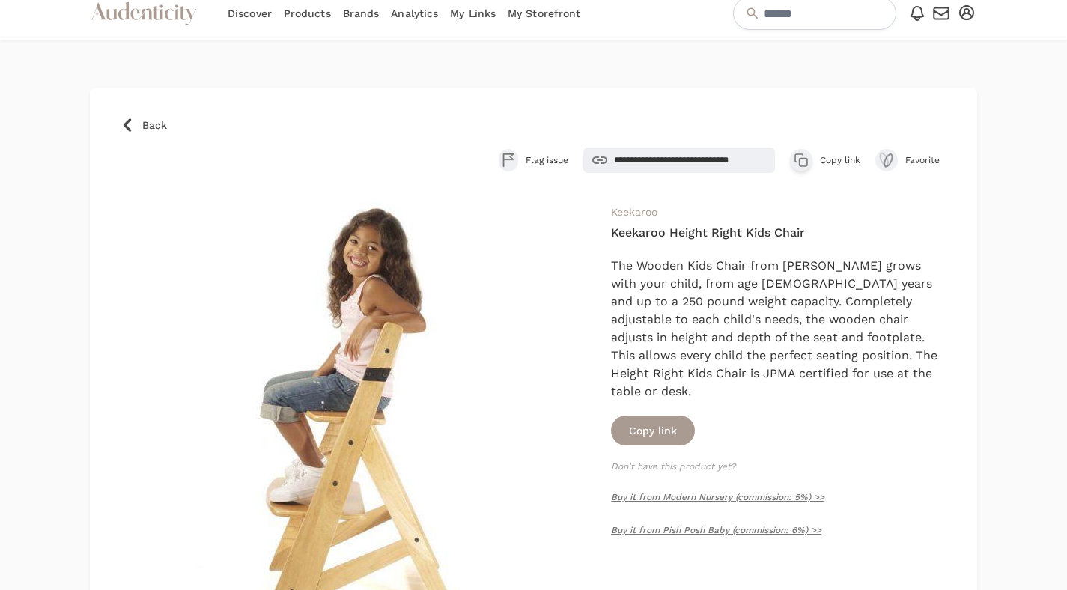
click at [796, 166] on icon "button" at bounding box center [801, 160] width 15 height 15
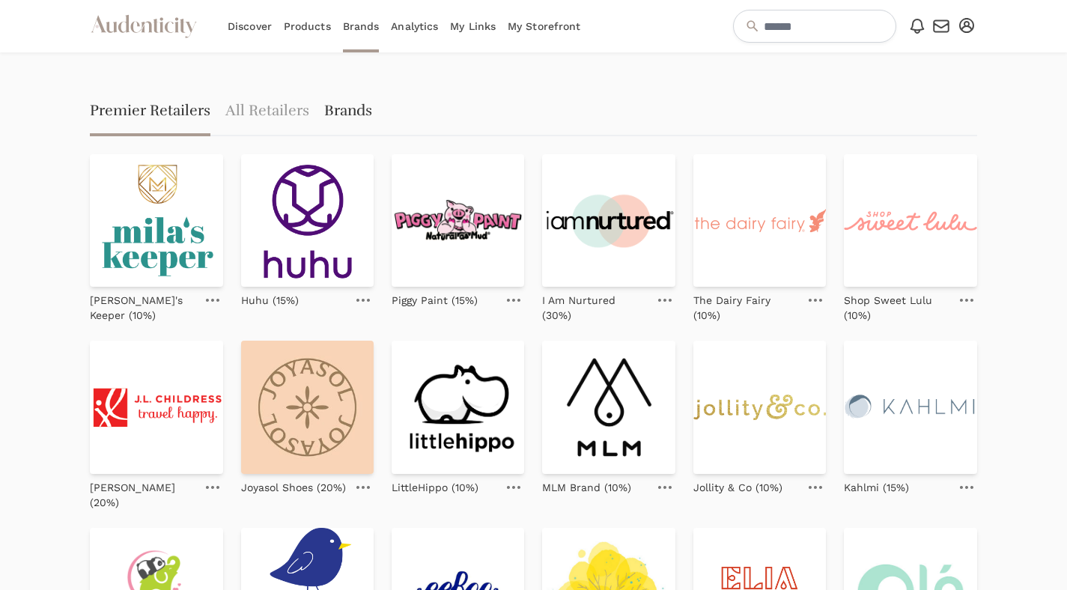
click at [328, 104] on link "Brands" at bounding box center [348, 112] width 48 height 48
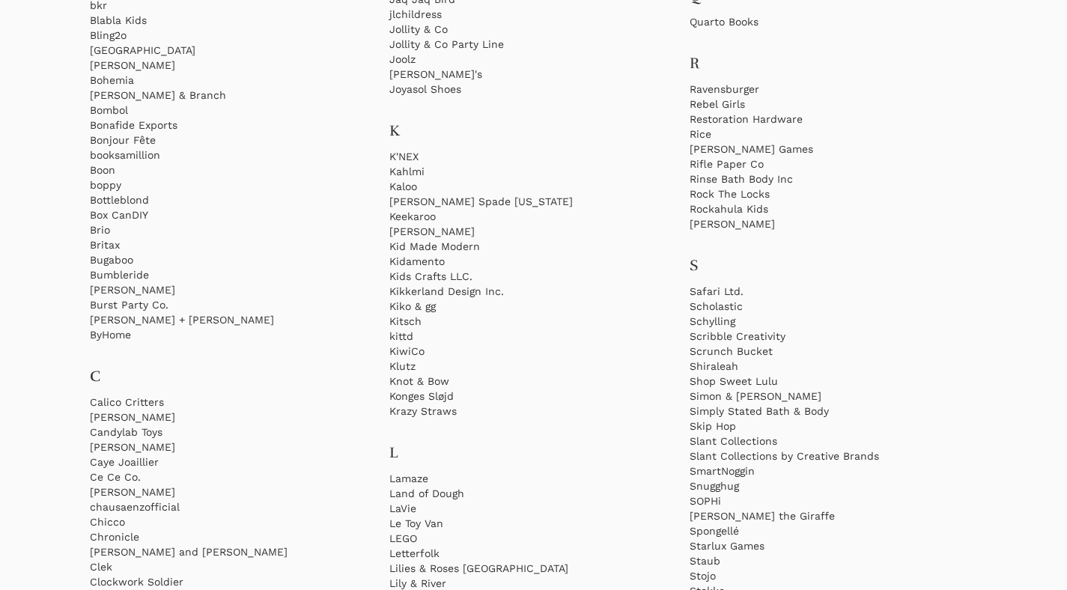
scroll to position [782, 0]
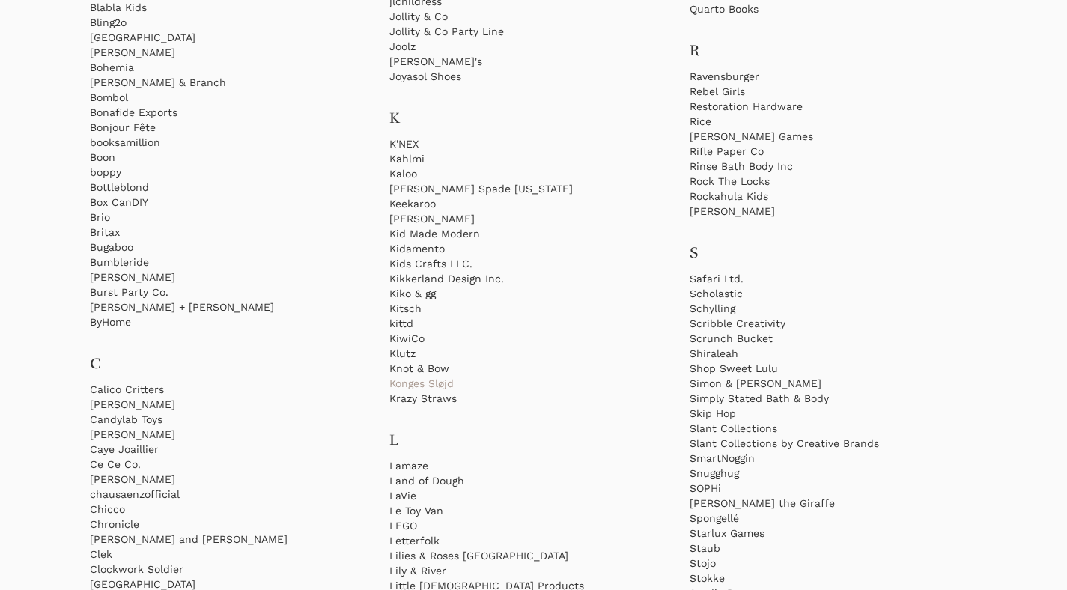
click at [443, 382] on link "Konges Sløjd" at bounding box center [533, 383] width 288 height 15
click at [438, 378] on link "Konges Sløjd" at bounding box center [533, 383] width 288 height 15
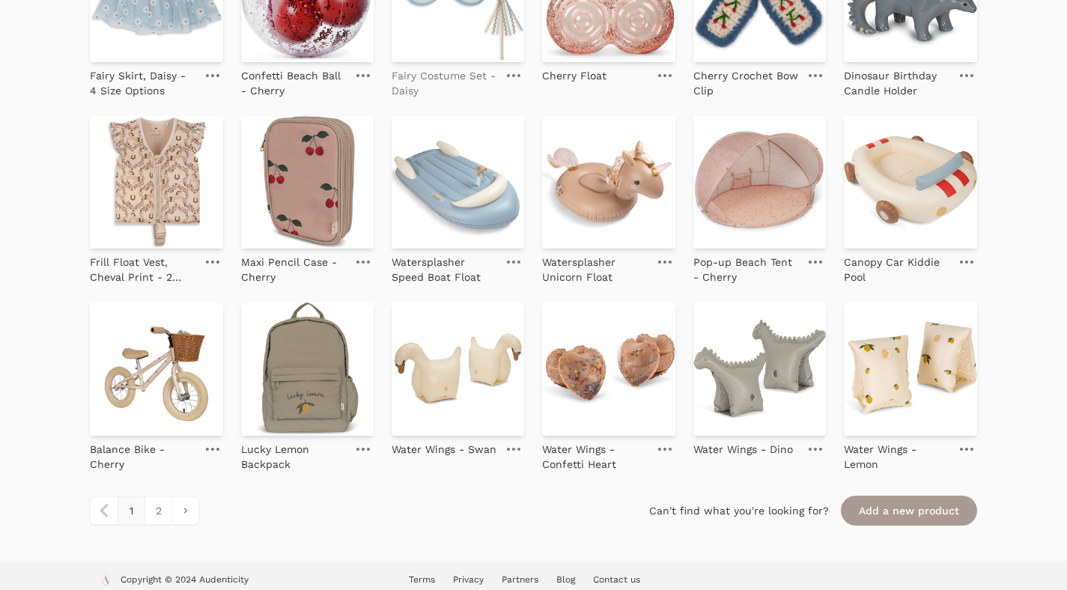
scroll to position [1599, 0]
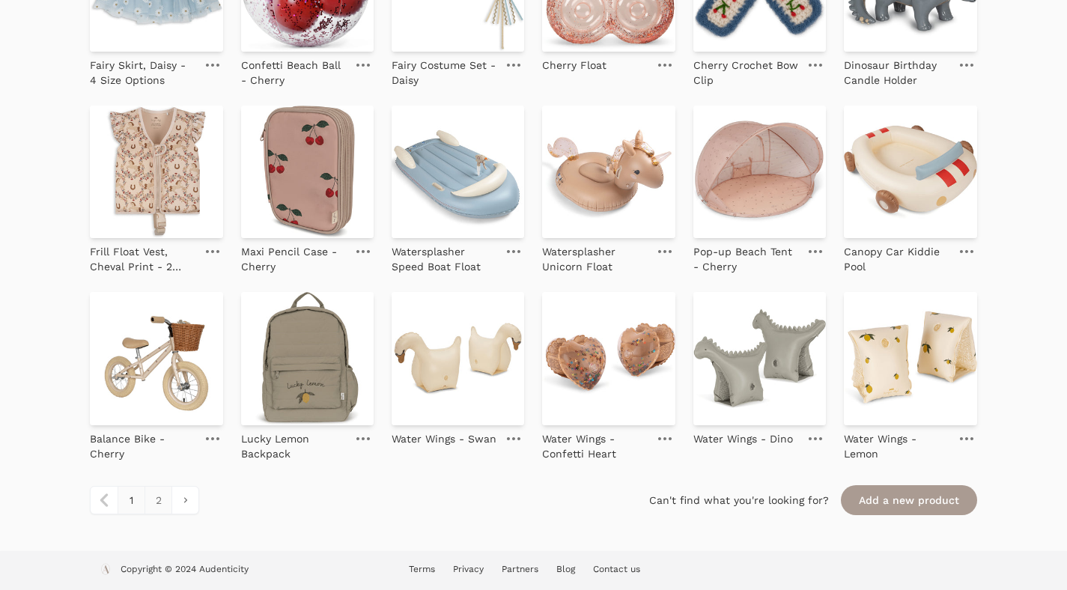
click at [159, 511] on link "2" at bounding box center [158, 500] width 27 height 27
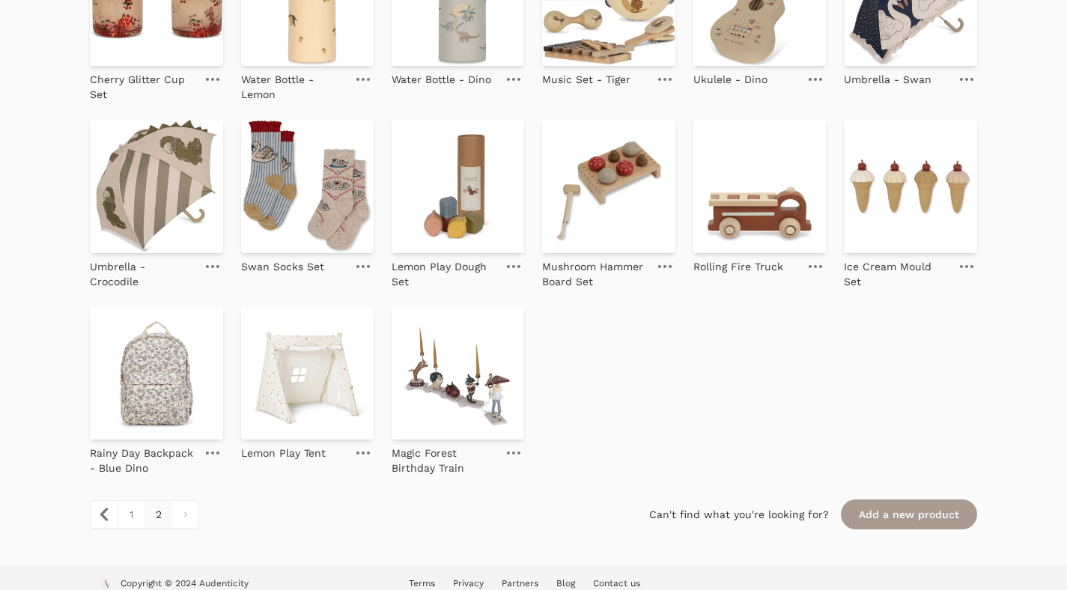
scroll to position [1038, 0]
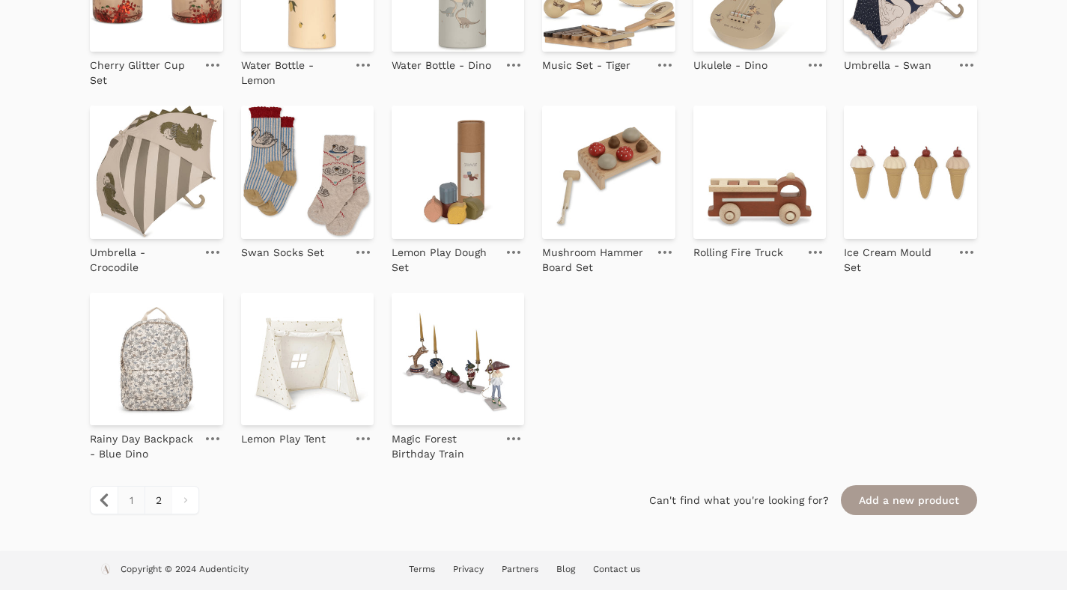
click at [130, 501] on link "1" at bounding box center [131, 500] width 27 height 27
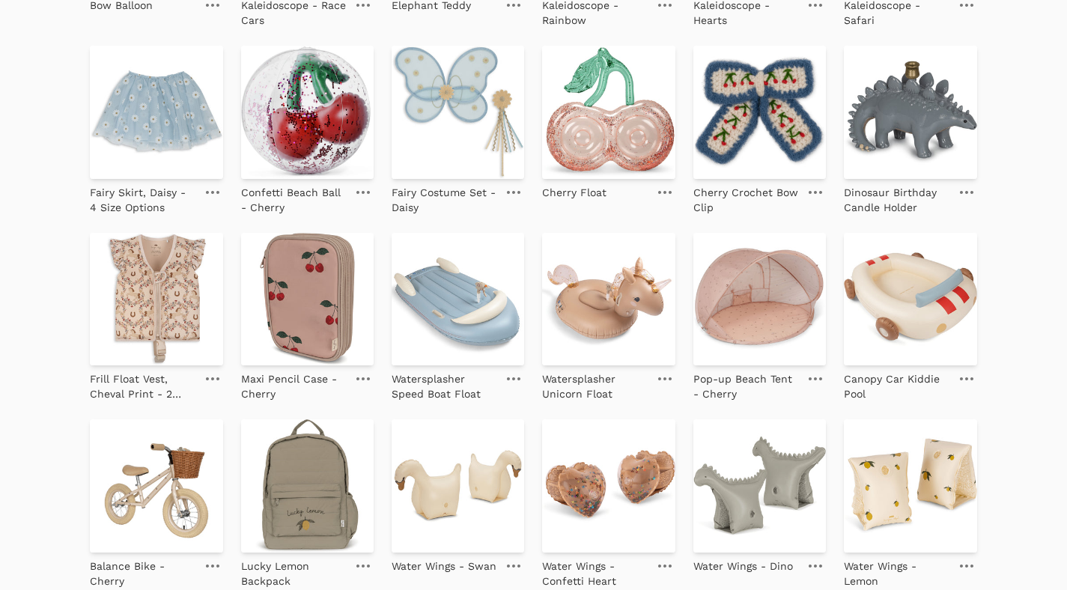
scroll to position [1599, 0]
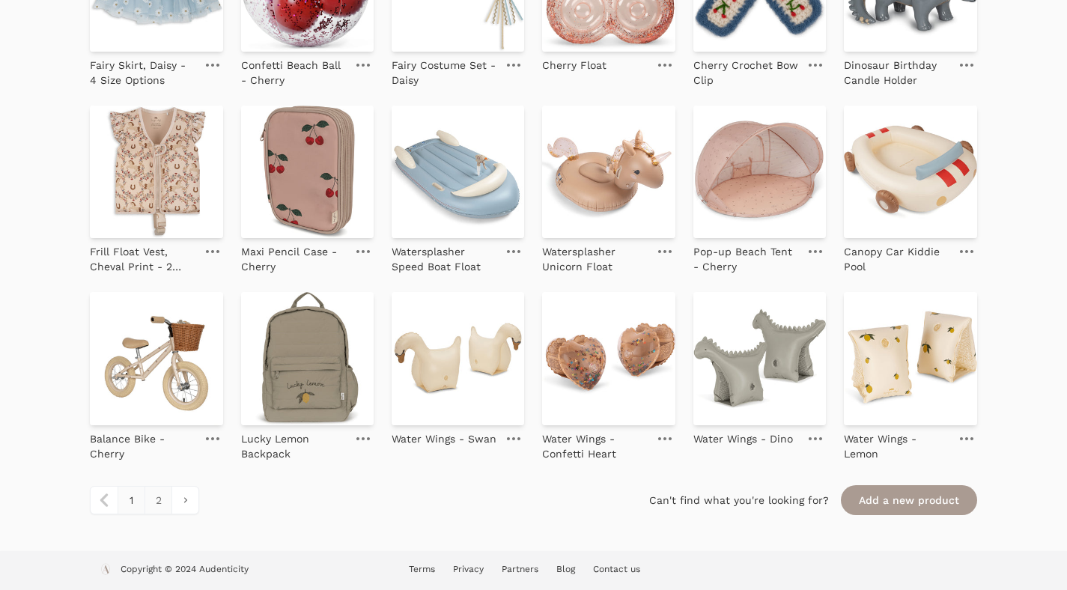
click at [160, 499] on link "2" at bounding box center [158, 500] width 27 height 27
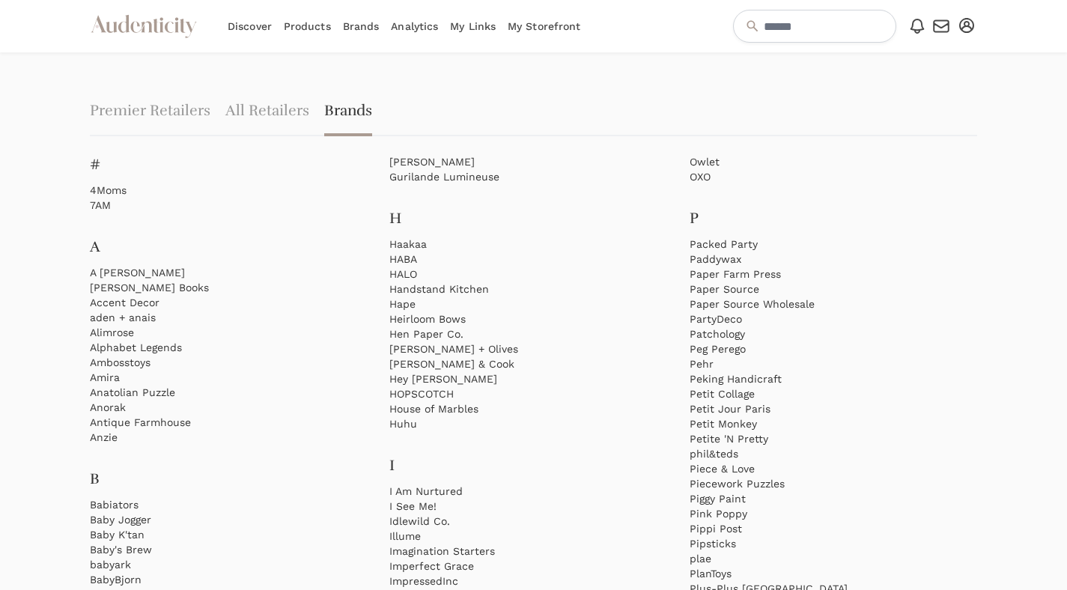
scroll to position [782, 0]
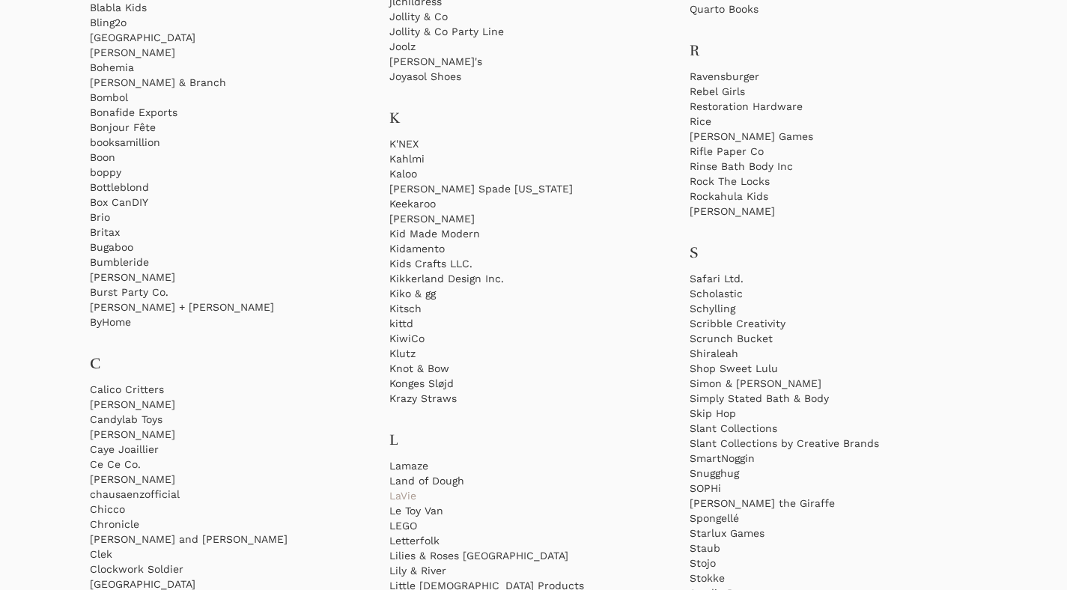
click at [401, 492] on link "LaVie" at bounding box center [533, 495] width 288 height 15
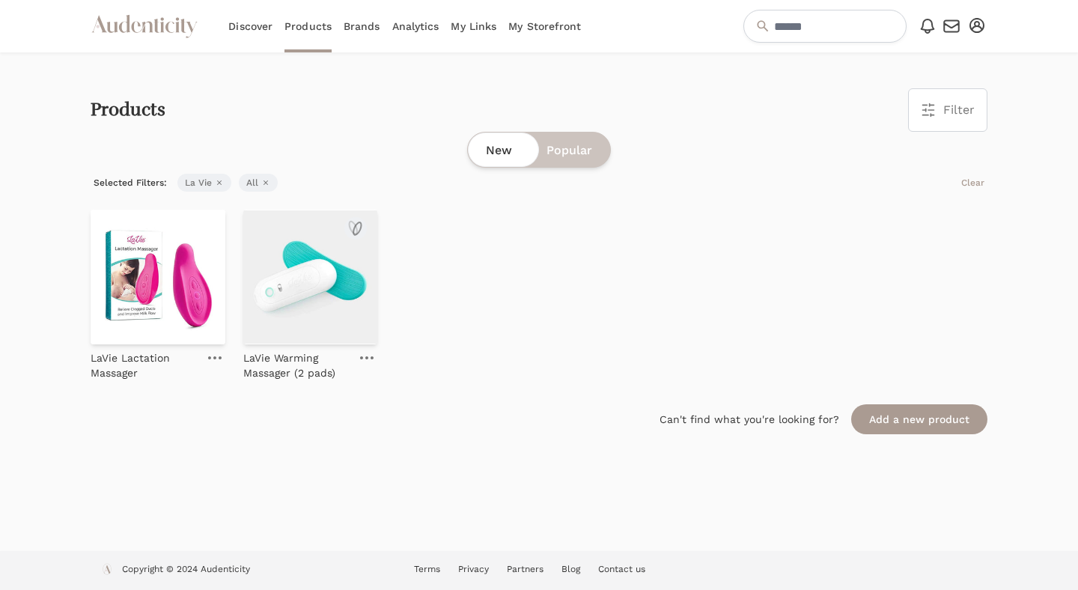
click at [338, 252] on img at bounding box center [310, 277] width 135 height 135
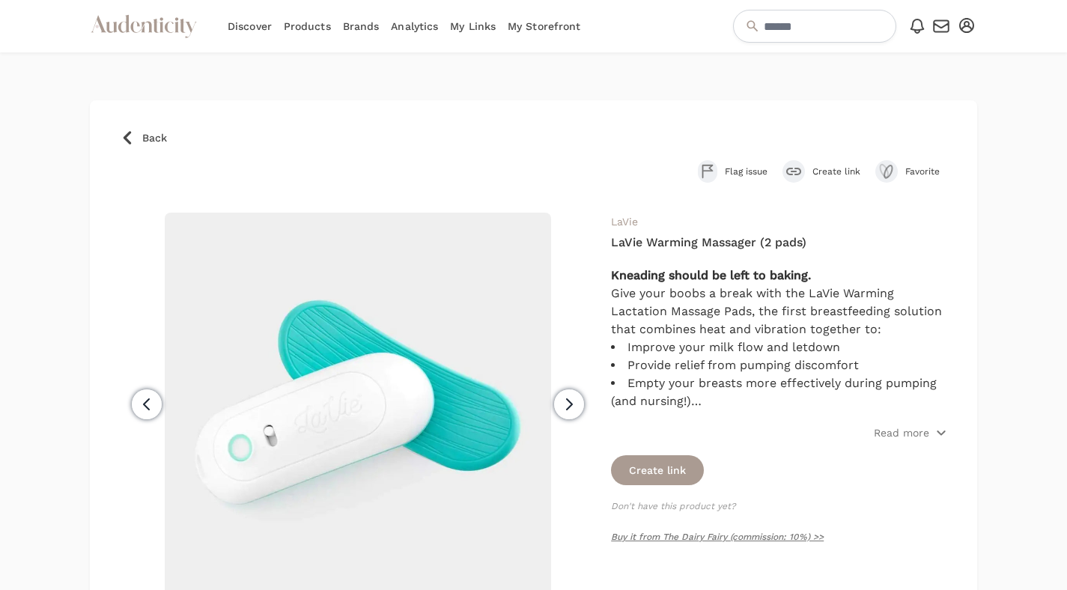
click at [795, 168] on icon "submit" at bounding box center [793, 171] width 15 height 7
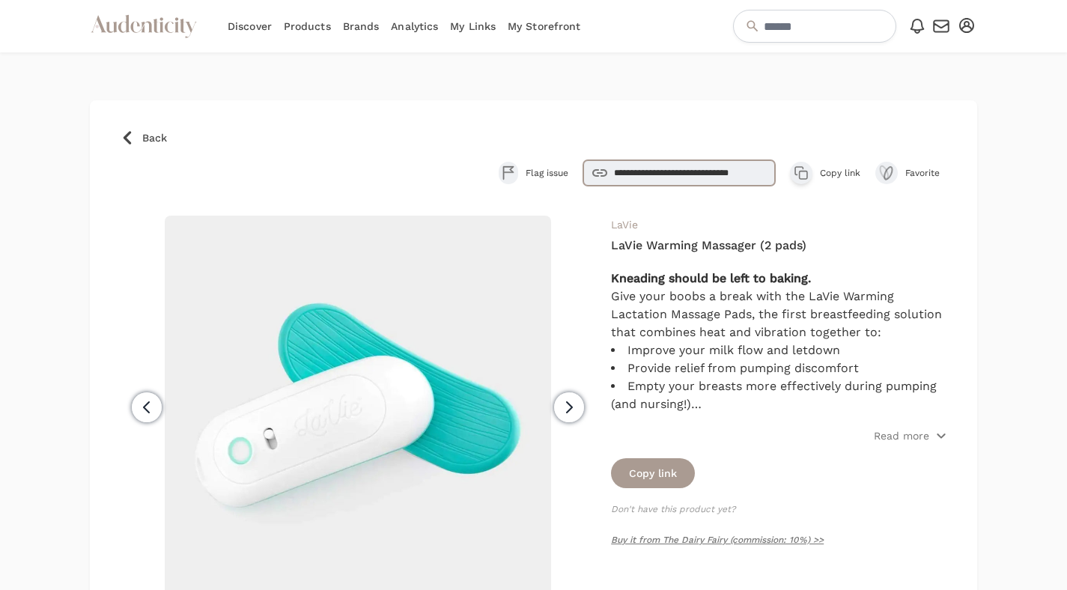
click at [685, 177] on input "**********" at bounding box center [679, 172] width 192 height 25
click at [798, 174] on icon "button" at bounding box center [801, 172] width 15 height 15
click at [136, 133] on link "Back" at bounding box center [533, 137] width 827 height 15
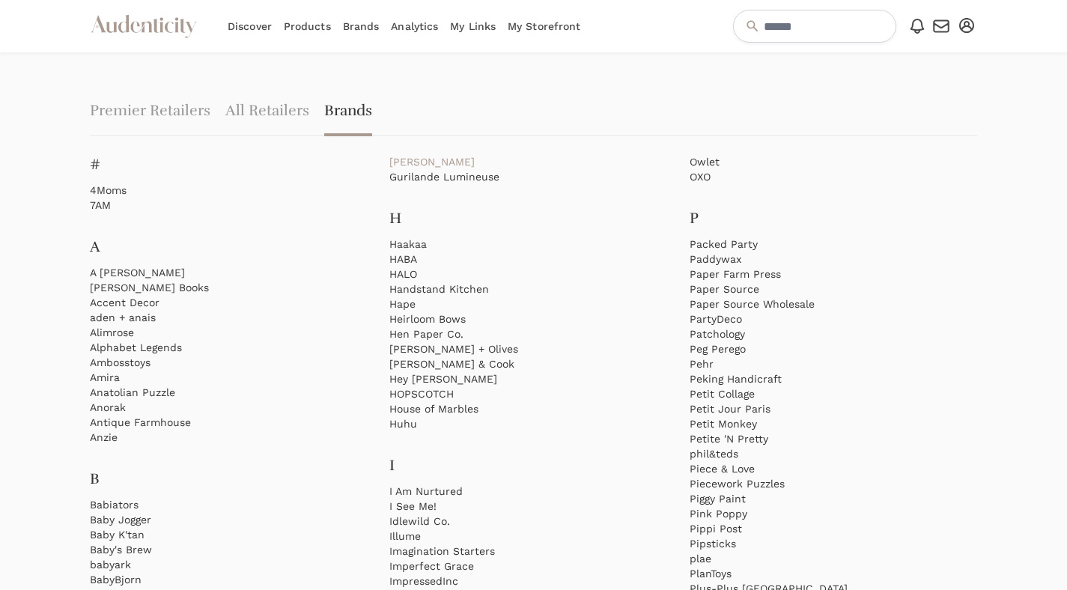
scroll to position [1012, 0]
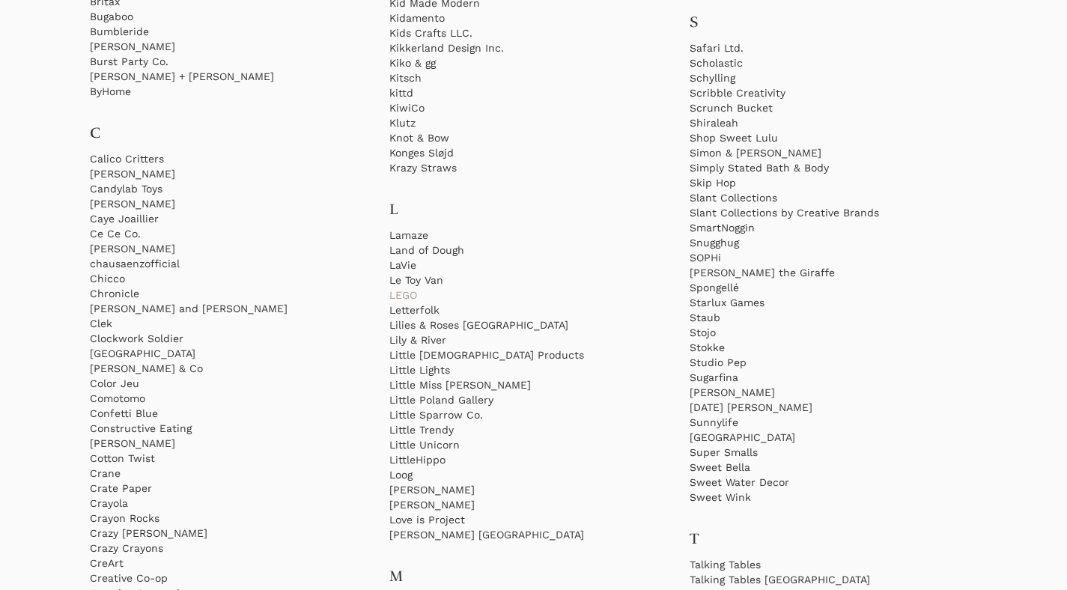
click at [407, 293] on link "LEGO" at bounding box center [533, 295] width 288 height 15
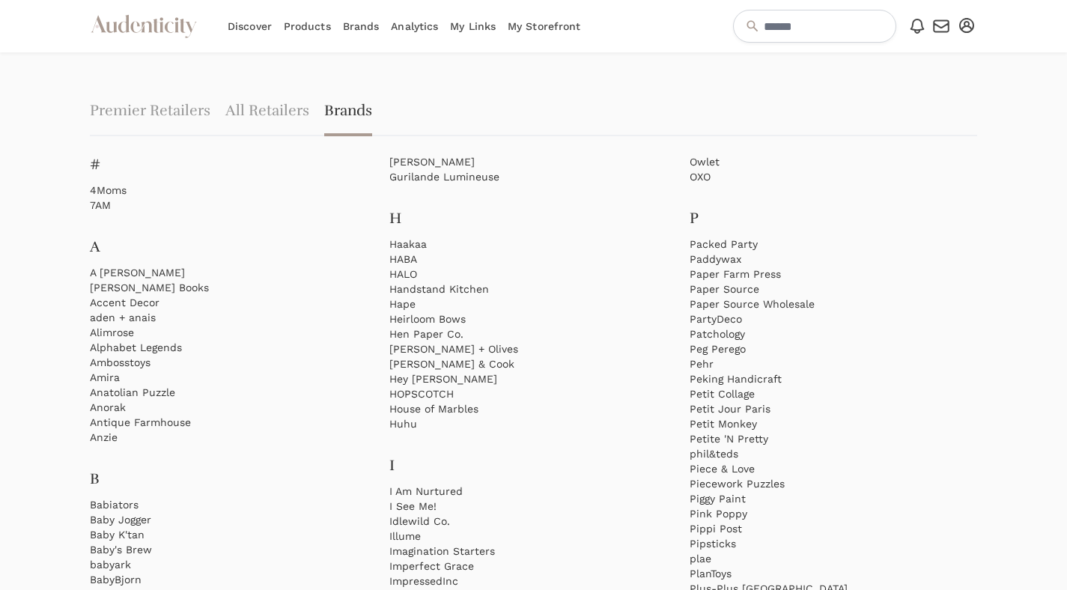
scroll to position [1012, 0]
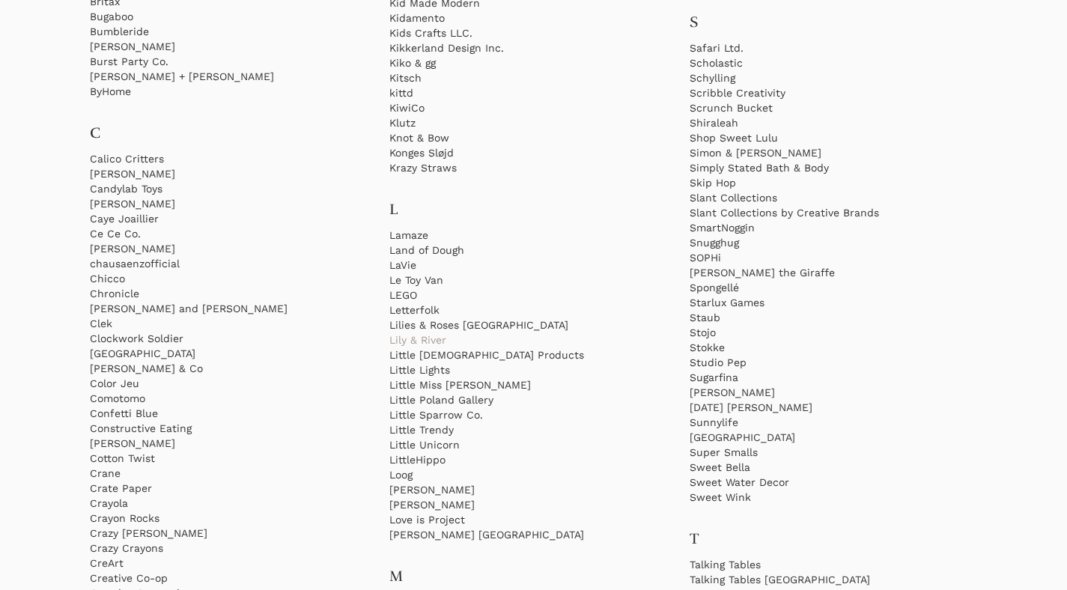
click at [431, 338] on link "Lily & River" at bounding box center [533, 339] width 288 height 15
